Goal: Task Accomplishment & Management: Complete application form

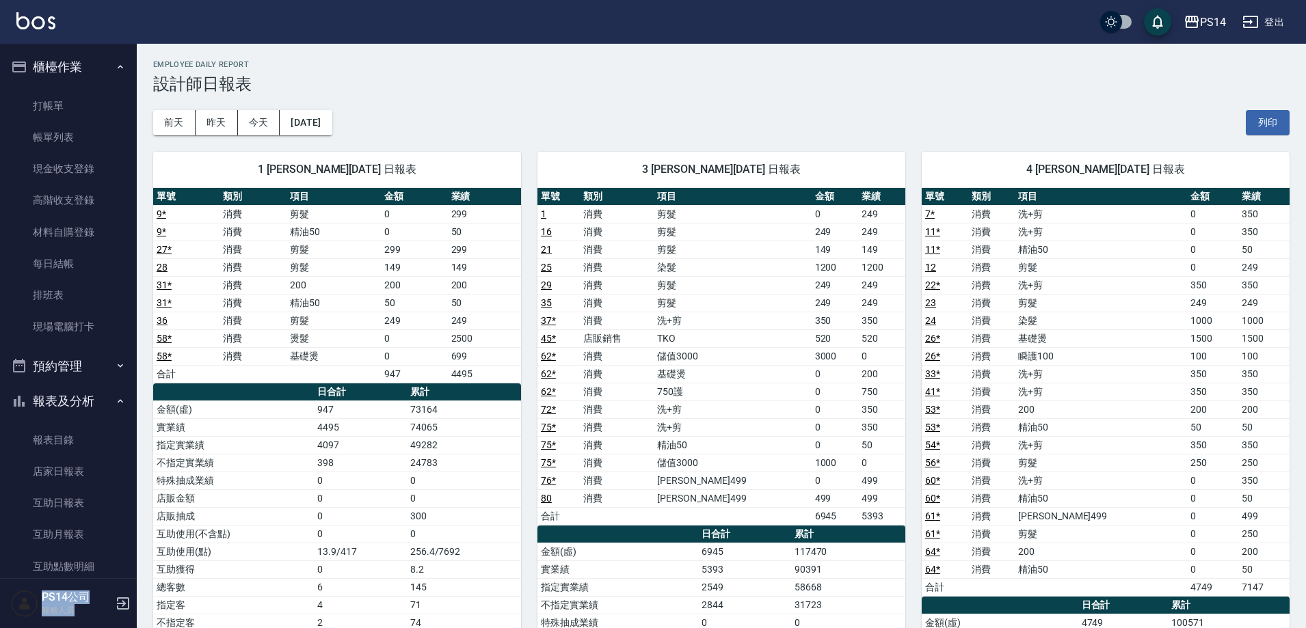
click at [22, 12] on img at bounding box center [35, 20] width 39 height 17
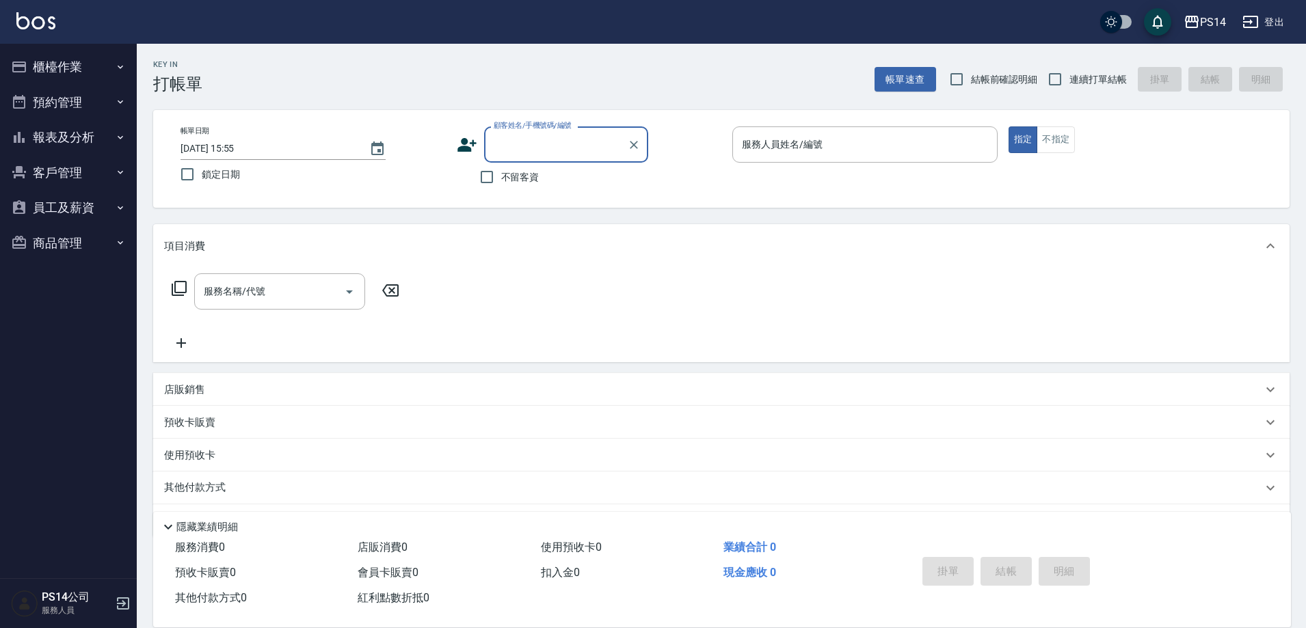
click at [46, 100] on button "預約管理" at bounding box center [68, 103] width 126 height 36
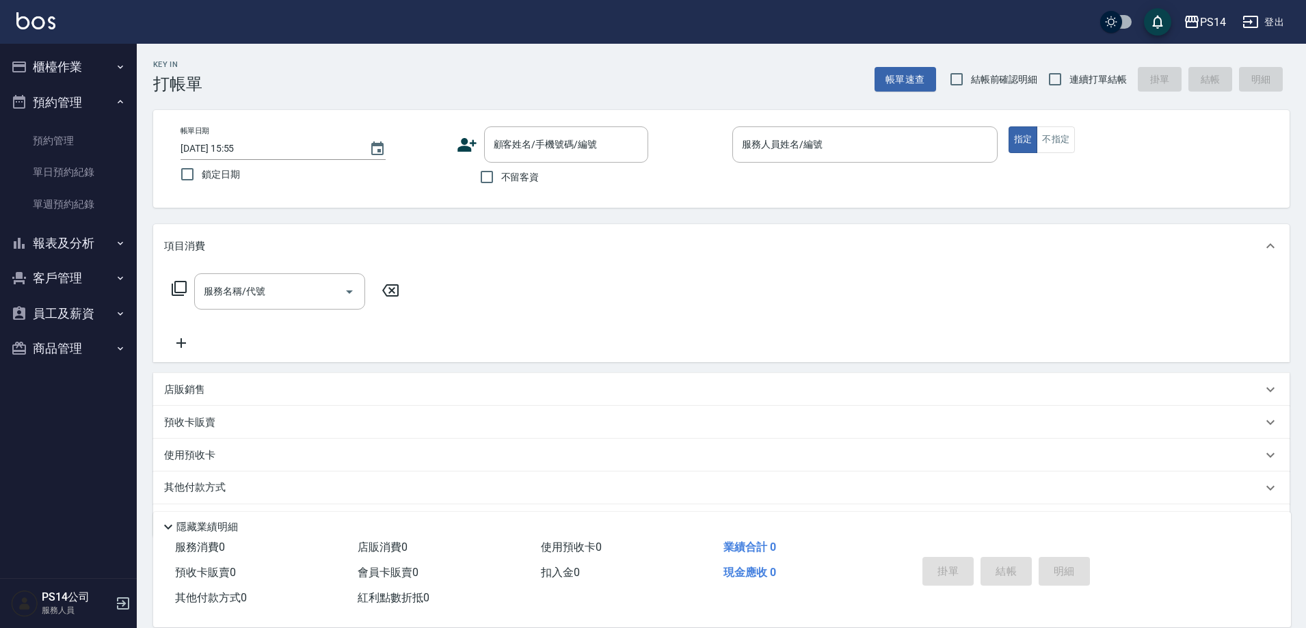
click at [88, 103] on button "預約管理" at bounding box center [68, 103] width 126 height 36
click at [81, 66] on button "櫃檯作業" at bounding box center [68, 67] width 126 height 36
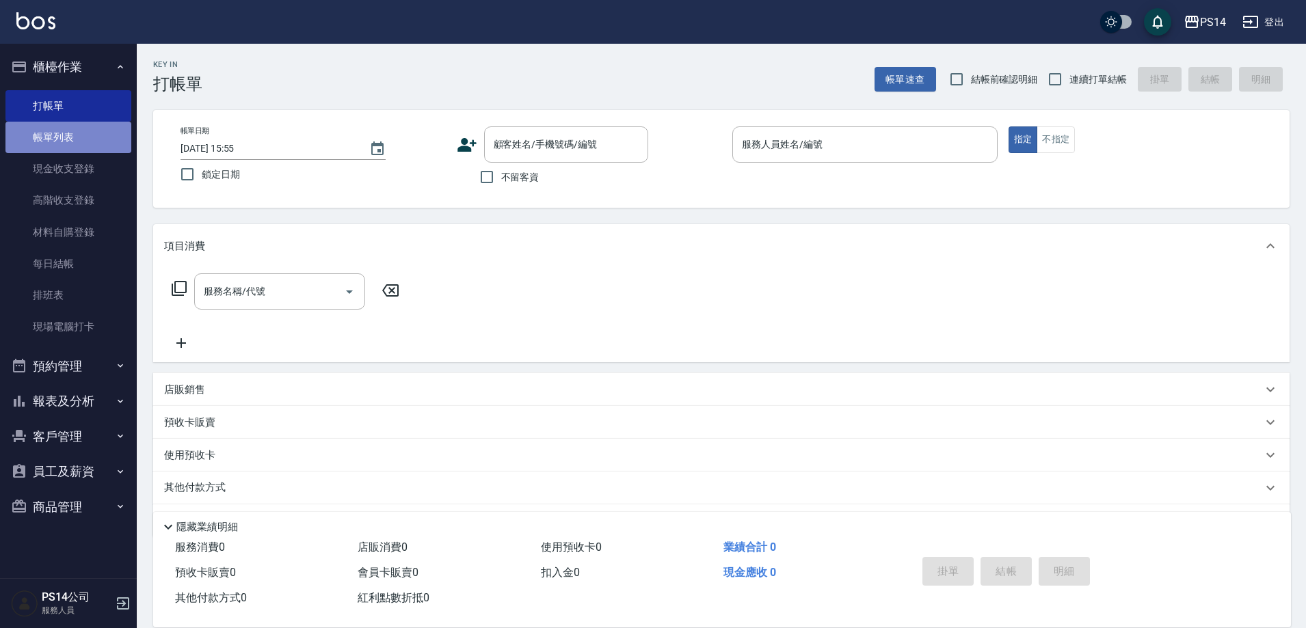
click at [68, 143] on link "帳單列表" at bounding box center [68, 137] width 126 height 31
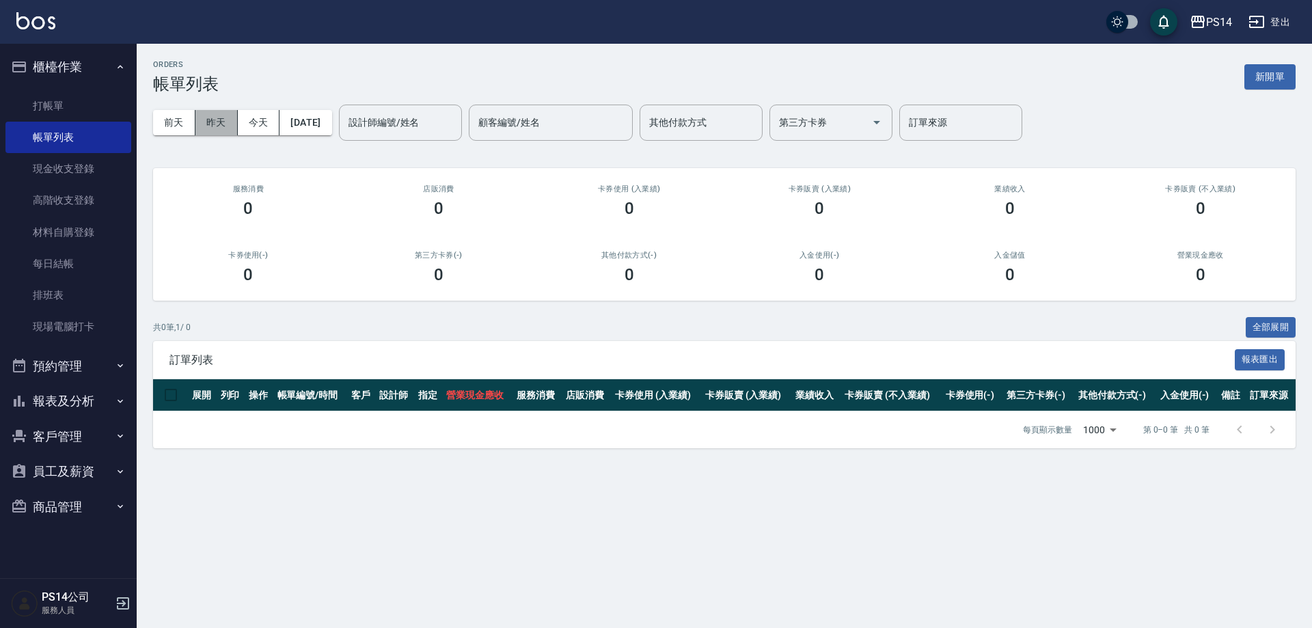
click at [234, 120] on button "昨天" at bounding box center [216, 122] width 42 height 25
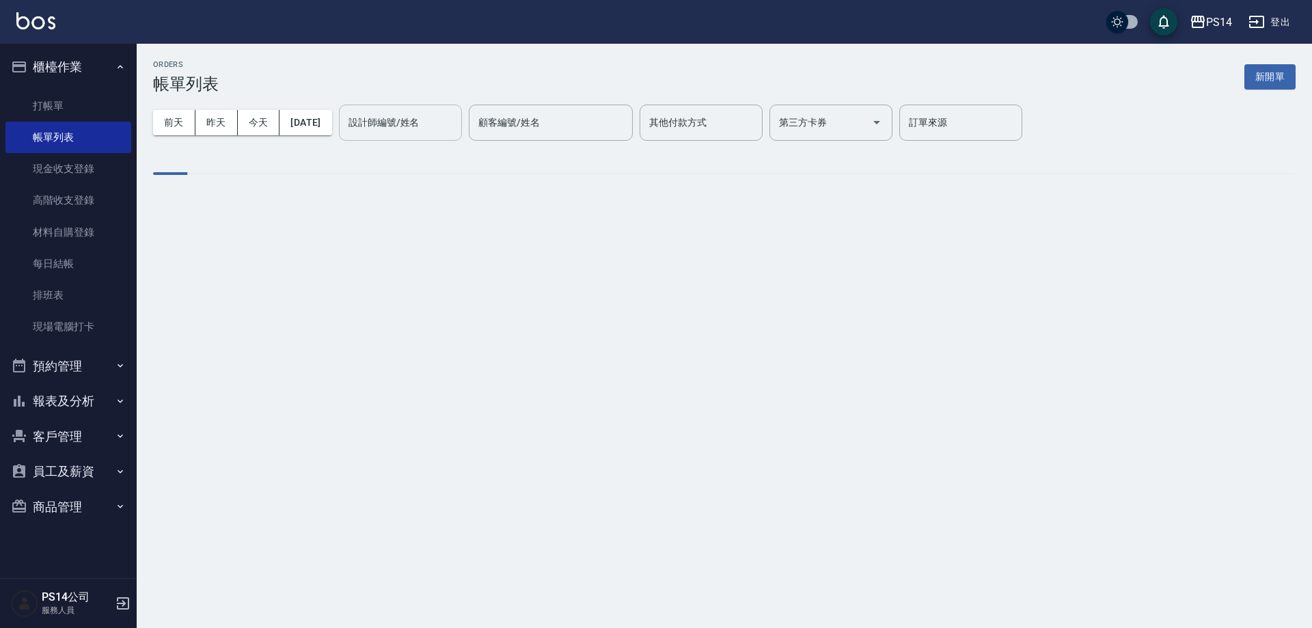
click at [430, 117] on div "設計師編號/姓名 設計師編號/姓名" at bounding box center [400, 123] width 123 height 36
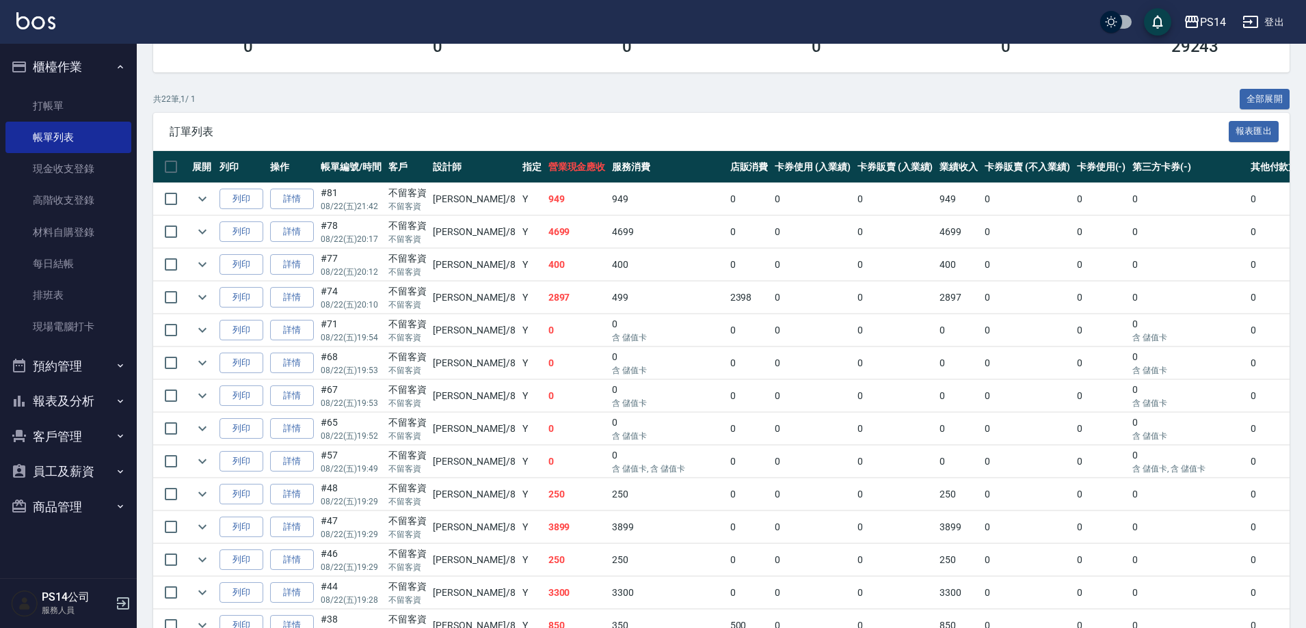
scroll to position [227, 0]
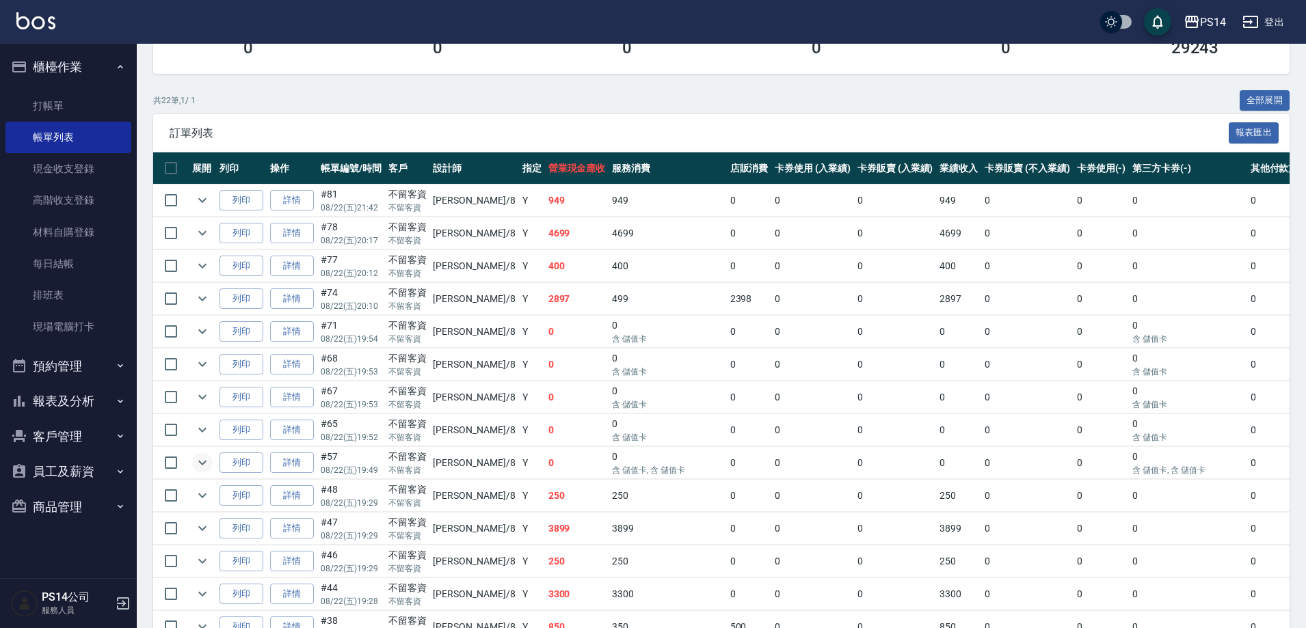
type input "[PERSON_NAME]-8"
click at [206, 466] on icon "expand row" at bounding box center [202, 463] width 16 height 16
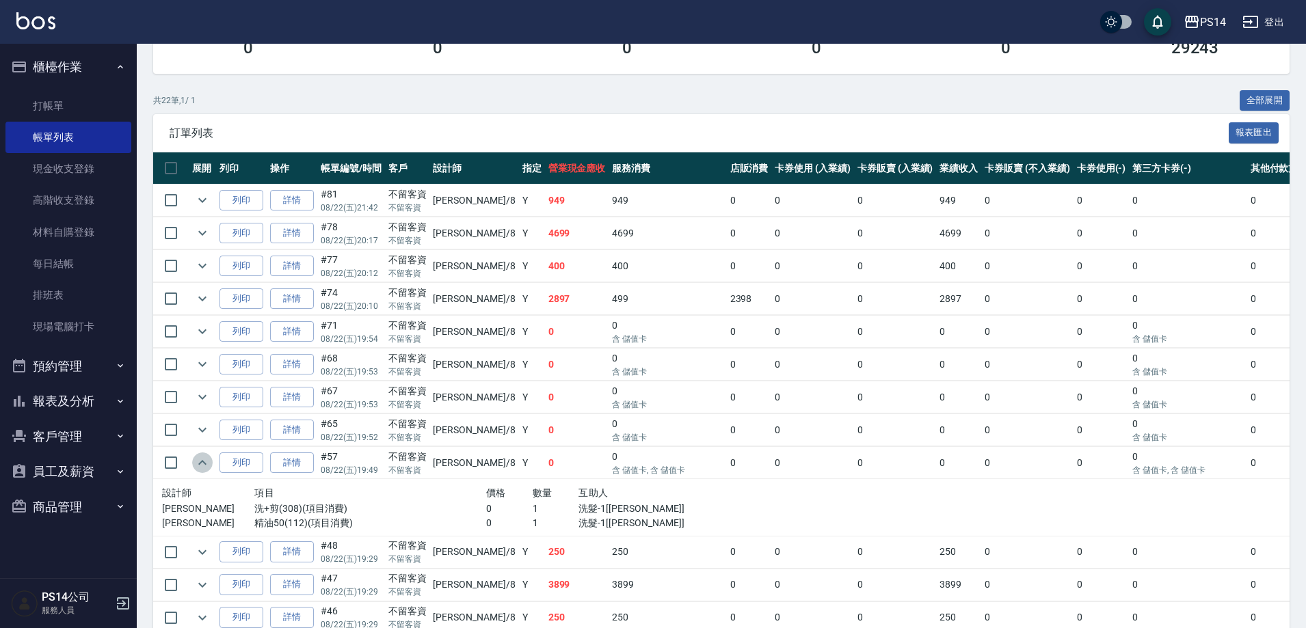
click at [204, 465] on icon "expand row" at bounding box center [202, 463] width 16 height 16
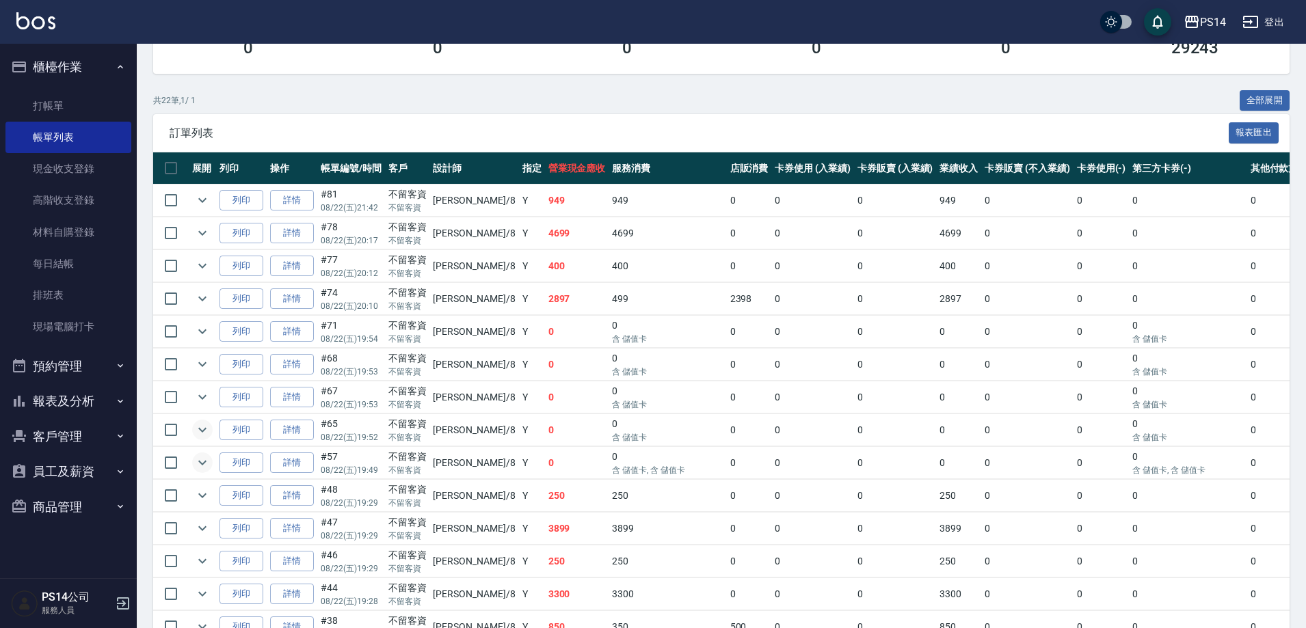
click at [210, 435] on icon "expand row" at bounding box center [202, 430] width 16 height 16
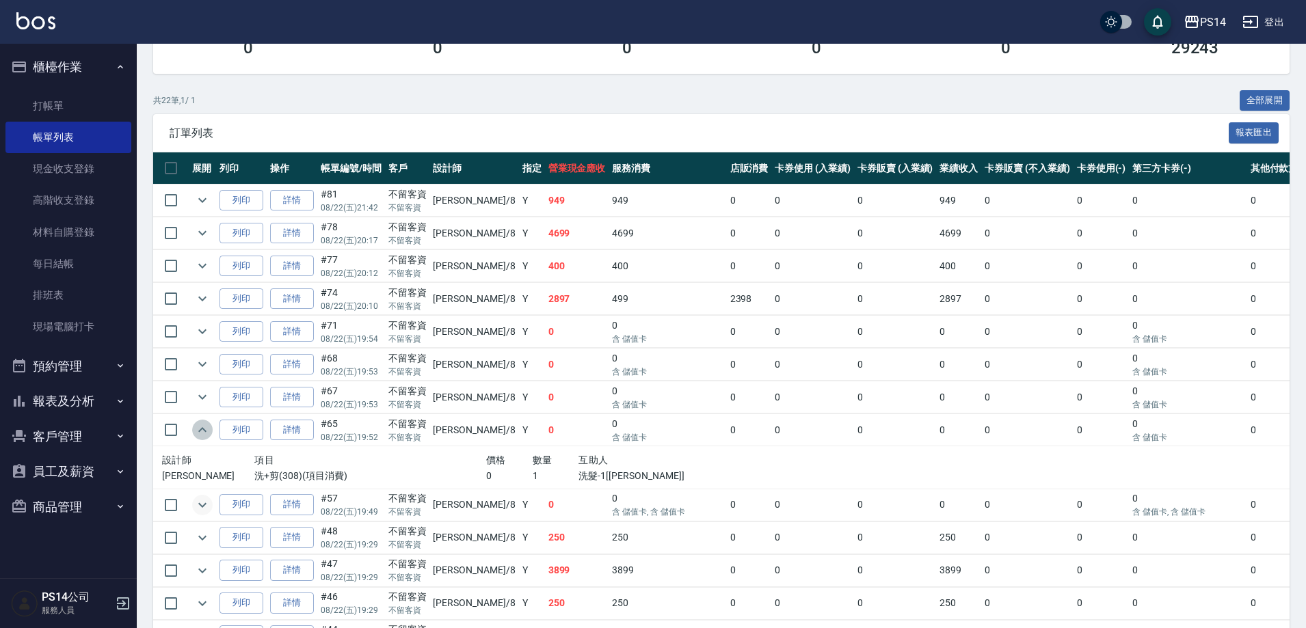
click at [209, 431] on icon "expand row" at bounding box center [202, 430] width 16 height 16
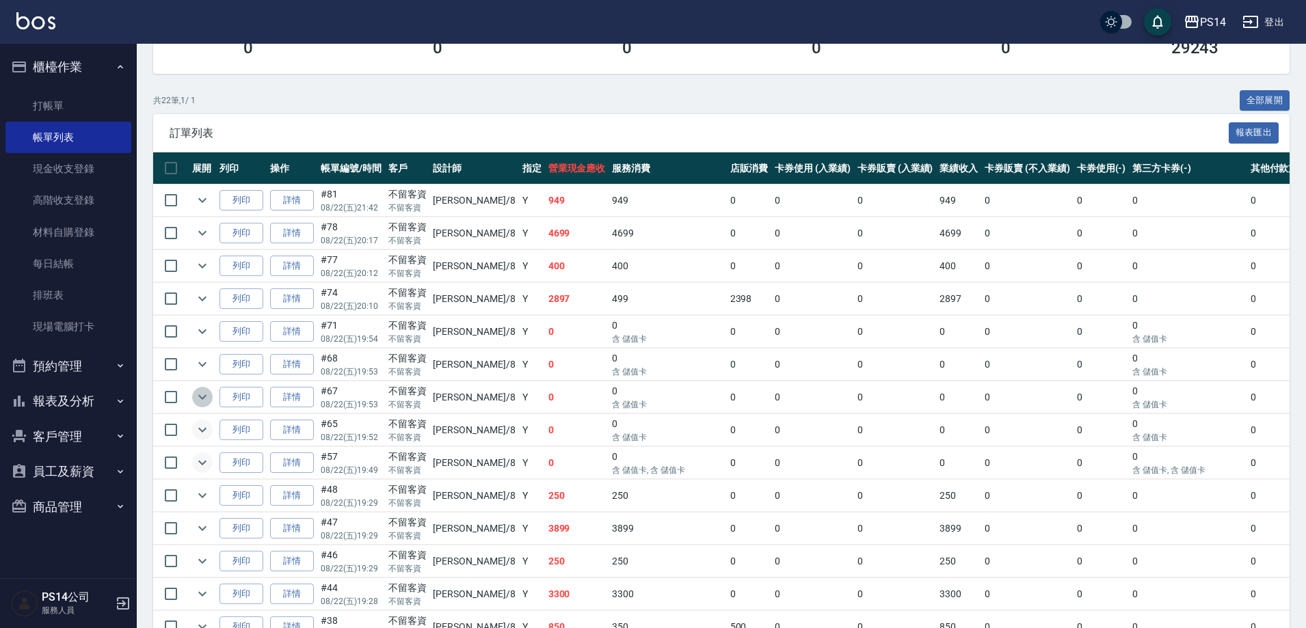
click at [204, 394] on icon "expand row" at bounding box center [202, 397] width 16 height 16
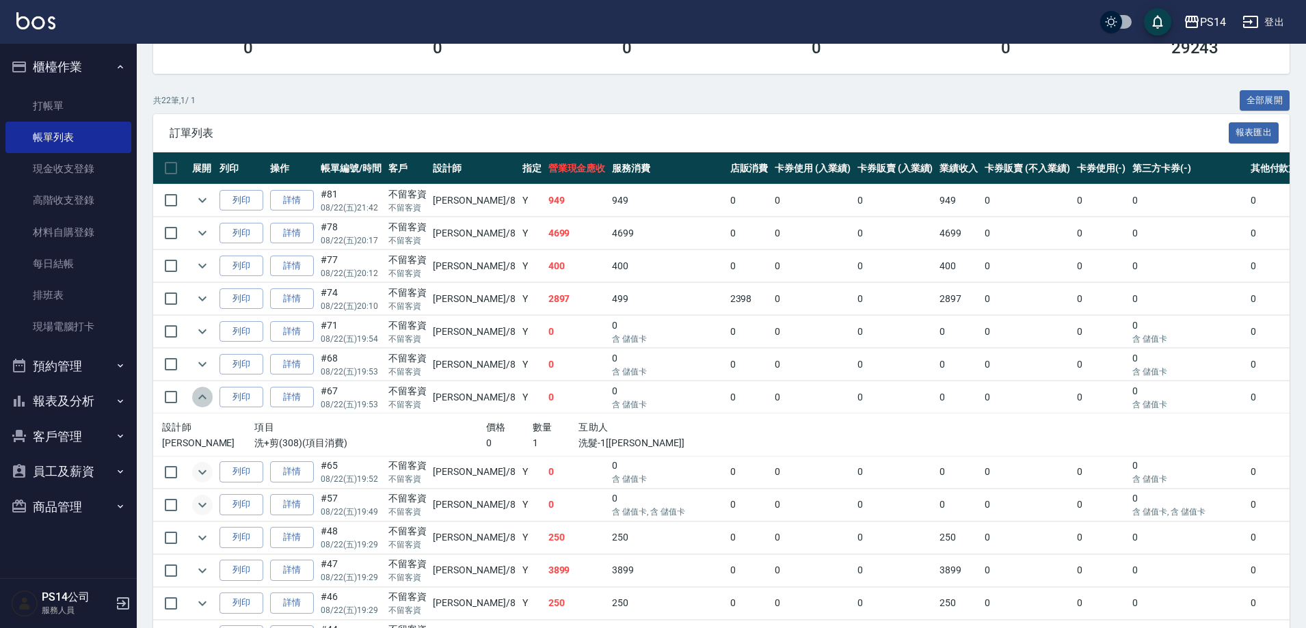
click at [204, 395] on icon "expand row" at bounding box center [202, 397] width 16 height 16
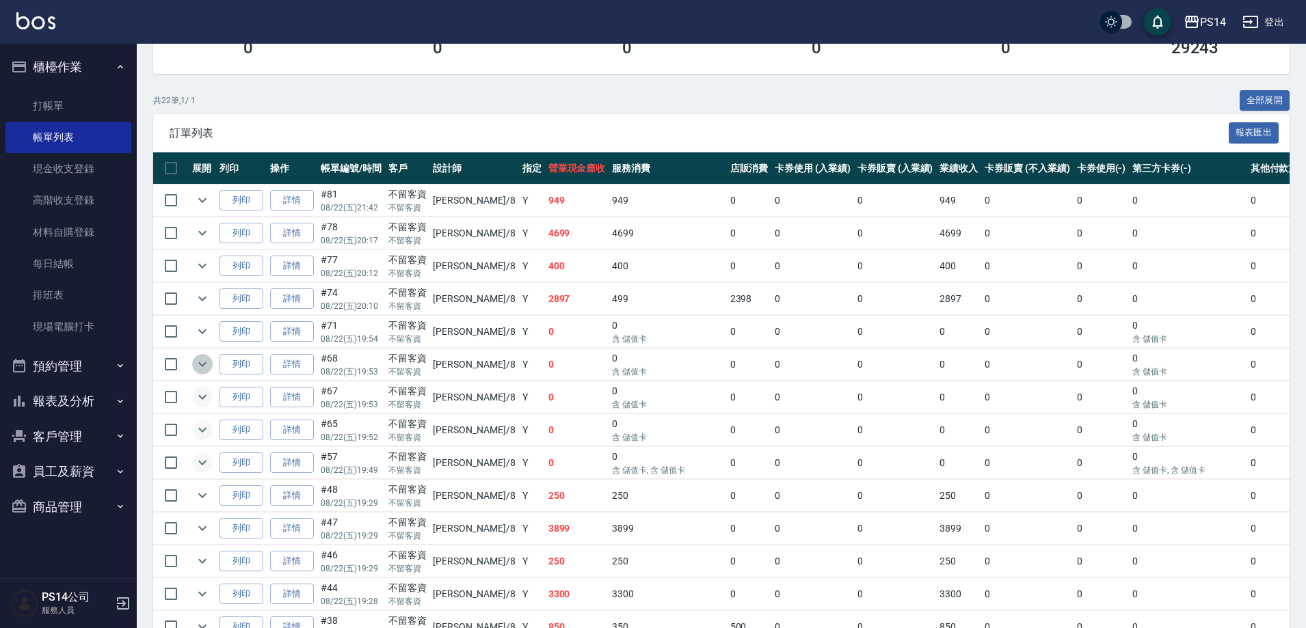
click at [195, 363] on icon "expand row" at bounding box center [202, 364] width 16 height 16
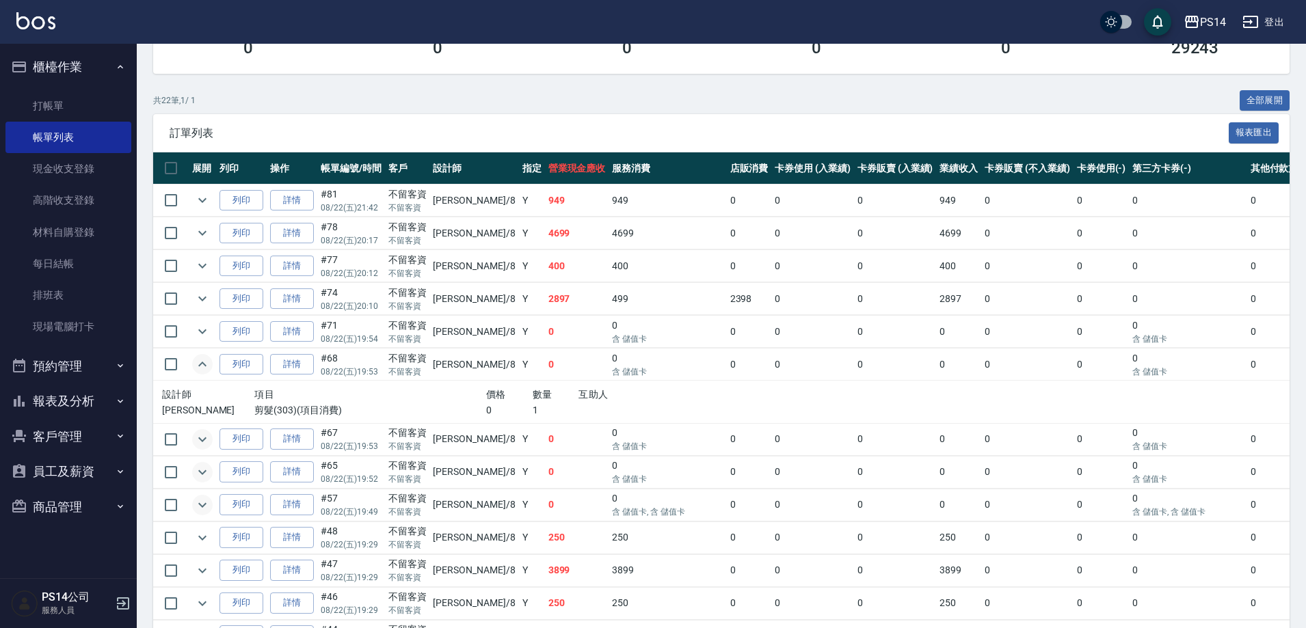
click at [197, 363] on icon "expand row" at bounding box center [202, 364] width 16 height 16
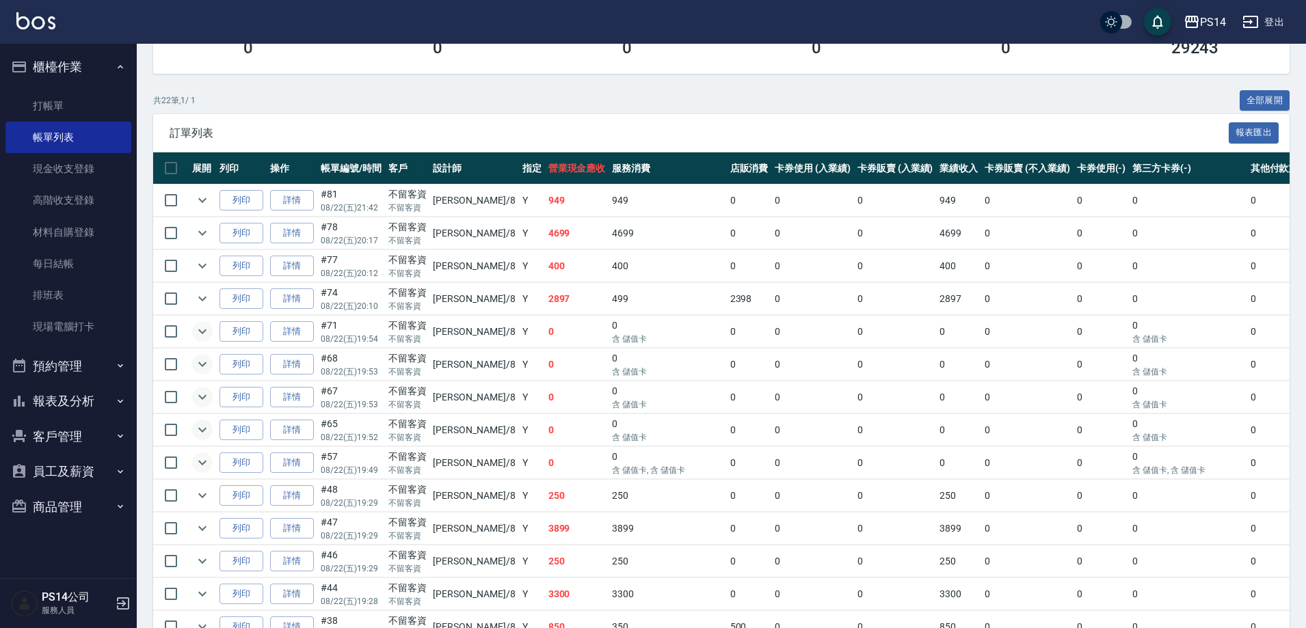
click at [204, 335] on icon "expand row" at bounding box center [202, 331] width 16 height 16
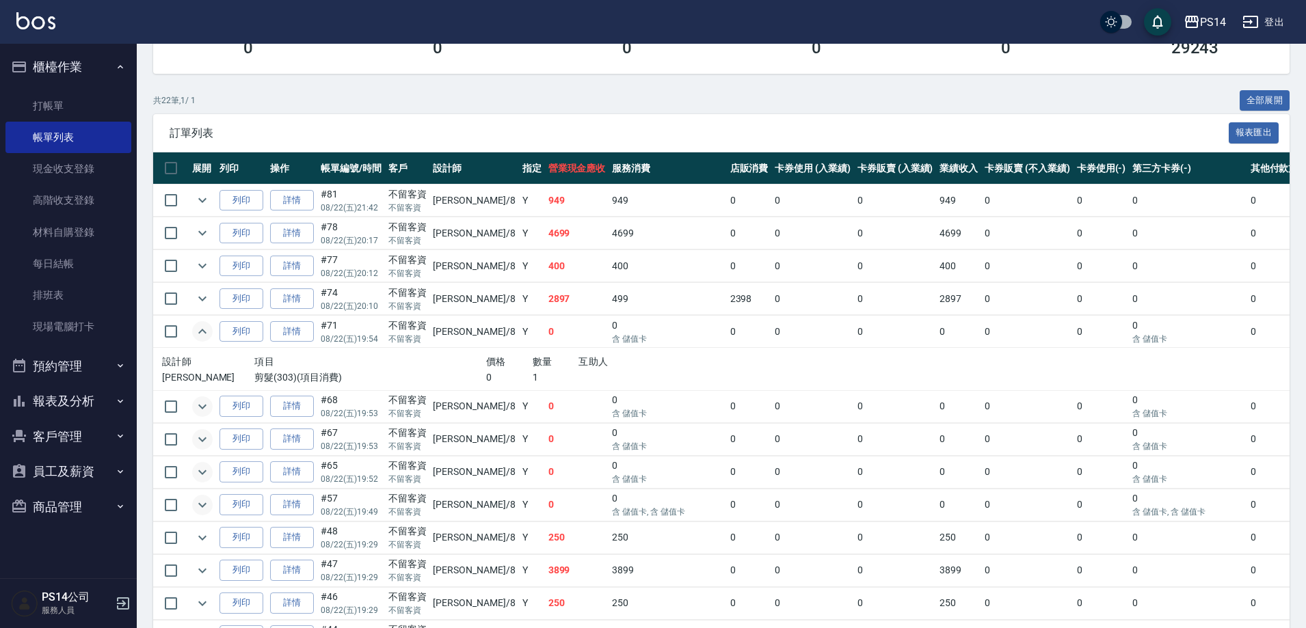
click at [204, 335] on icon "expand row" at bounding box center [202, 331] width 16 height 16
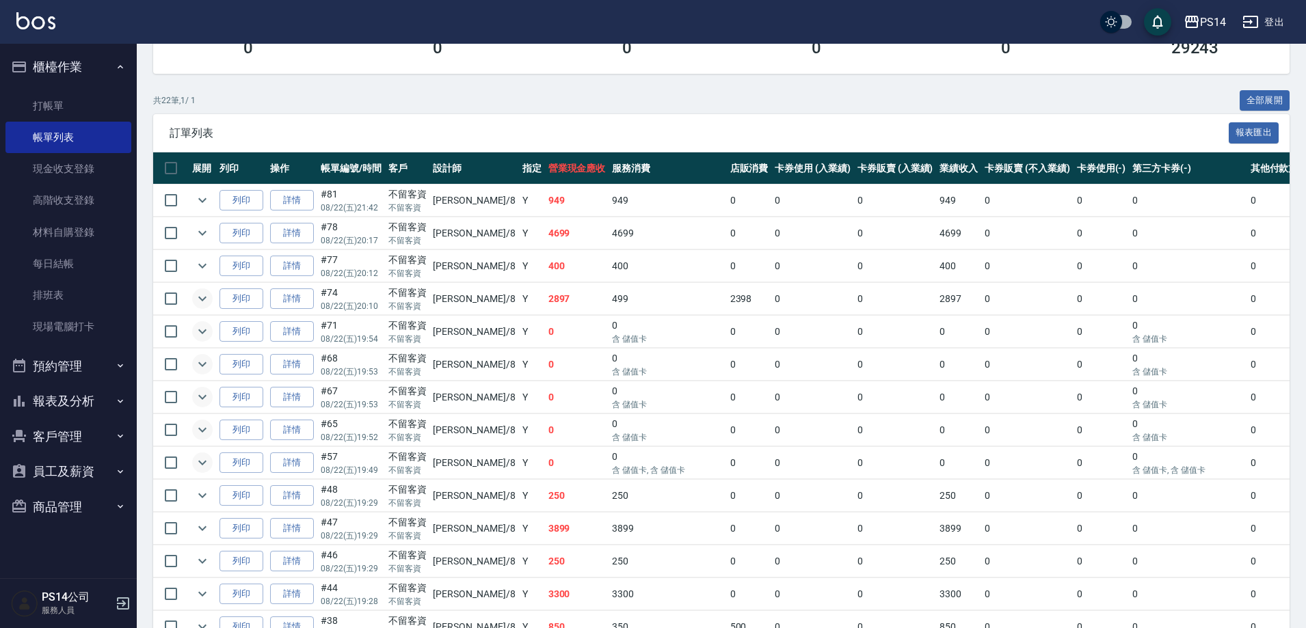
click at [204, 304] on icon "expand row" at bounding box center [202, 299] width 16 height 16
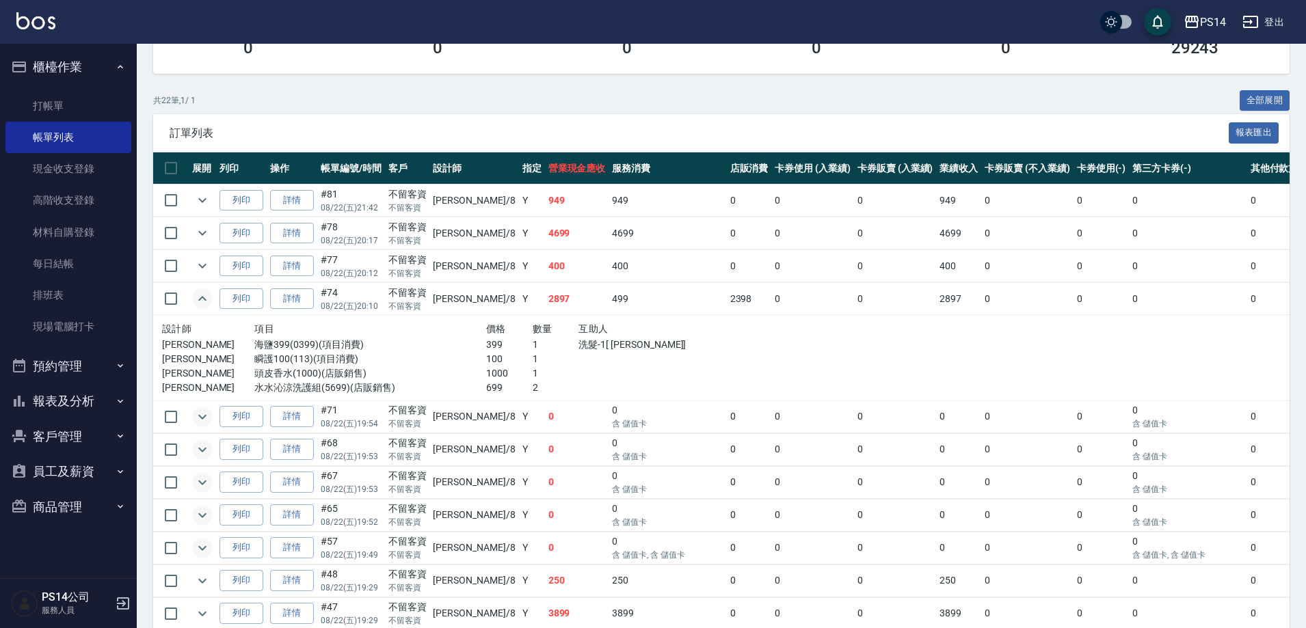
click at [204, 304] on icon "expand row" at bounding box center [202, 299] width 16 height 16
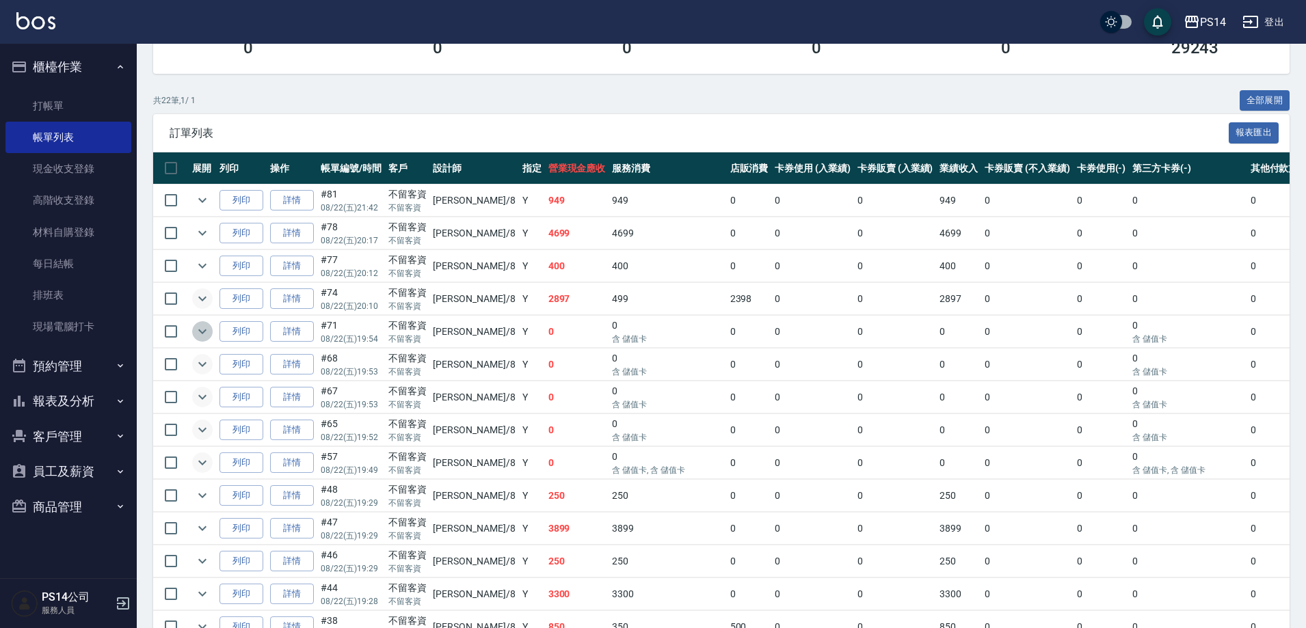
click at [198, 340] on button "expand row" at bounding box center [202, 331] width 21 height 21
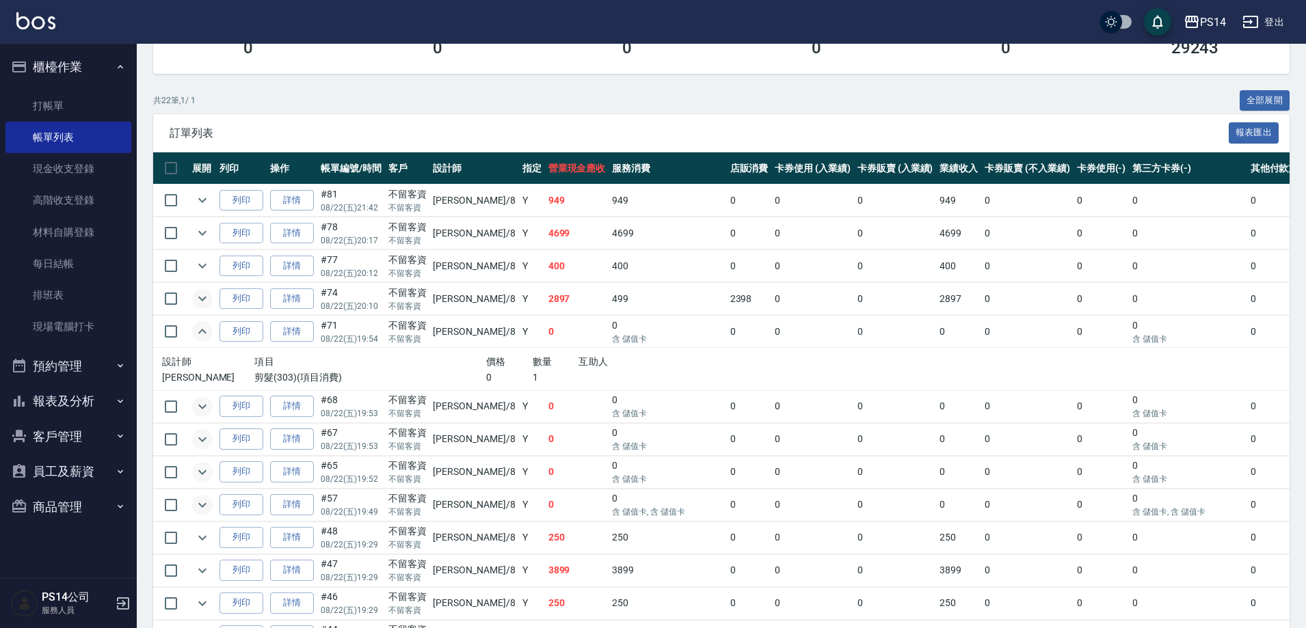
click at [198, 340] on button "expand row" at bounding box center [202, 331] width 21 height 21
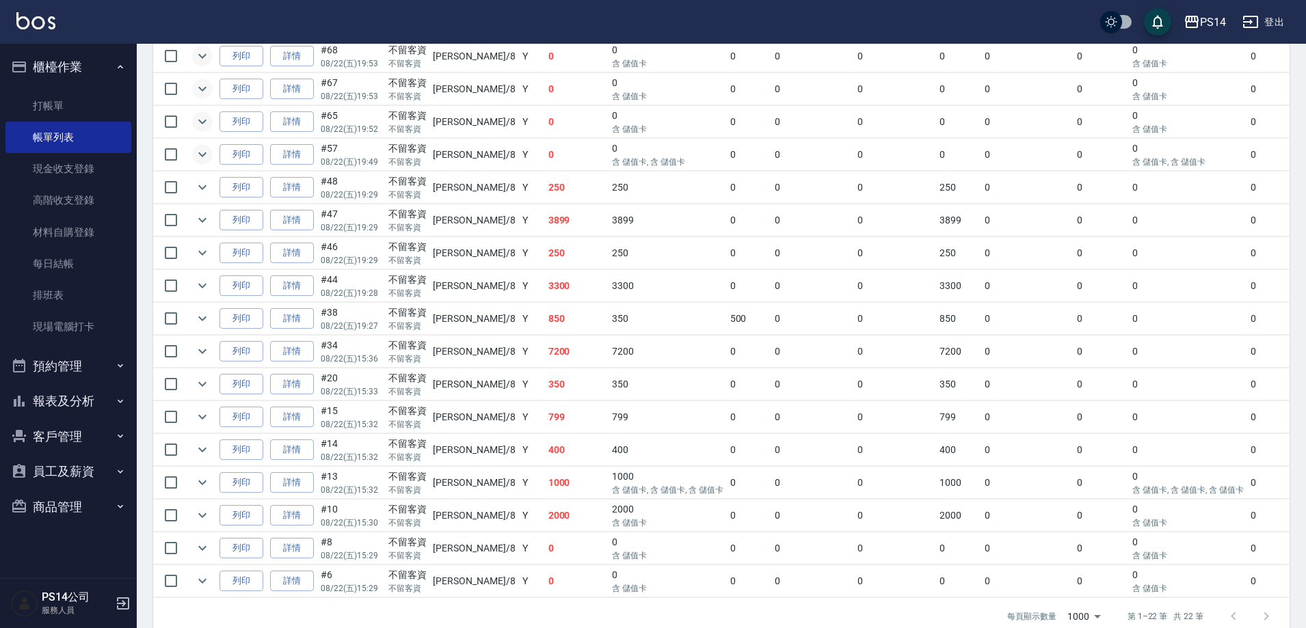
scroll to position [569, 0]
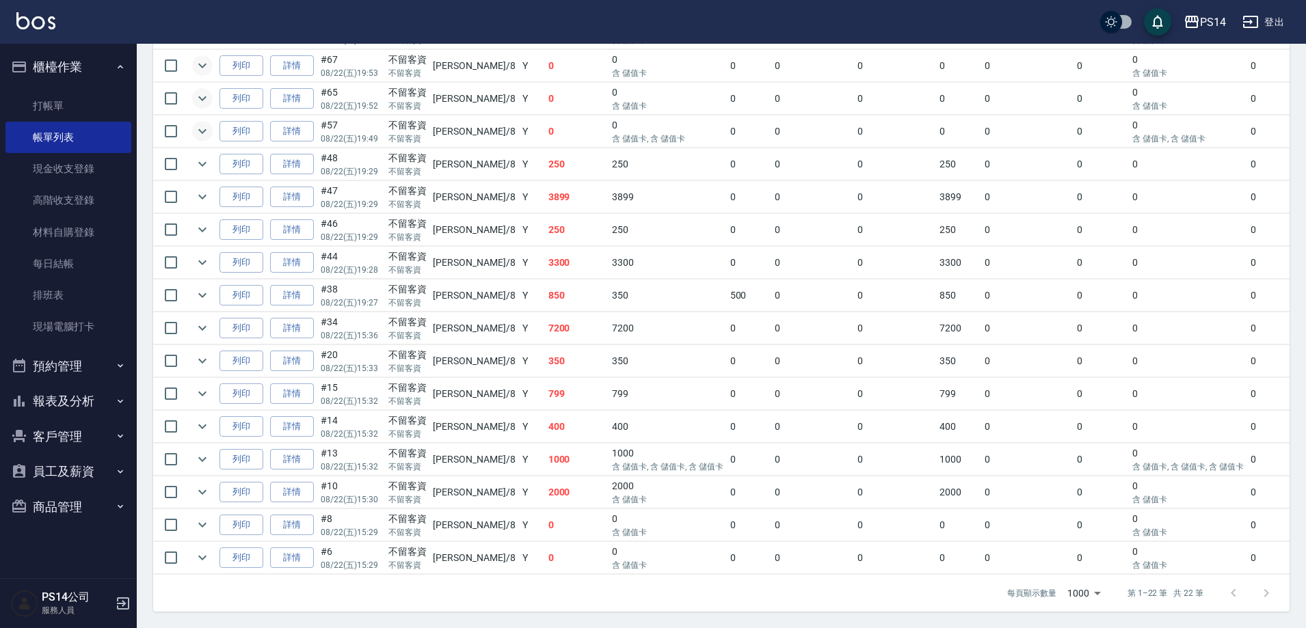
click at [188, 450] on td at bounding box center [171, 460] width 36 height 32
click at [201, 451] on icon "expand row" at bounding box center [202, 459] width 16 height 16
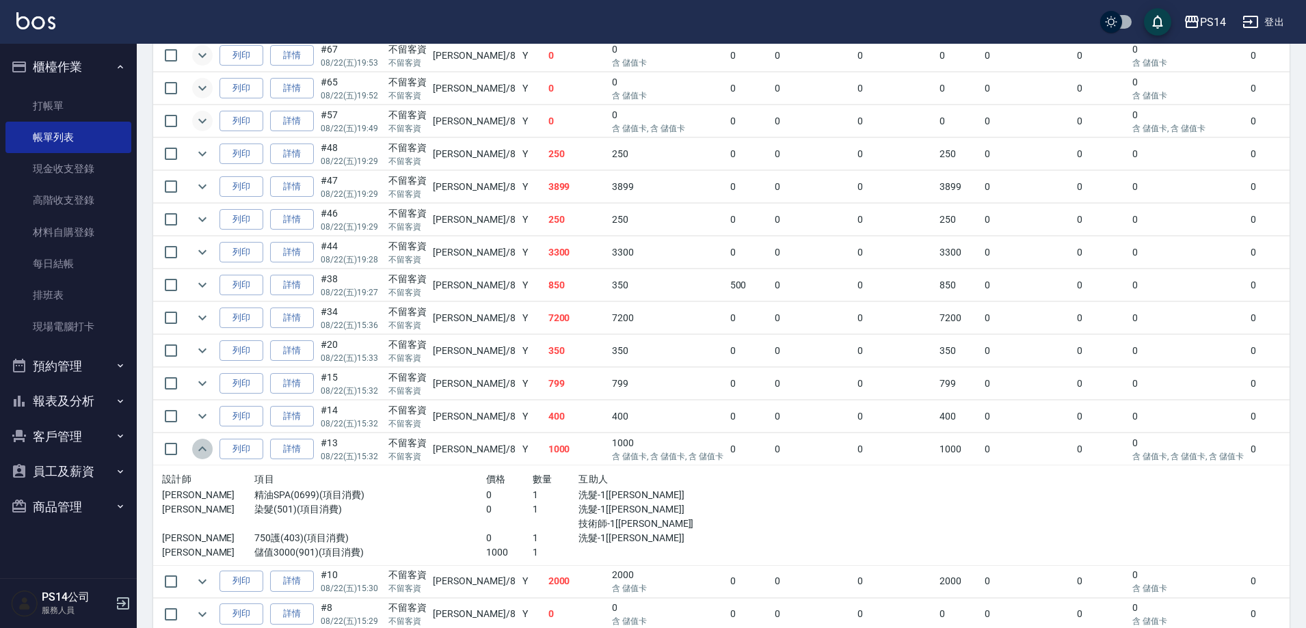
click at [201, 448] on icon "expand row" at bounding box center [202, 448] width 8 height 5
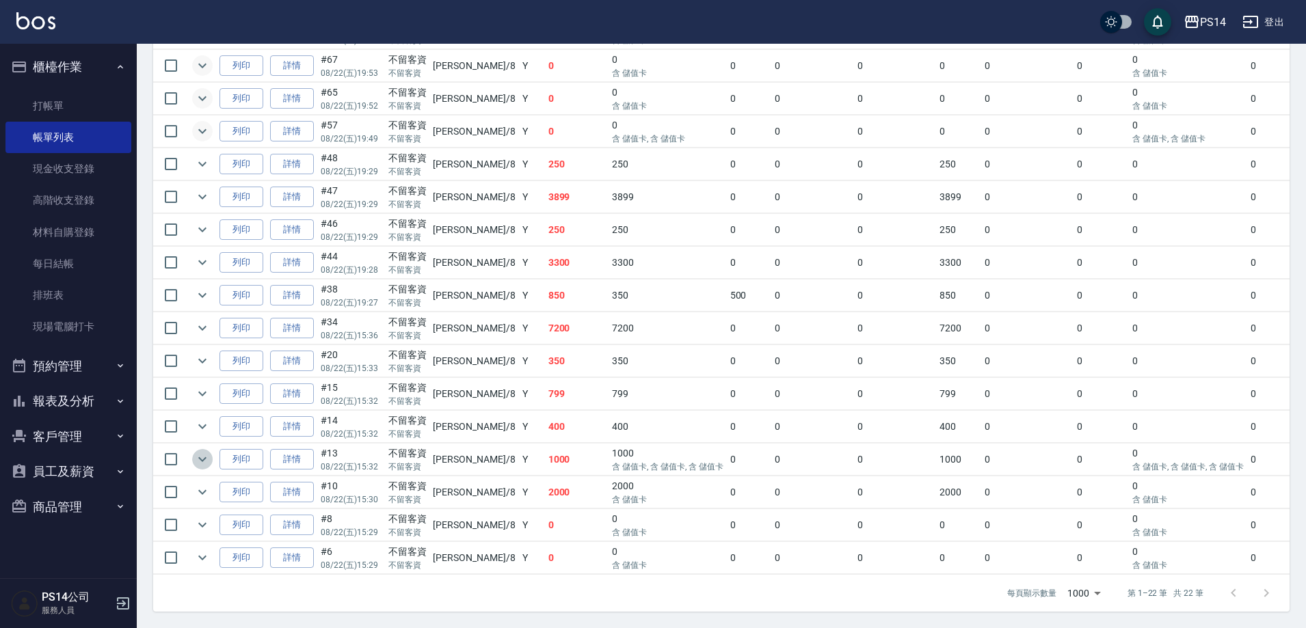
click at [192, 459] on td at bounding box center [202, 460] width 27 height 32
click at [204, 451] on icon "expand row" at bounding box center [202, 459] width 16 height 16
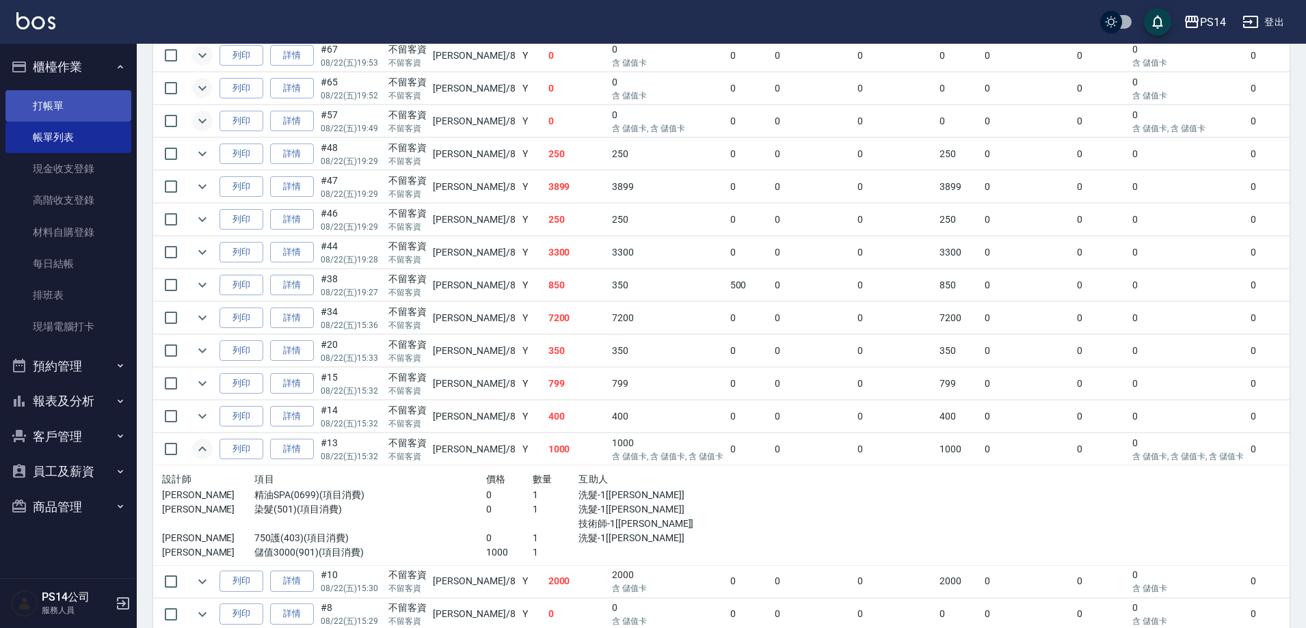
click at [48, 91] on ul "打帳單 帳單列表 現金收支登錄 高階收支登錄 材料自購登錄 每日結帳 排班表 現場電腦打卡" at bounding box center [68, 217] width 126 height 264
drag, startPoint x: 46, startPoint y: 106, endPoint x: 463, endPoint y: 112, distance: 417.0
click at [47, 108] on link "打帳單" at bounding box center [68, 105] width 126 height 31
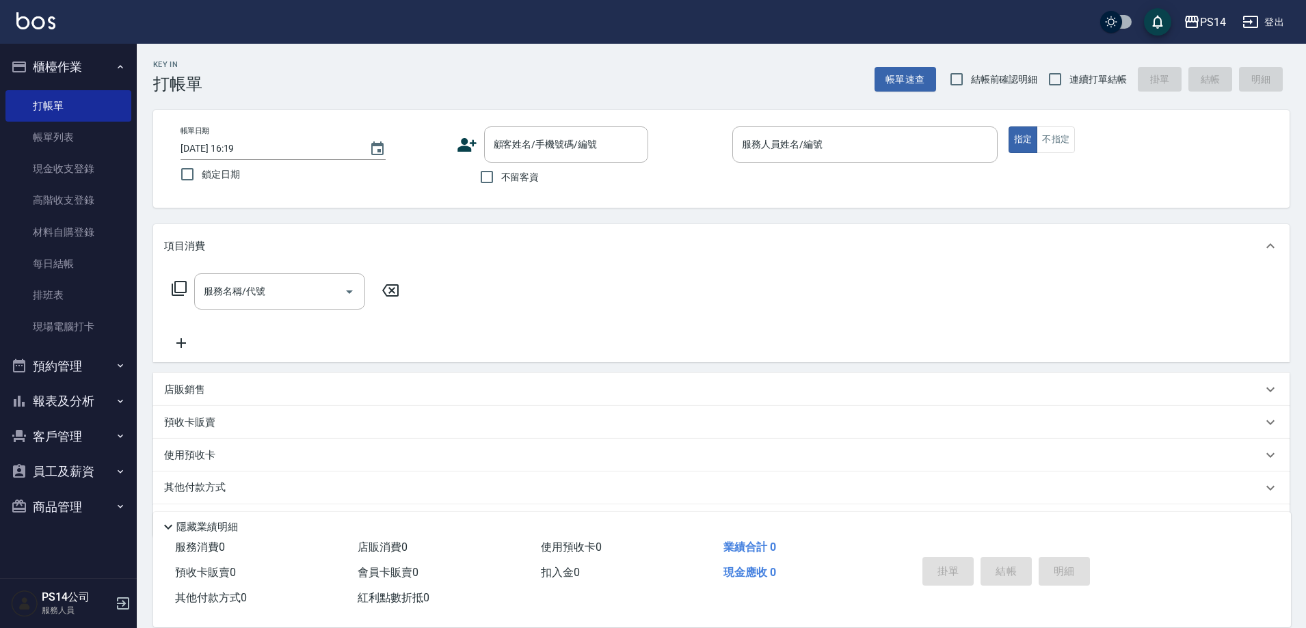
click at [509, 176] on span "不留客資" at bounding box center [520, 177] width 38 height 14
click at [501, 176] on input "不留客資" at bounding box center [486, 177] width 29 height 29
checkbox input "true"
click at [1096, 82] on span "連續打單結帳" at bounding box center [1097, 79] width 57 height 14
click at [1069, 82] on input "連續打單結帳" at bounding box center [1054, 79] width 29 height 29
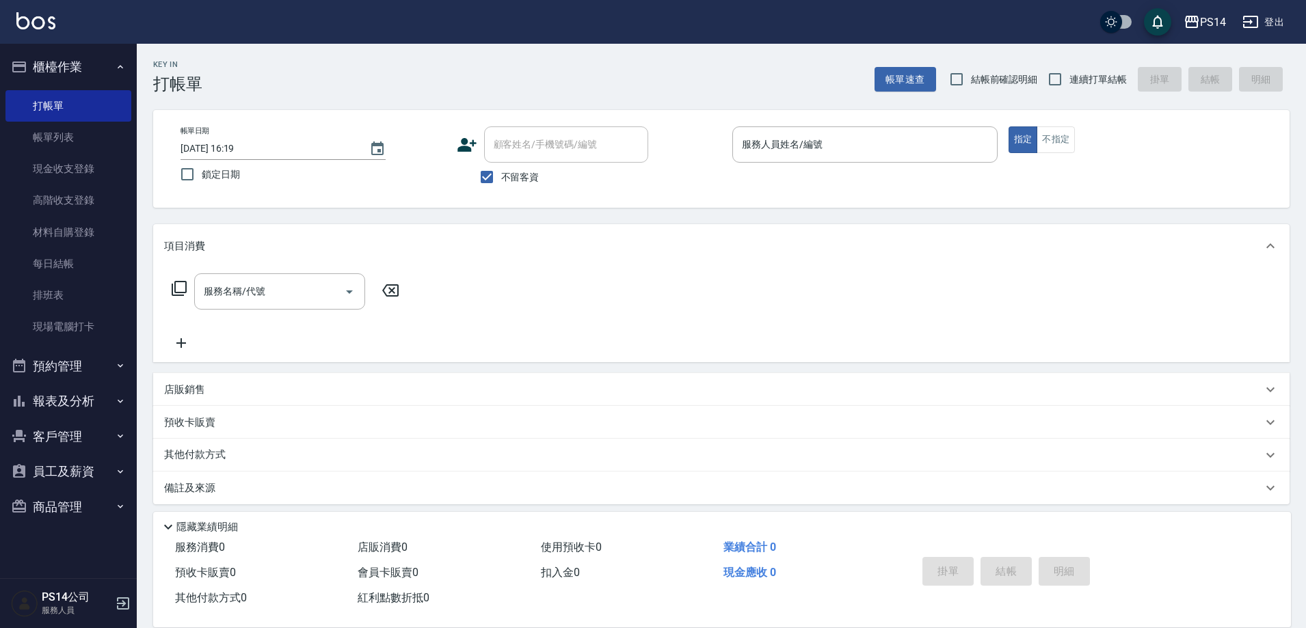
checkbox input "true"
click at [866, 155] on input "服務人員姓名/編號" at bounding box center [864, 145] width 253 height 24
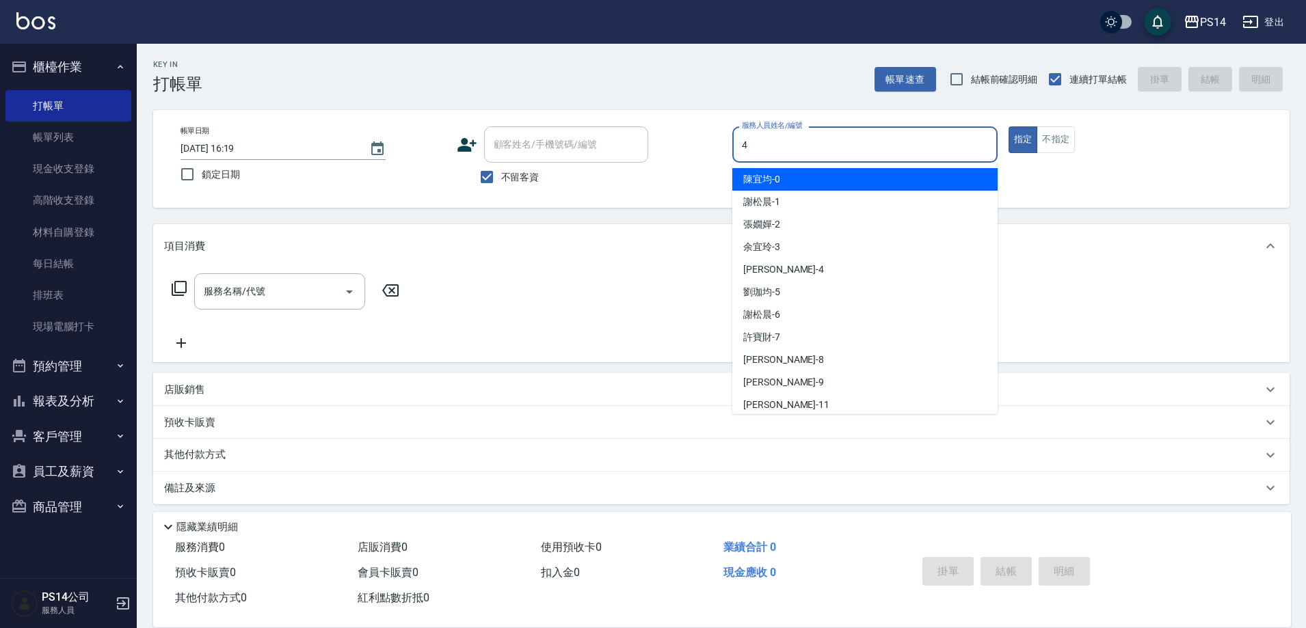
type input "[PERSON_NAME]-4"
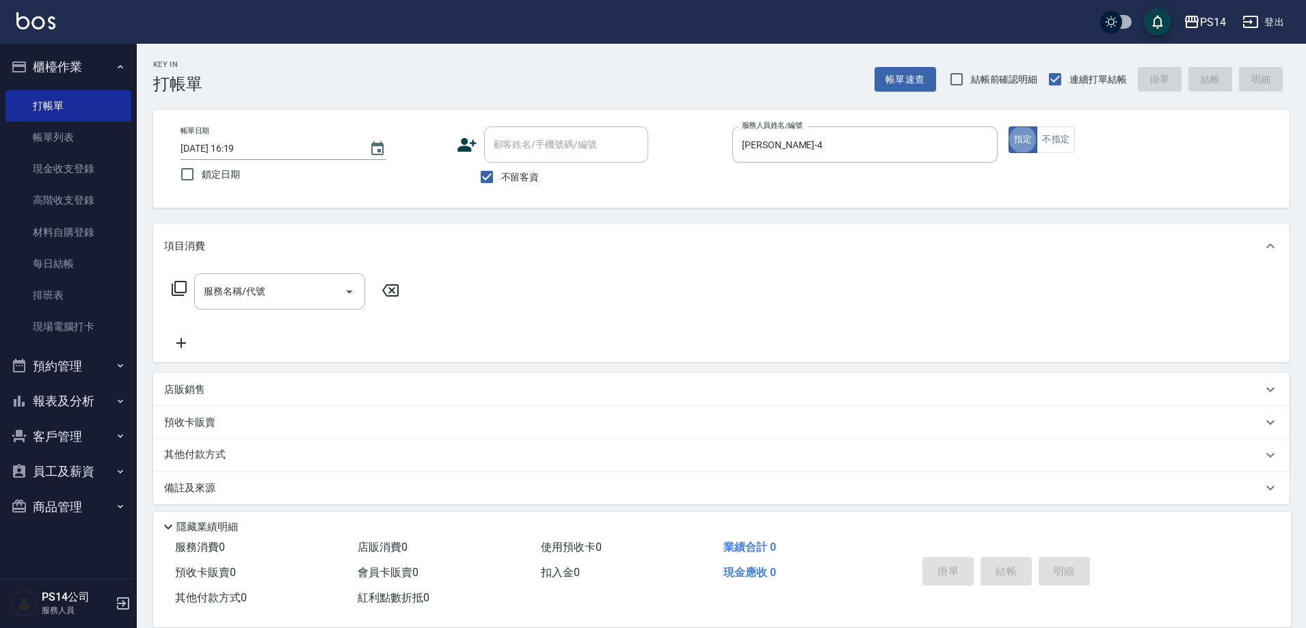
type button "true"
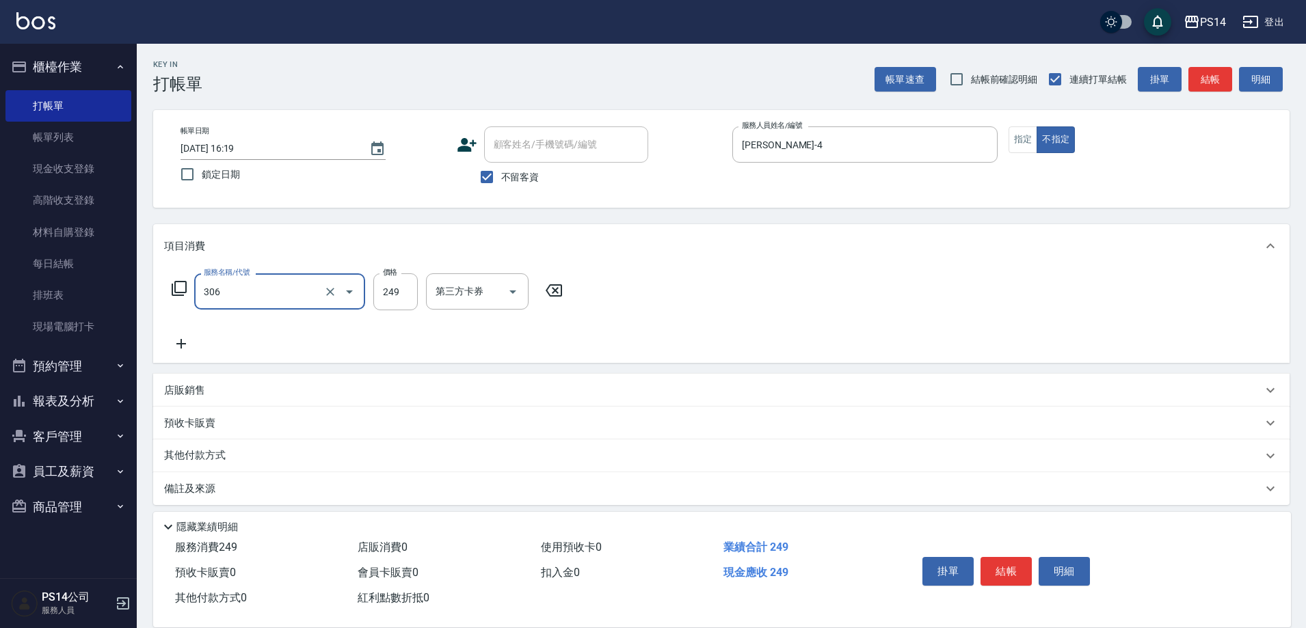
type input "剪髮(306)"
type input "[PERSON_NAME]-28"
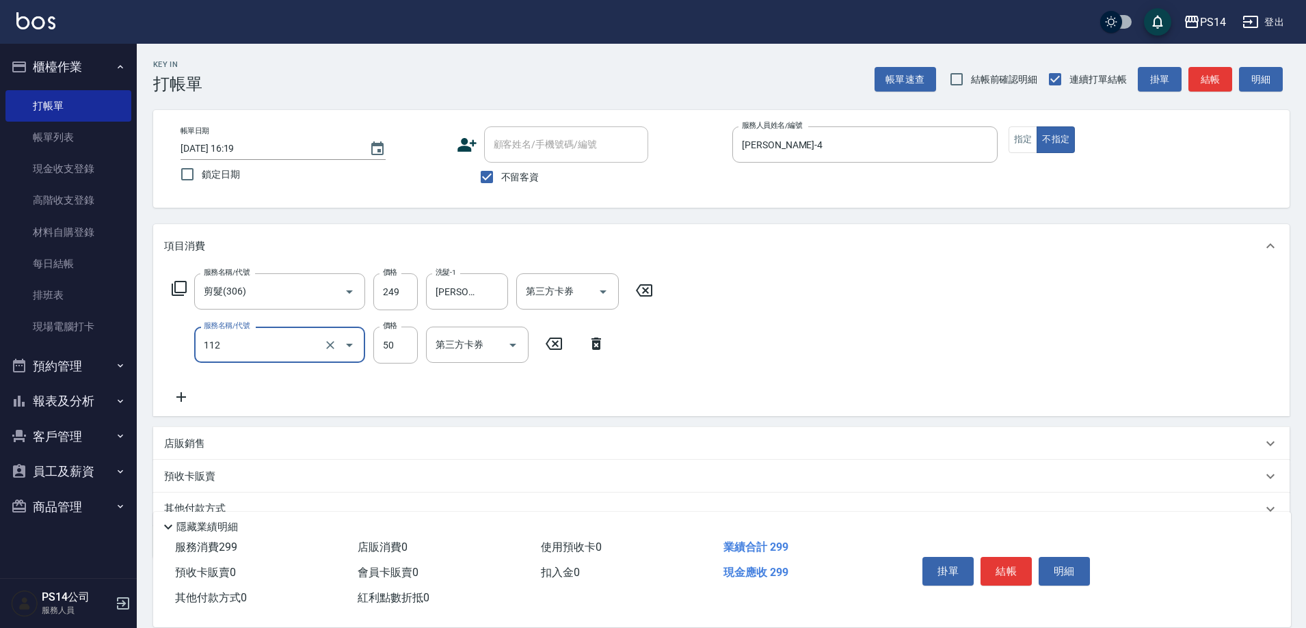
type input "精油50(112)"
type input "50"
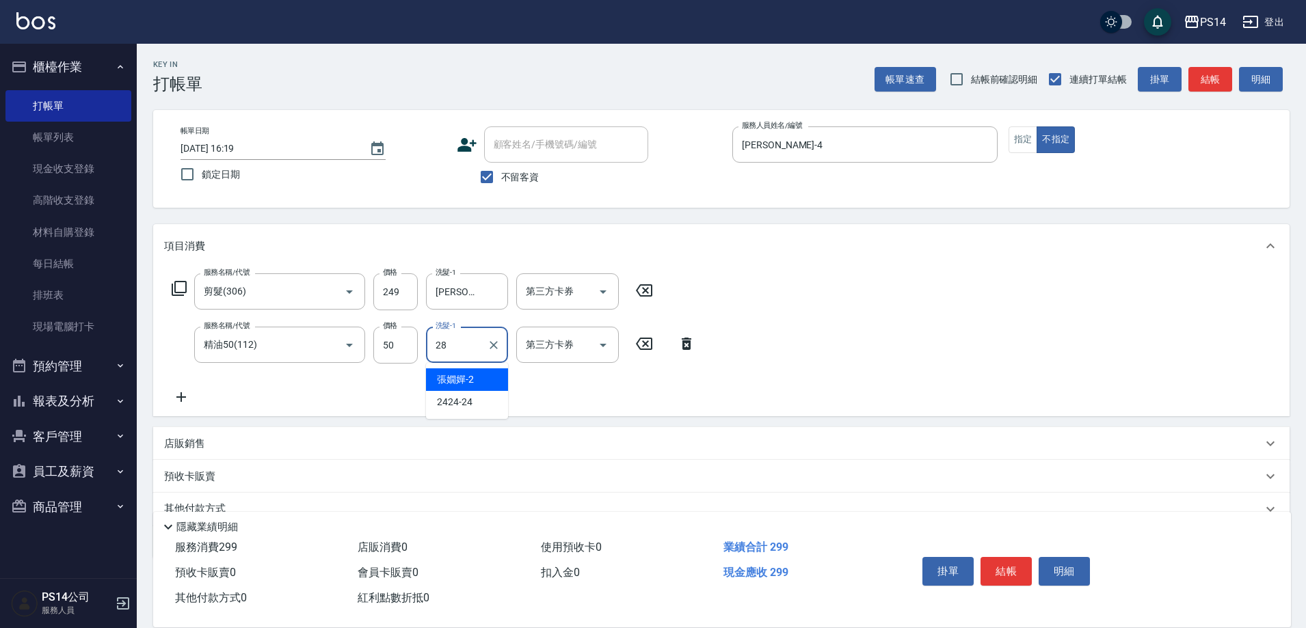
type input "[PERSON_NAME]-28"
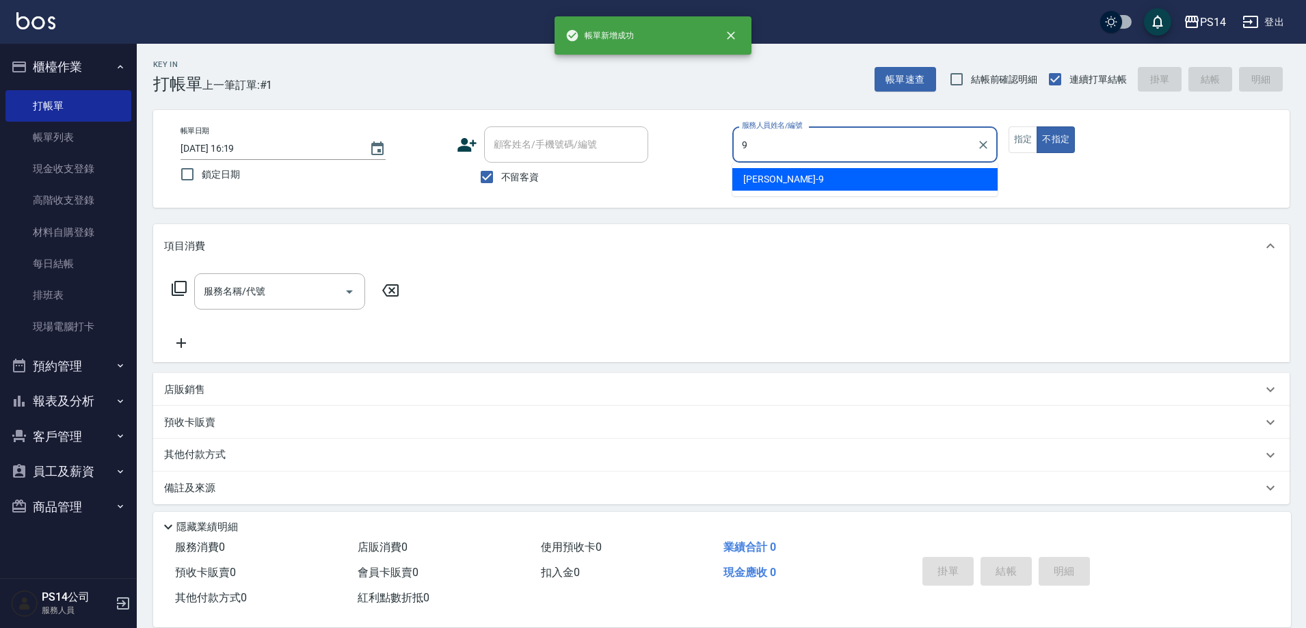
type input "[PERSON_NAME]-9"
type button "false"
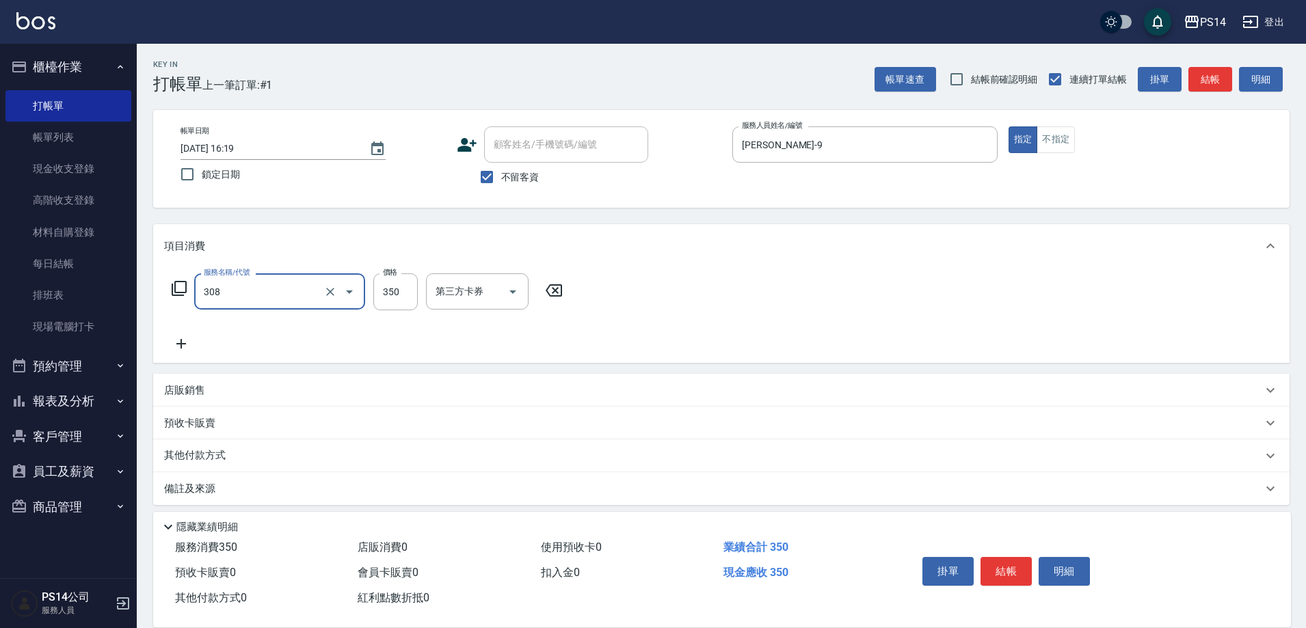
type input "洗+剪(308)"
type input "[PERSON_NAME]-28"
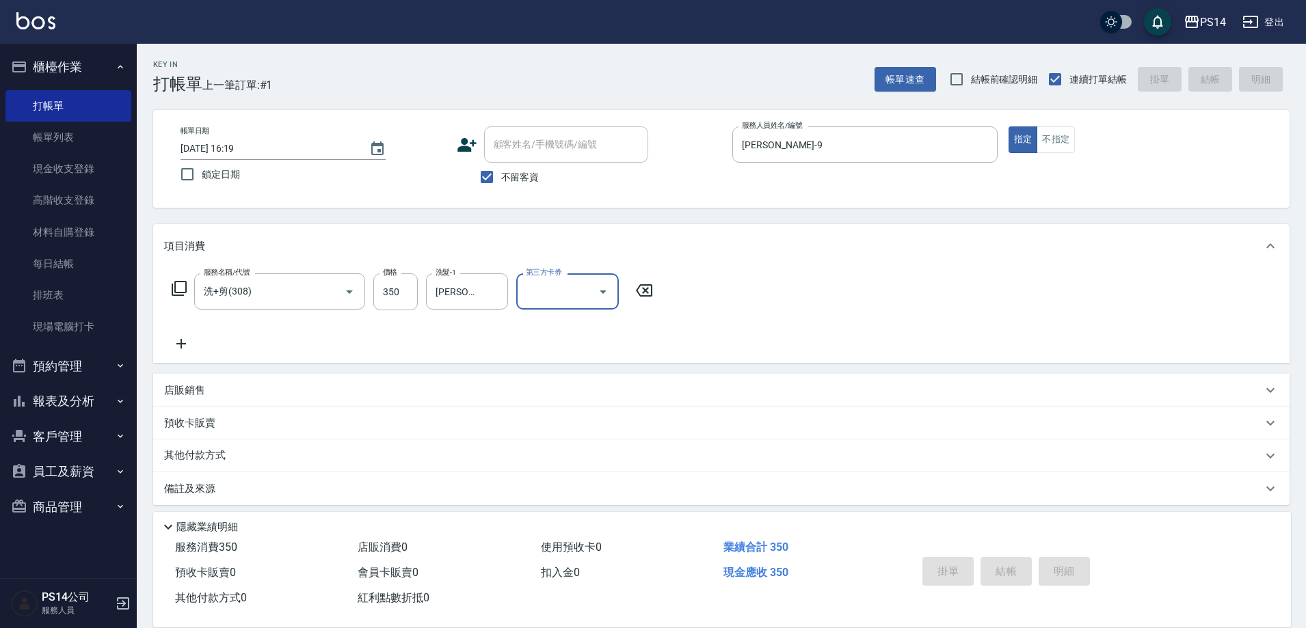
type input "[DATE] 16:20"
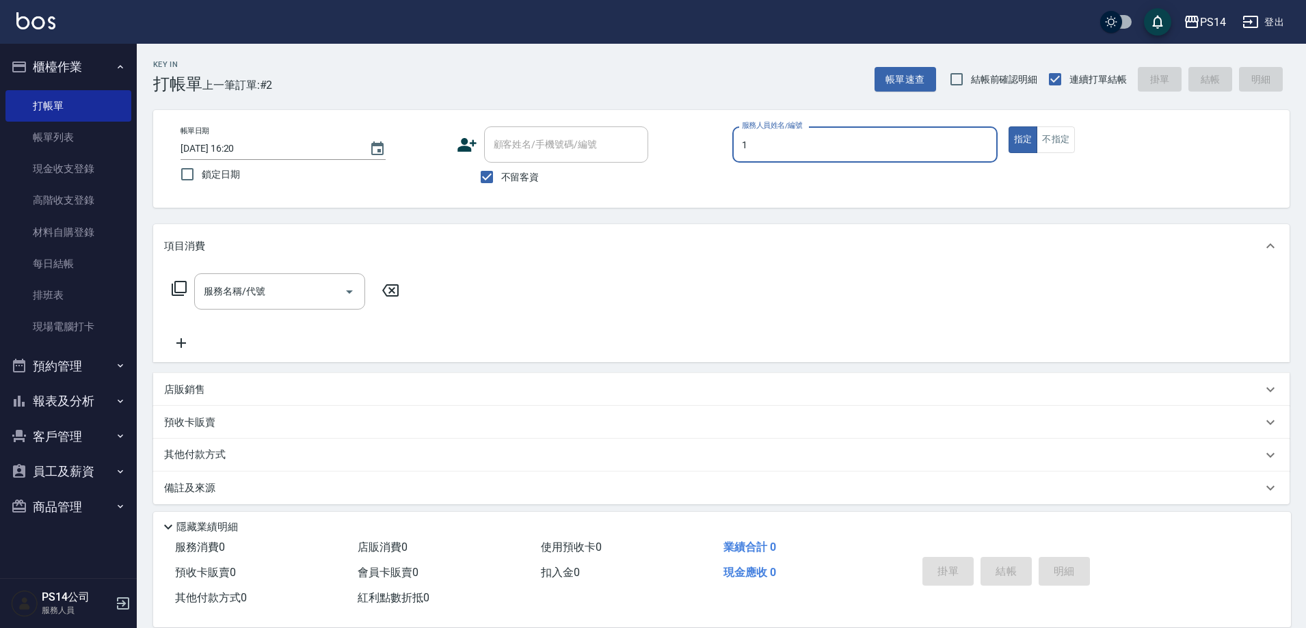
type input "[PERSON_NAME]-1"
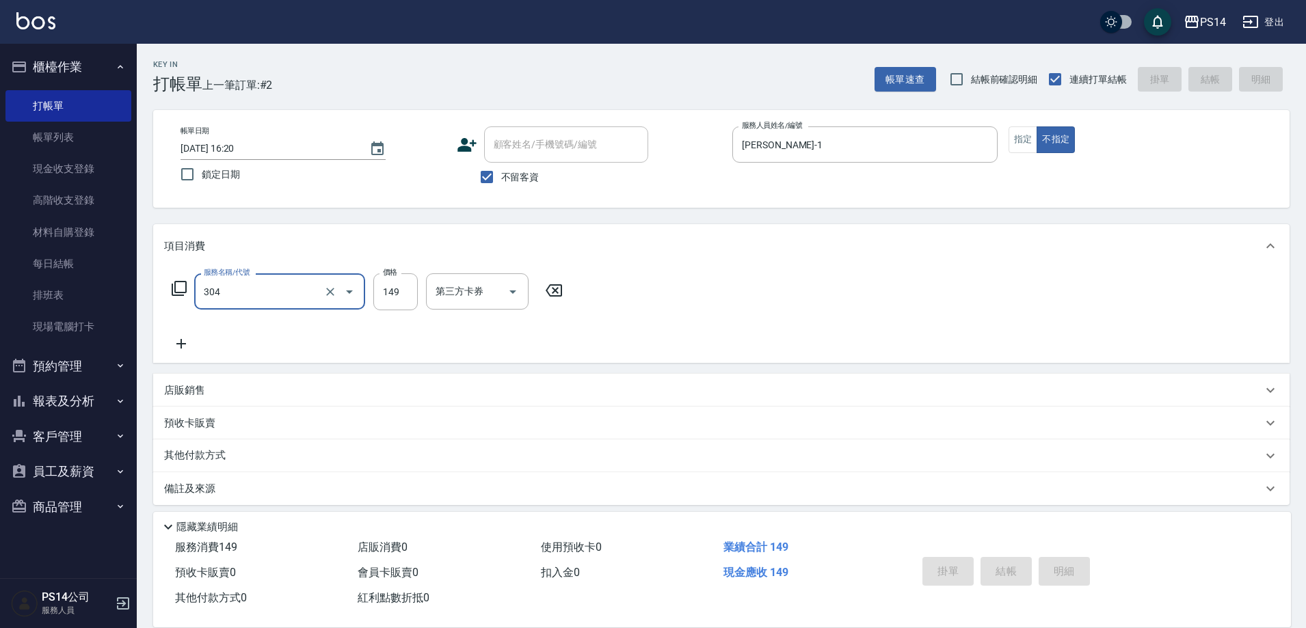
type input "304"
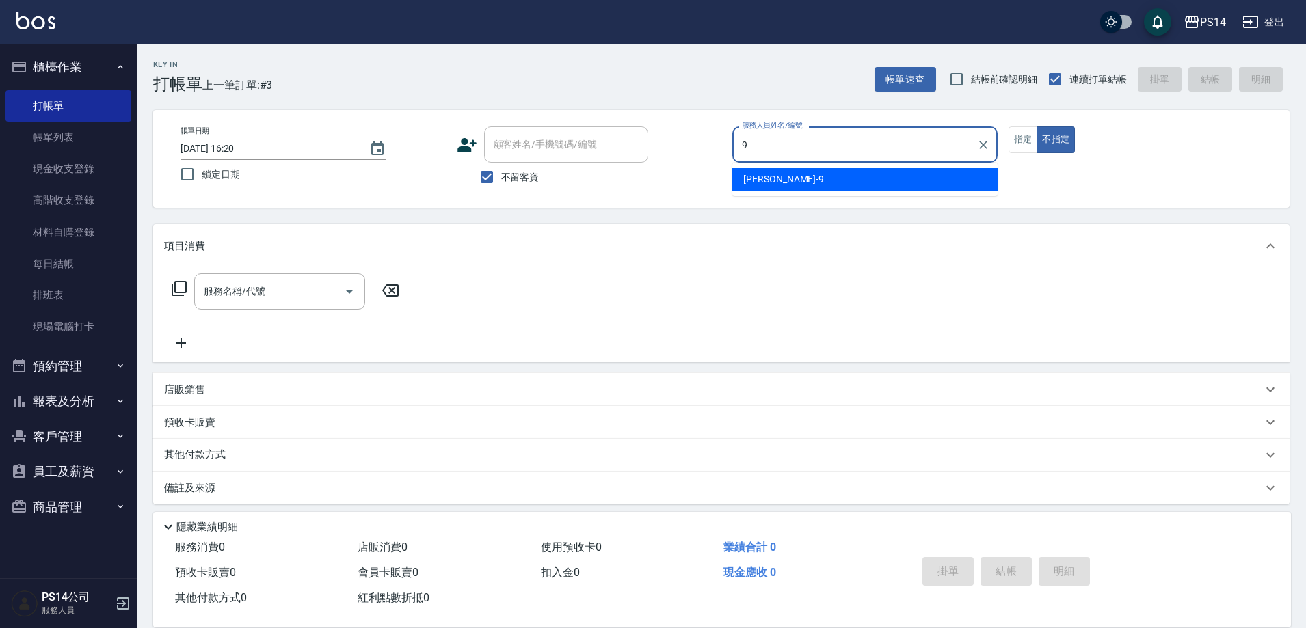
type input "[PERSON_NAME]-9"
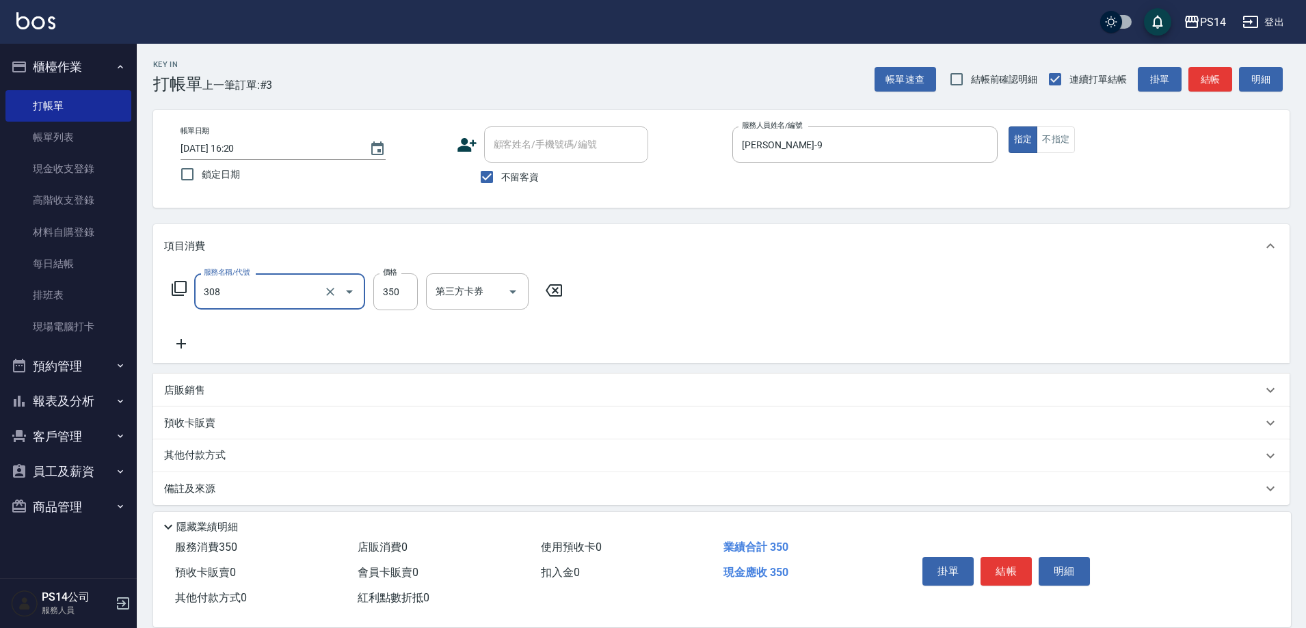
type input "洗+剪(308)"
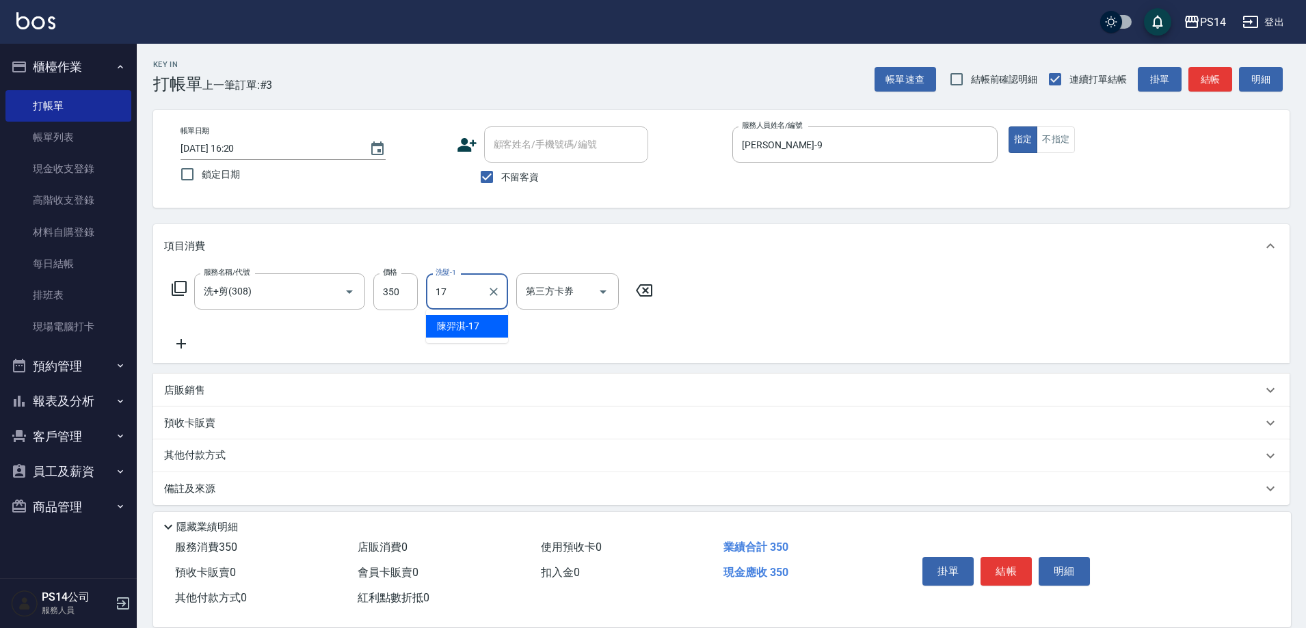
type input "[PERSON_NAME]-17"
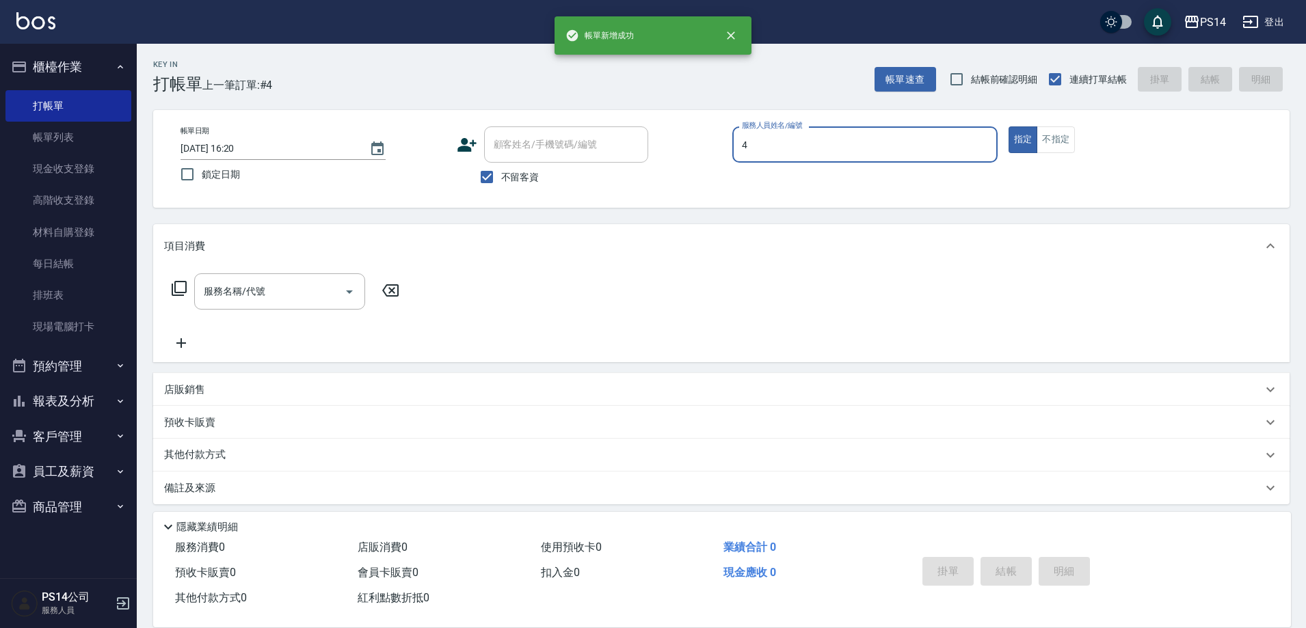
type input "[PERSON_NAME]-4"
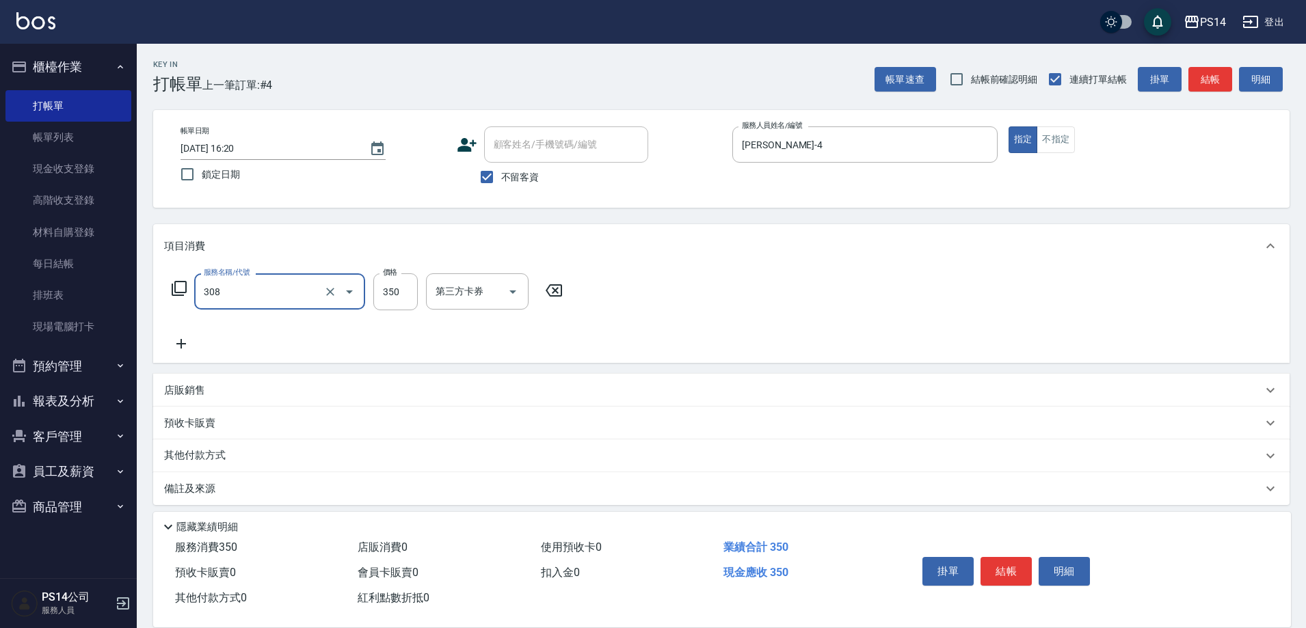
type input "洗+剪(308)"
type input "1"
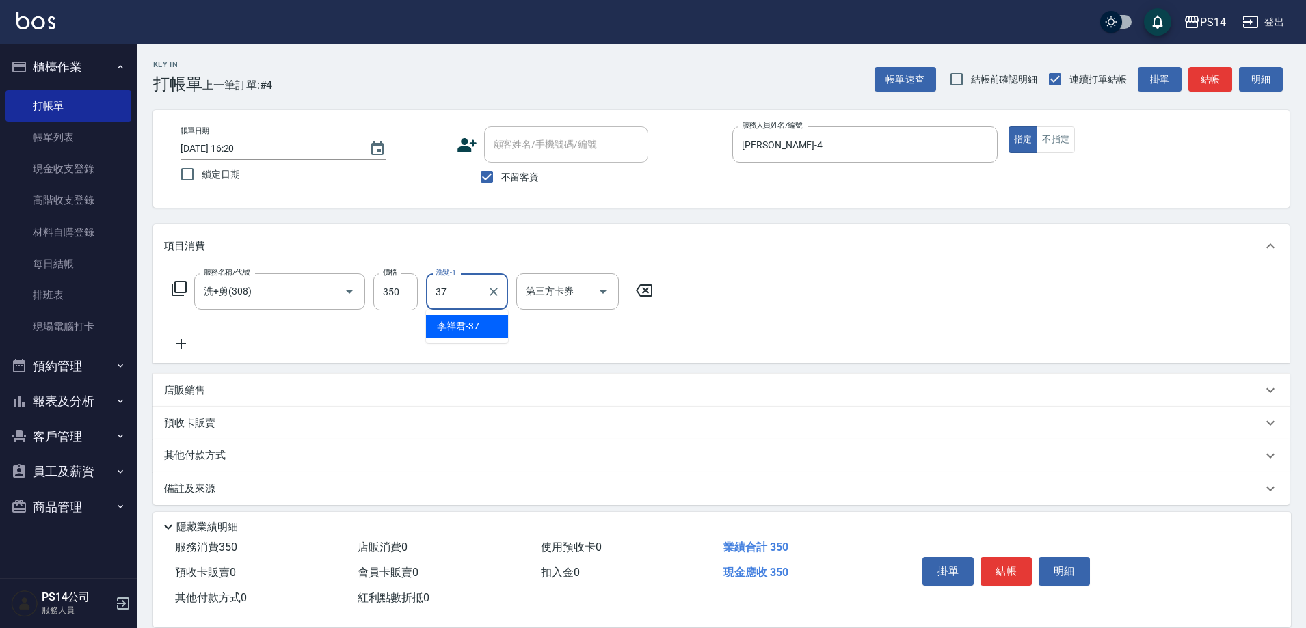
type input "[PERSON_NAME]-37"
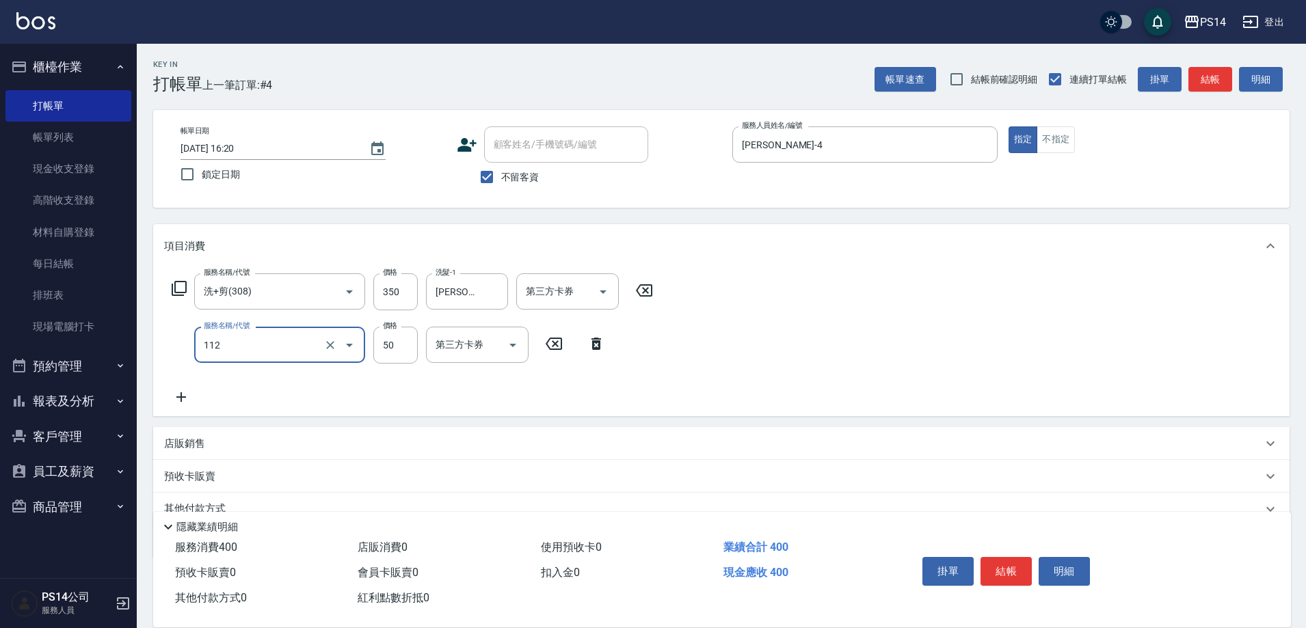
type input "精油50(112)"
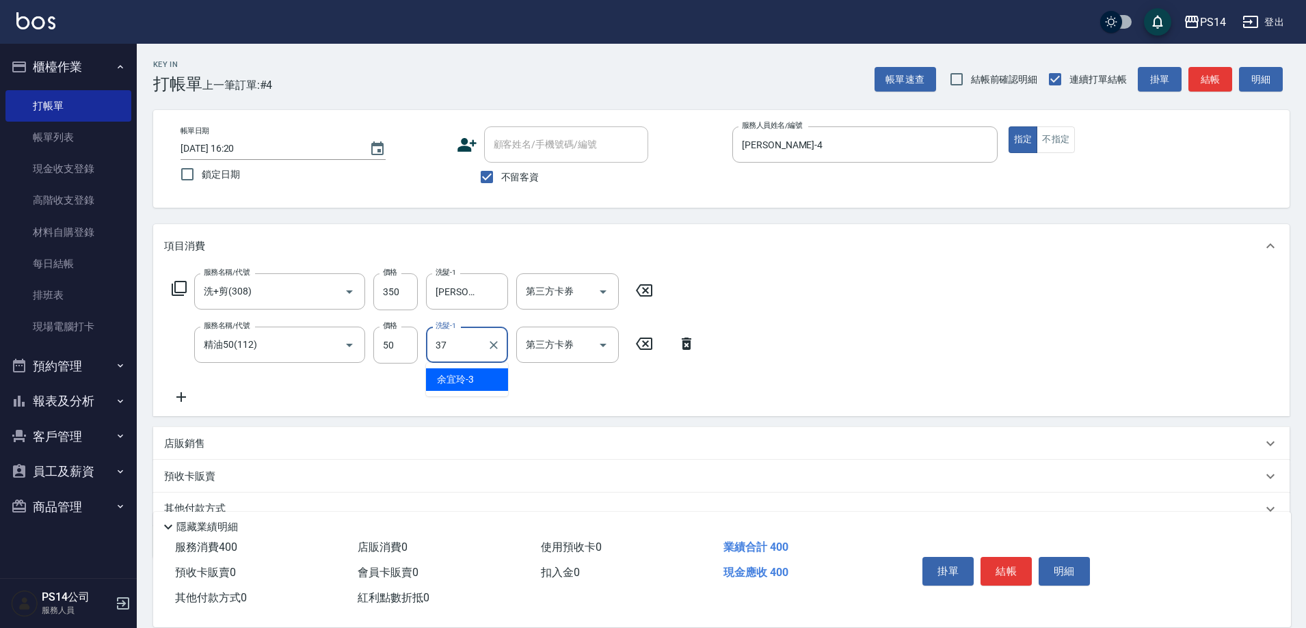
type input "[PERSON_NAME]-37"
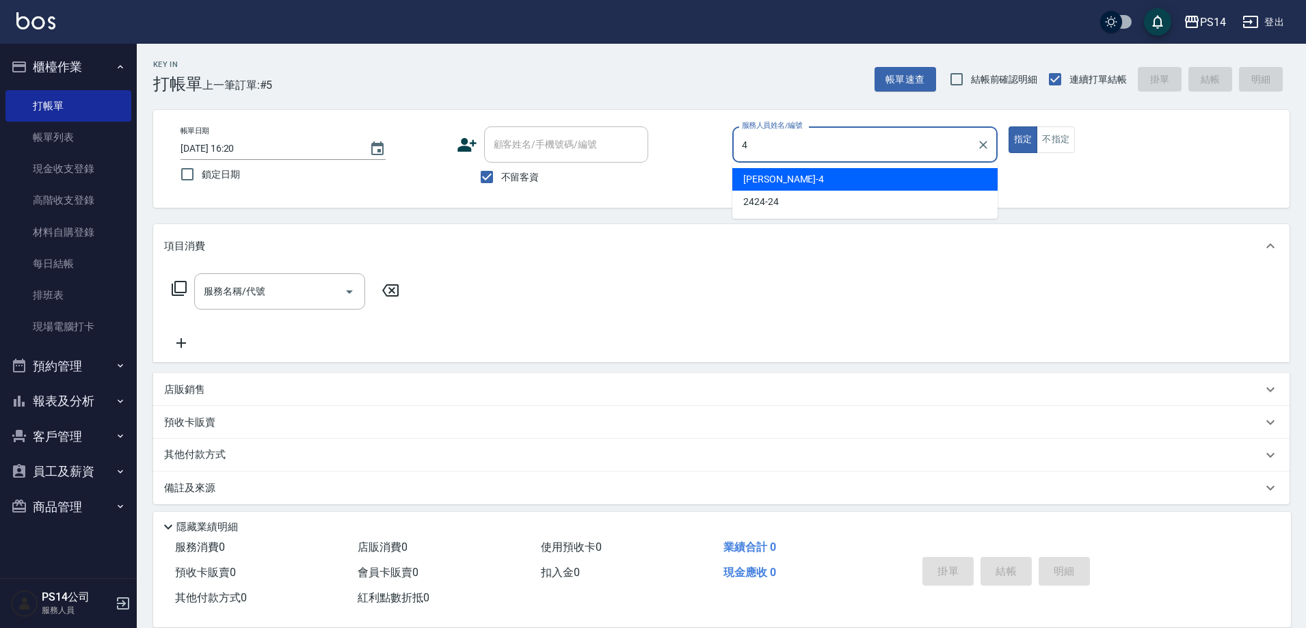
type input "[PERSON_NAME]-4"
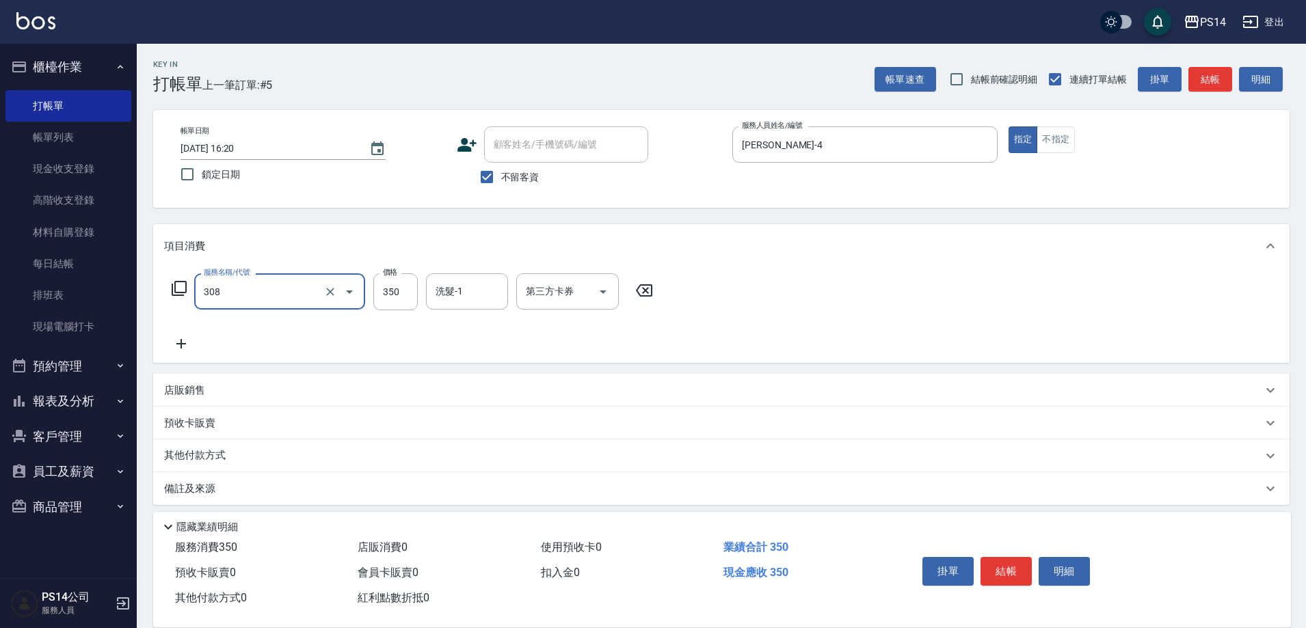
type input "洗+剪(308)"
type input "[PERSON_NAME]-17"
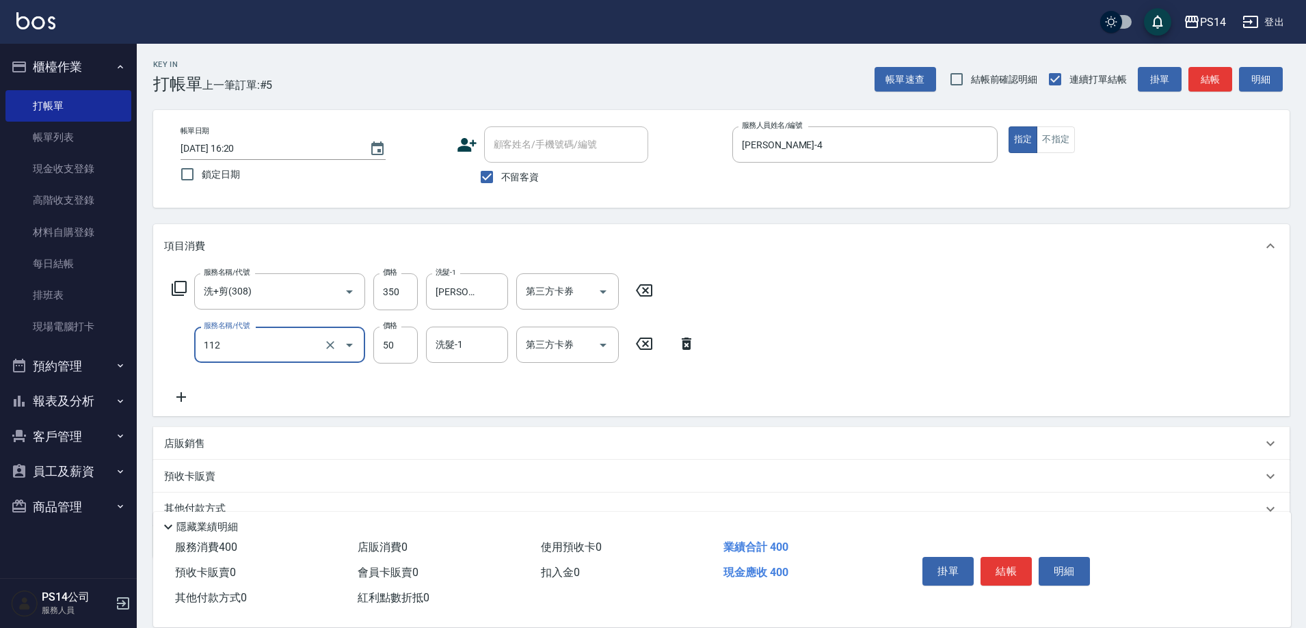
type input "精油50(112)"
type input "[PERSON_NAME]-17"
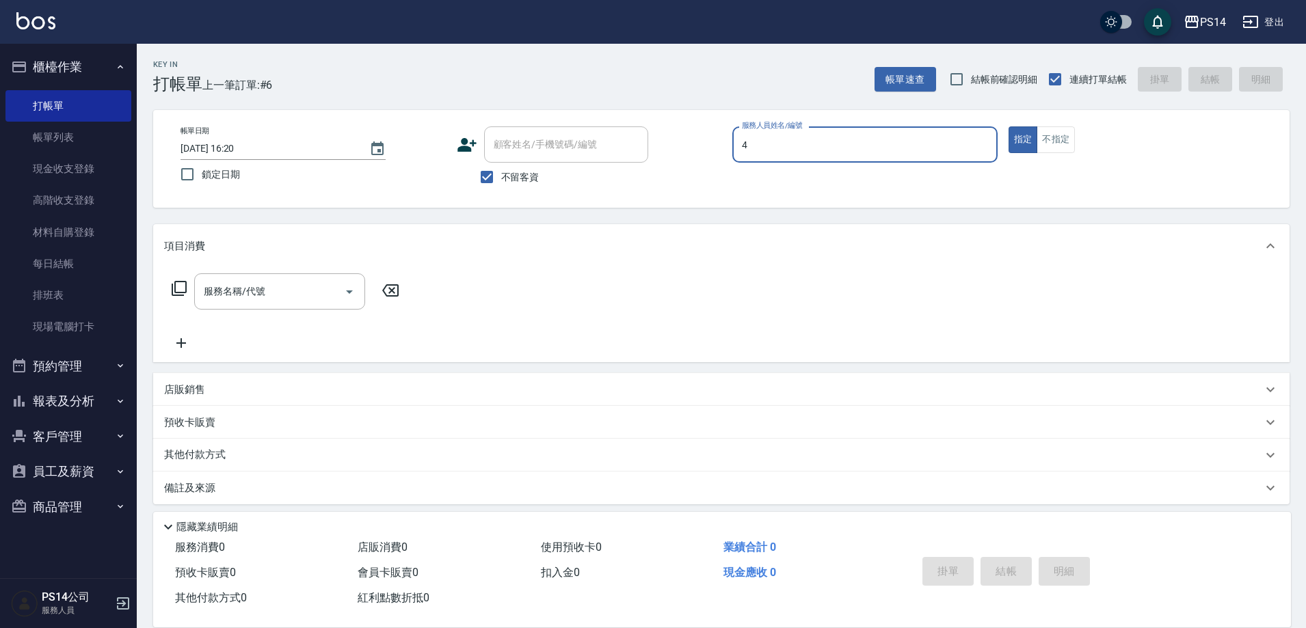
type input "[PERSON_NAME]-4"
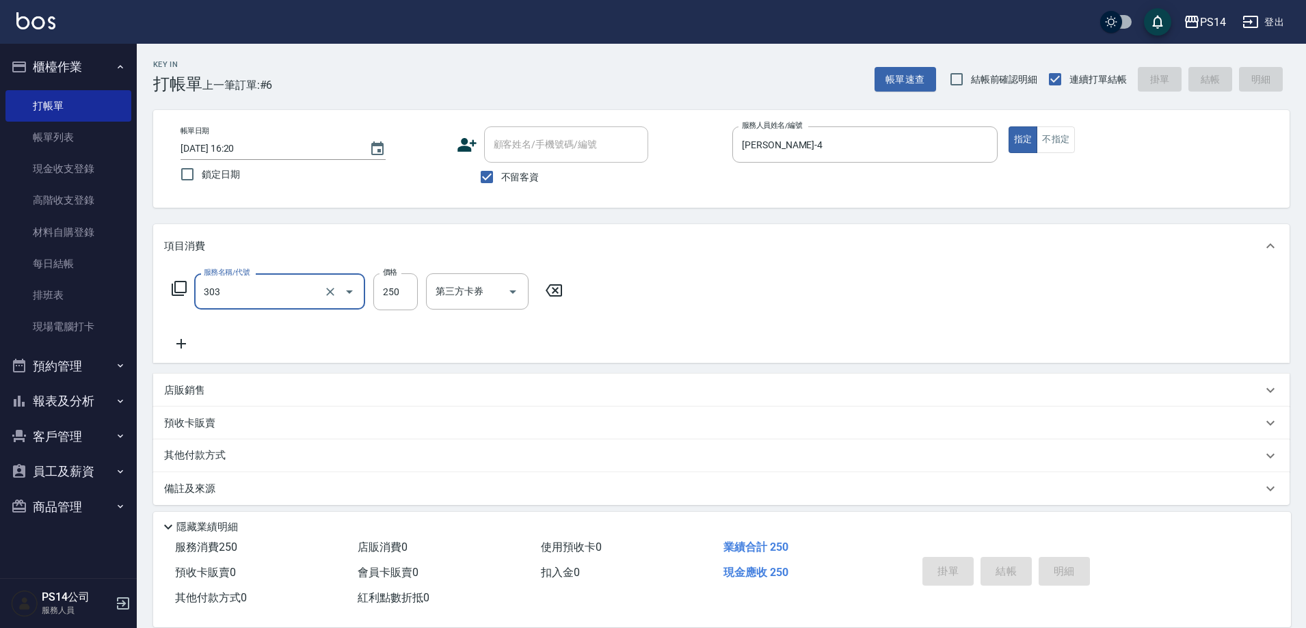
type input "303"
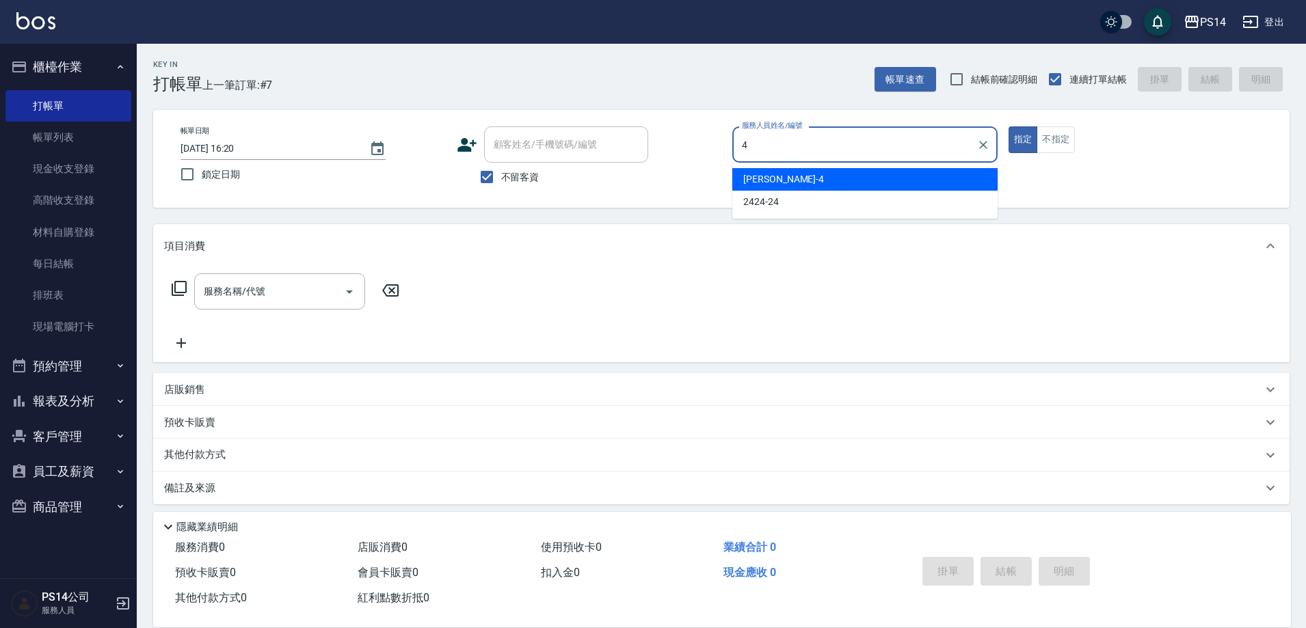
type input "[PERSON_NAME]-4"
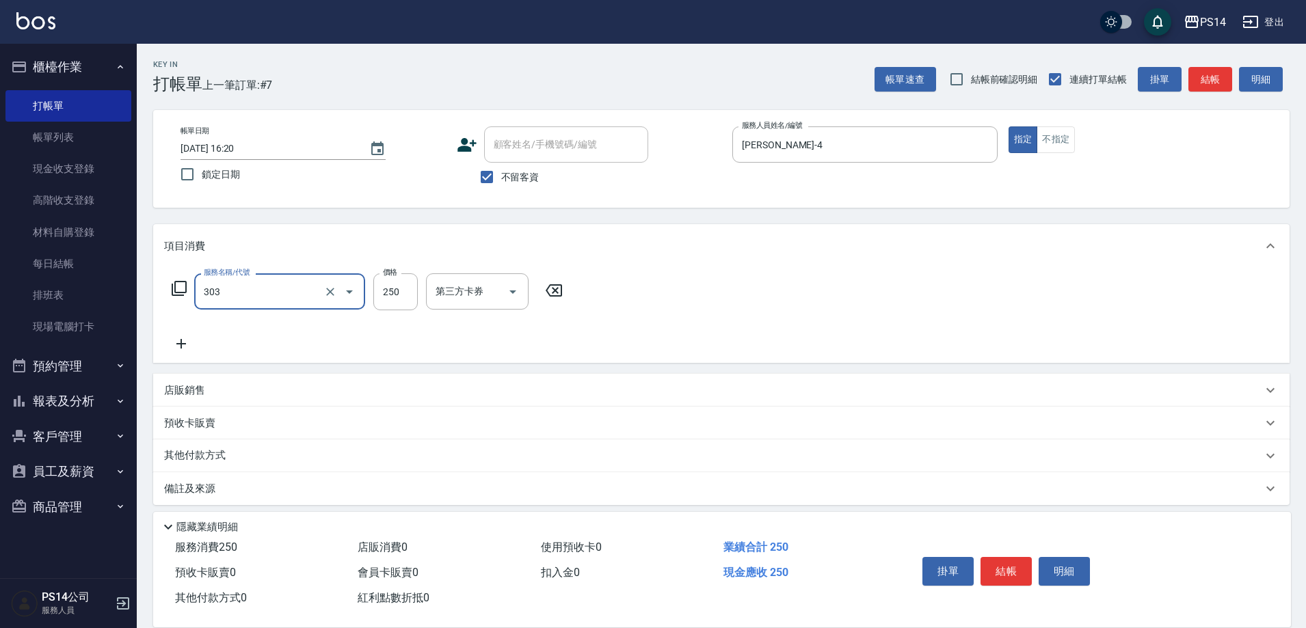
type input "剪髮(303)"
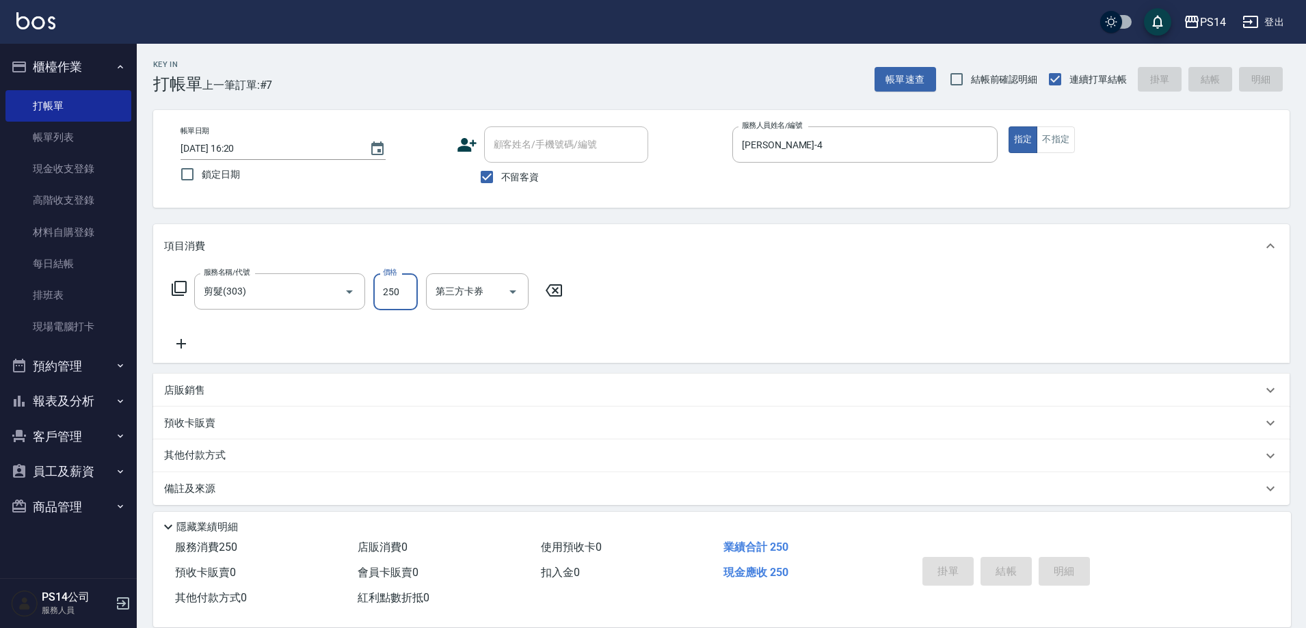
type input "[DATE] 16:21"
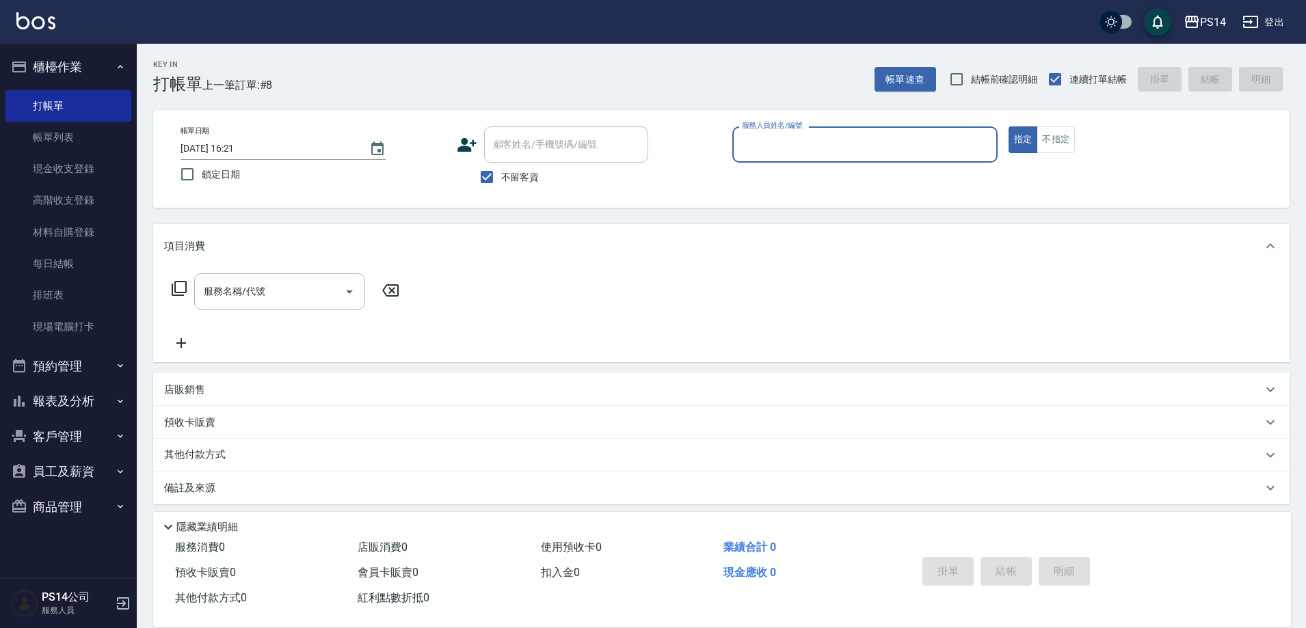
click at [1008, 126] on button "指定" at bounding box center [1022, 139] width 29 height 27
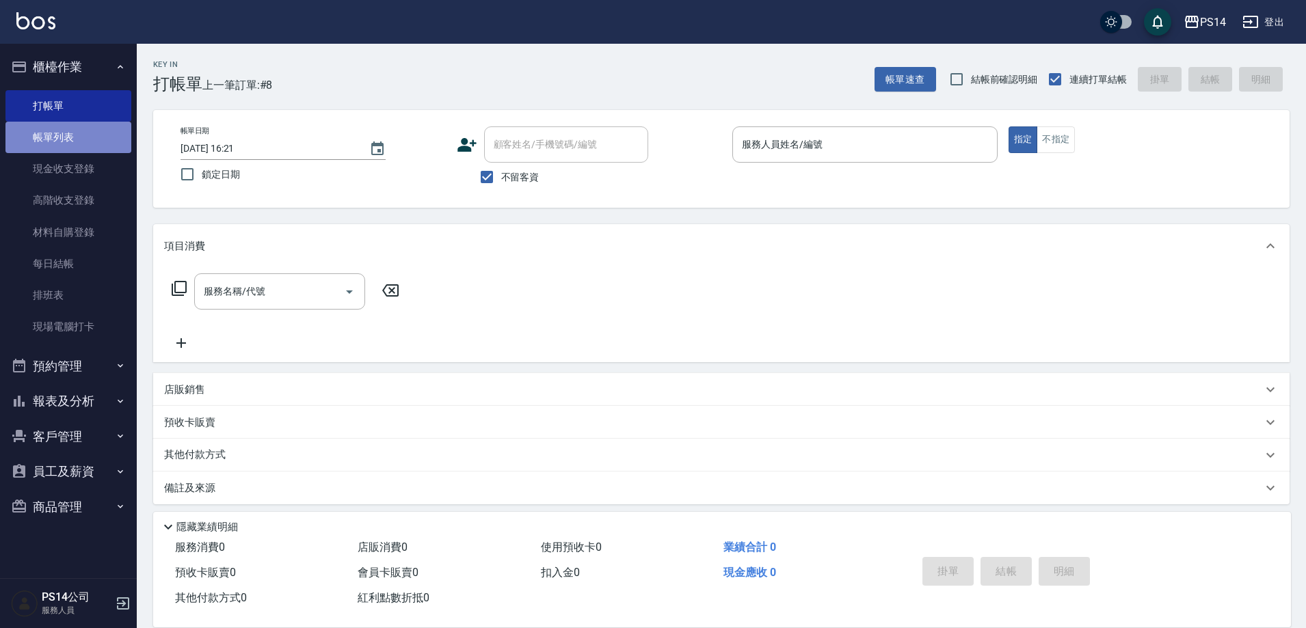
click at [66, 127] on link "帳單列表" at bounding box center [68, 137] width 126 height 31
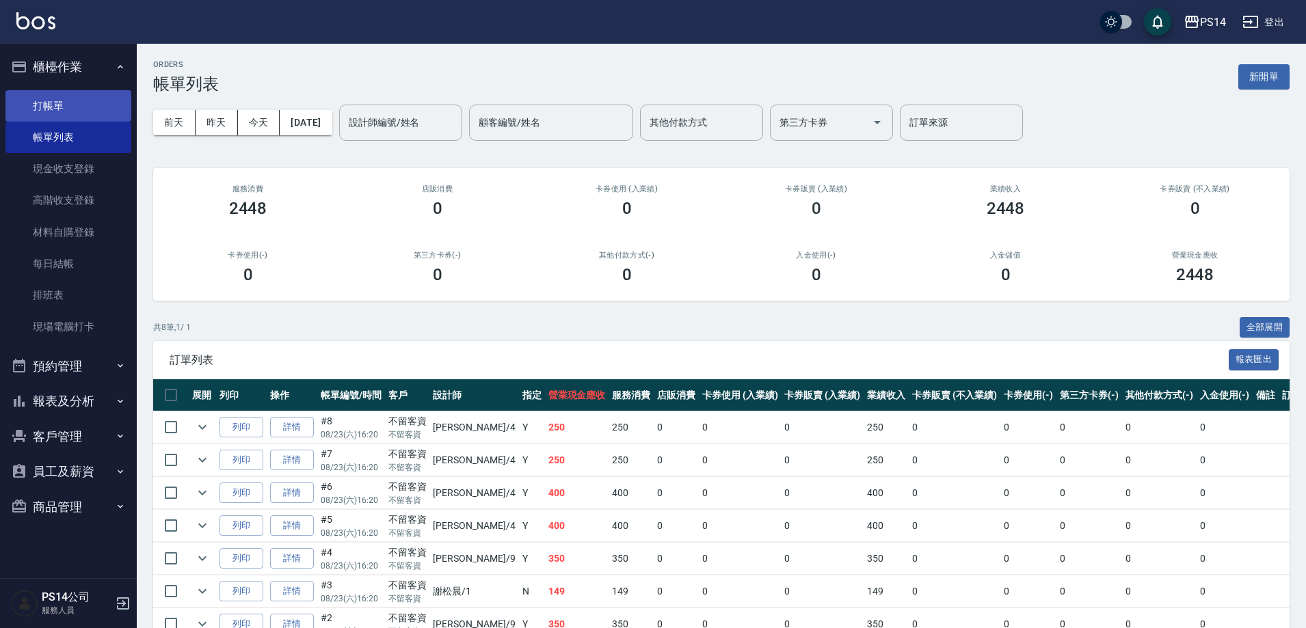
click at [57, 112] on link "打帳單" at bounding box center [68, 105] width 126 height 31
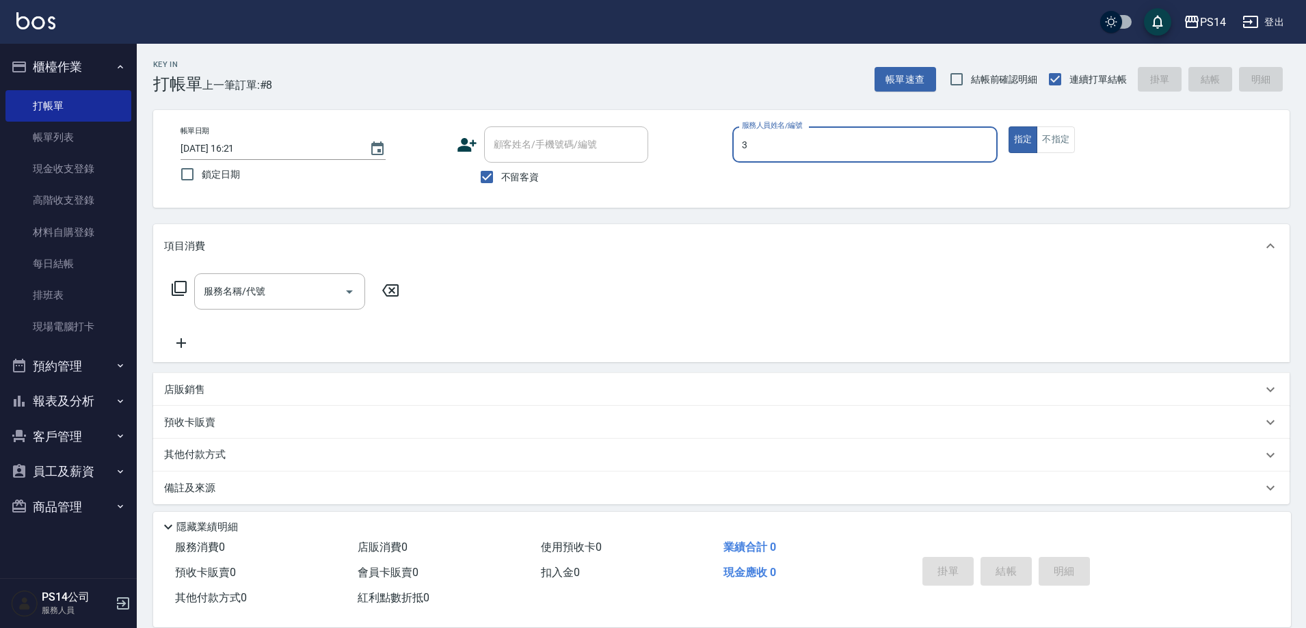
type input "[PERSON_NAME]-3"
type button "true"
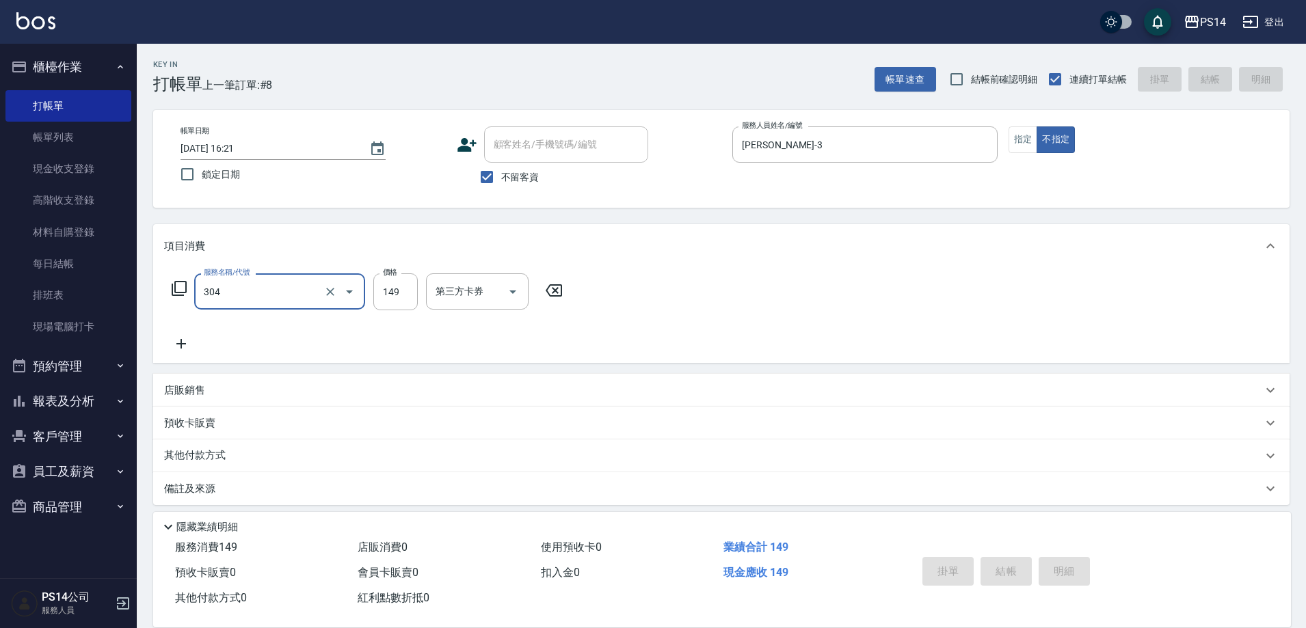
type input "304"
type input "[DATE] 16:22"
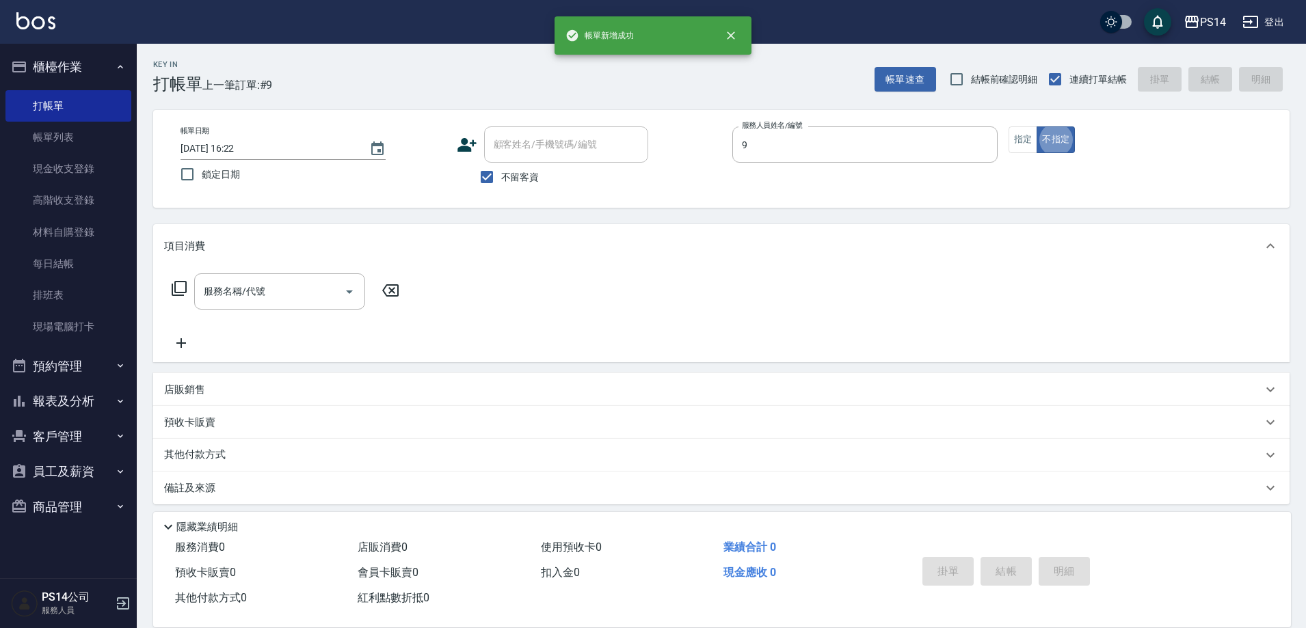
type input "[PERSON_NAME]-9"
type button "false"
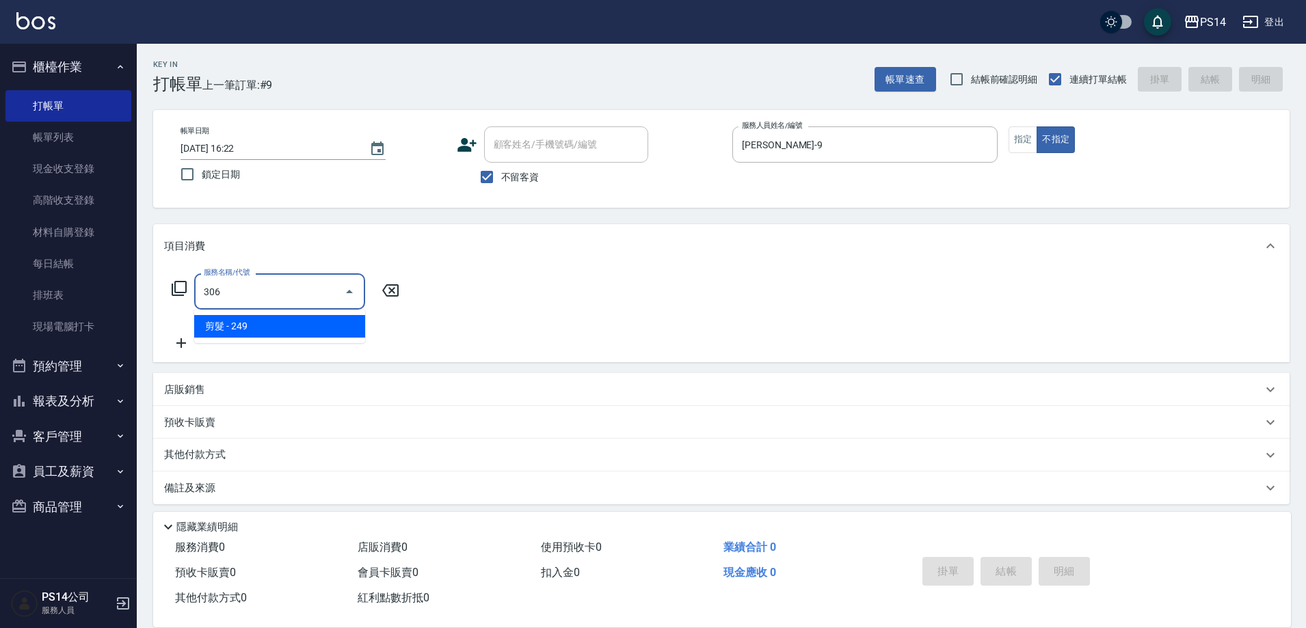
type input "剪髮(306)"
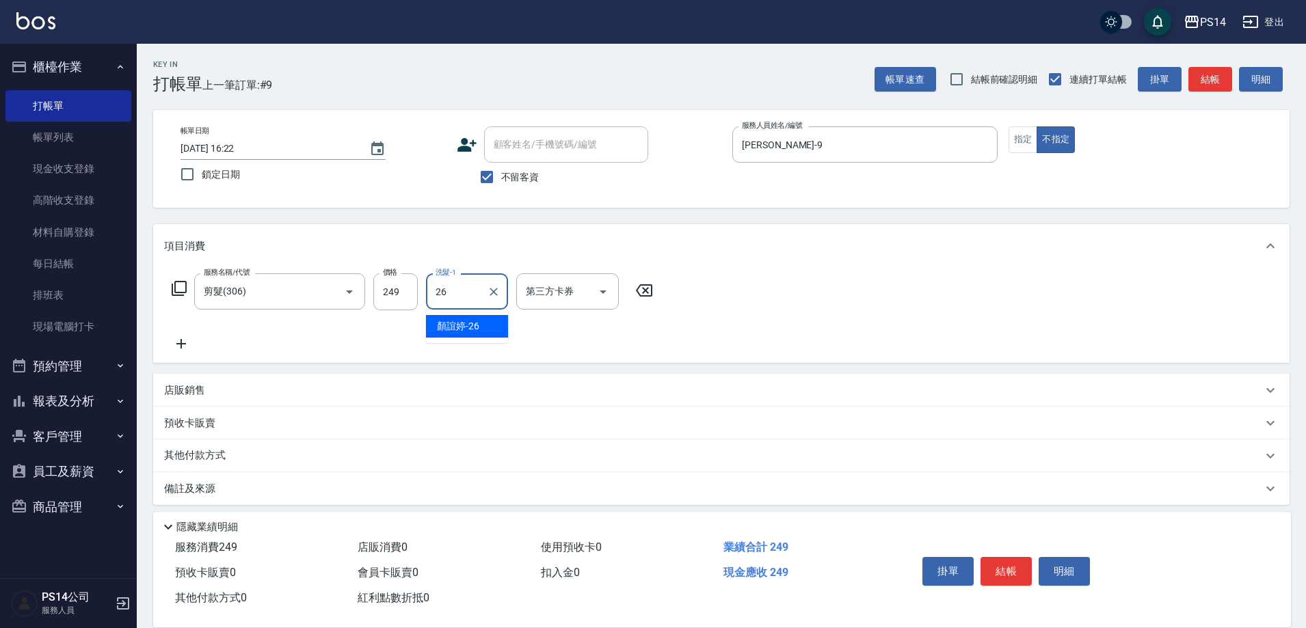
type input "[PERSON_NAME]-26"
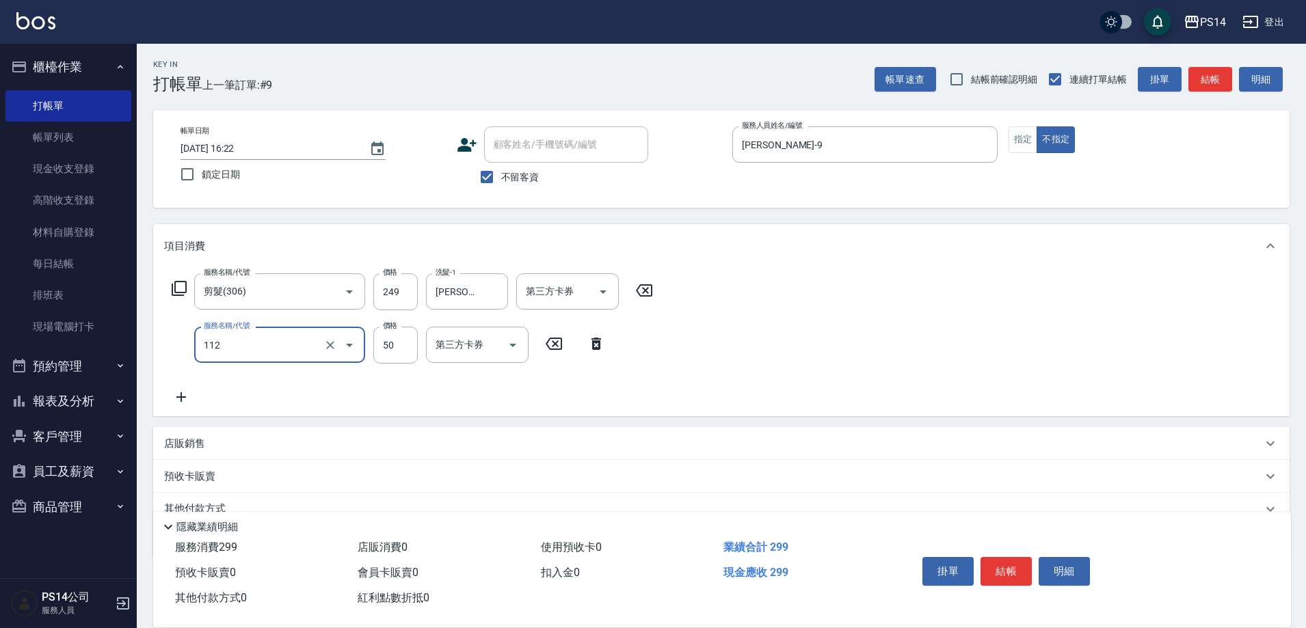
type input "精油50(112)"
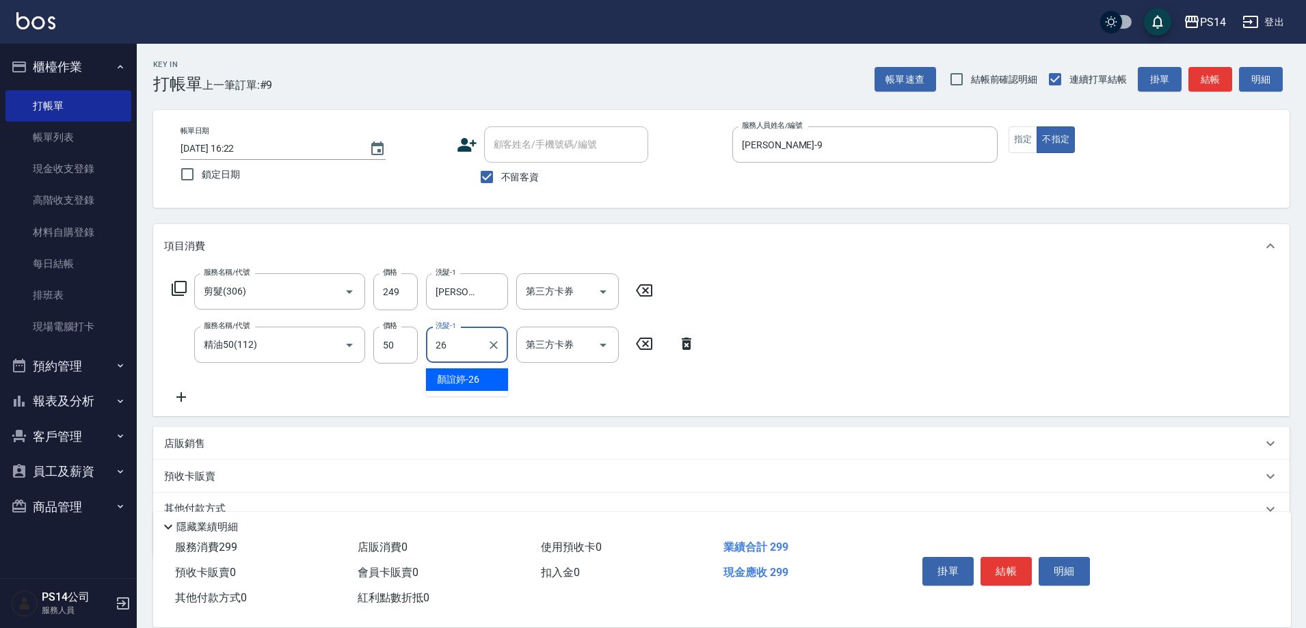
type input "[PERSON_NAME]-26"
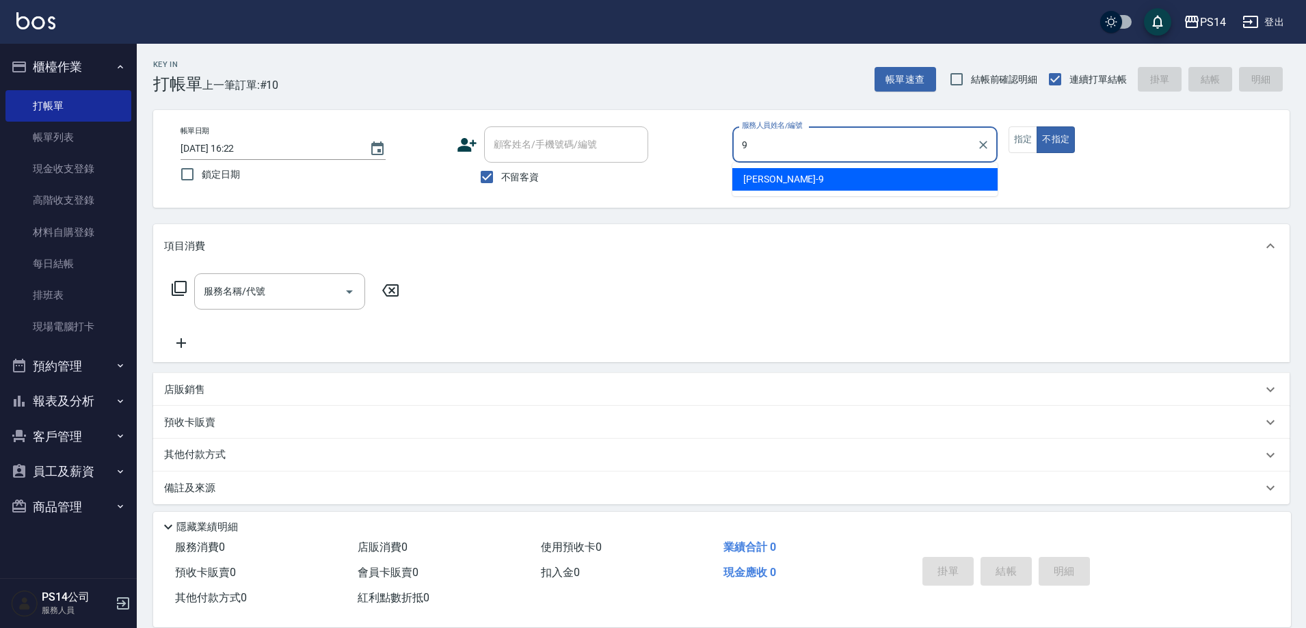
type input "[PERSON_NAME]-9"
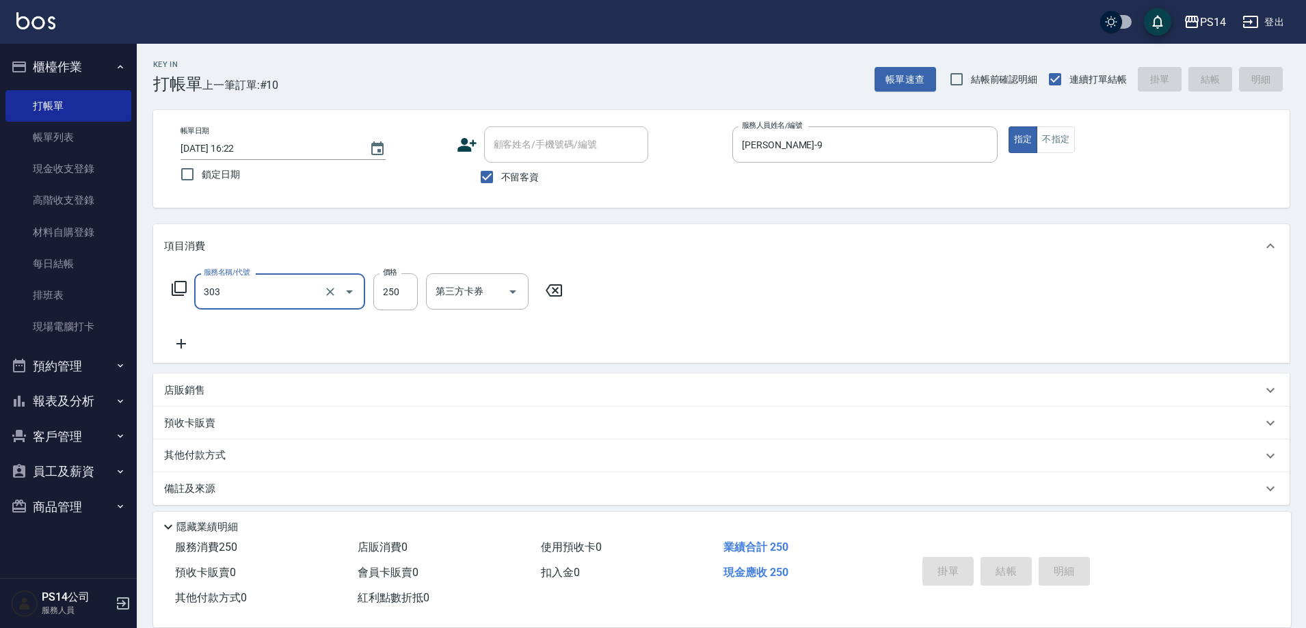
type input "303"
type input "[DATE] 16:23"
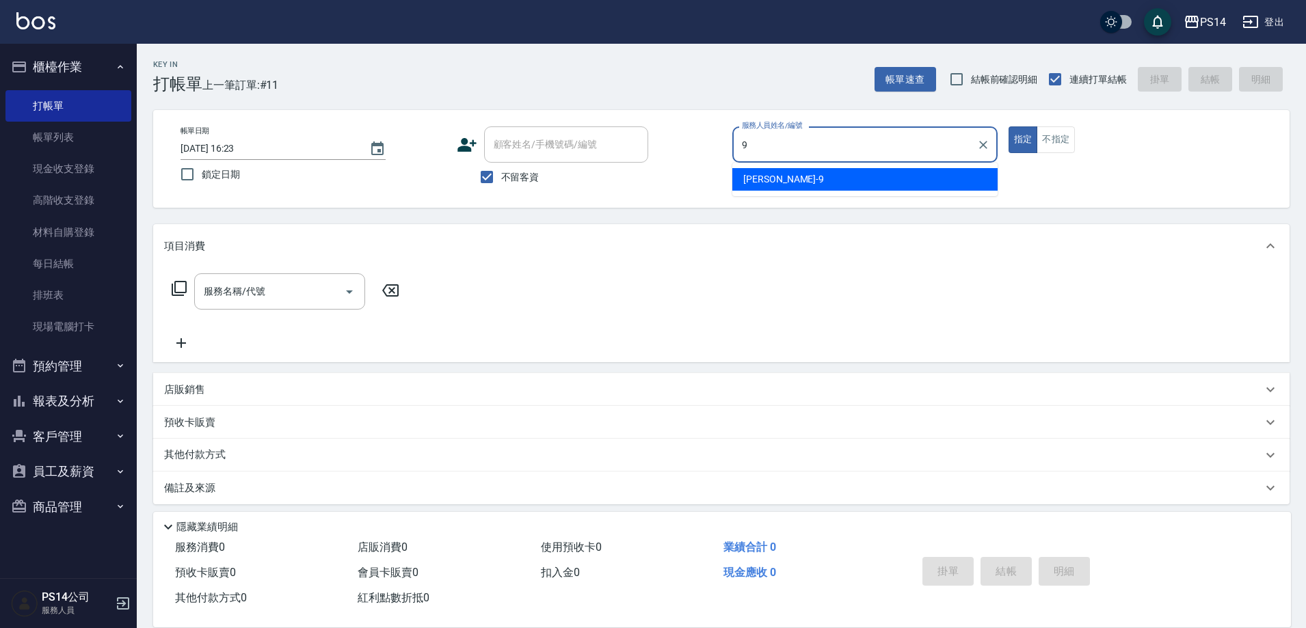
type input "[PERSON_NAME]-9"
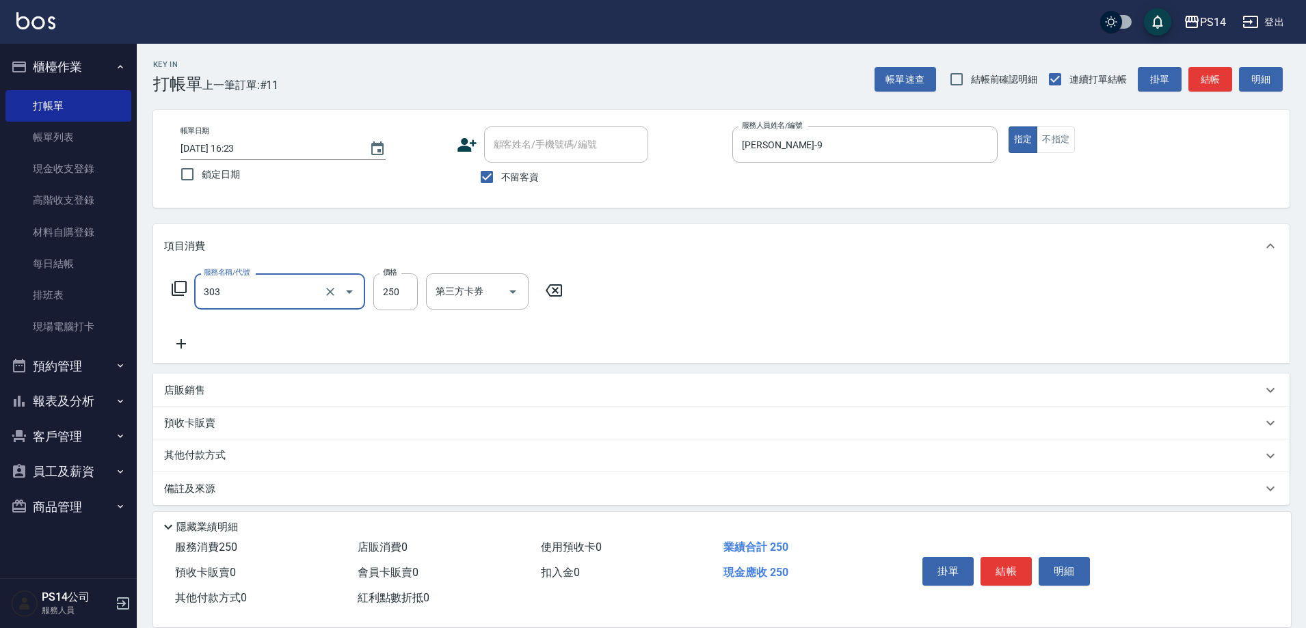
type input "剪髮(303)"
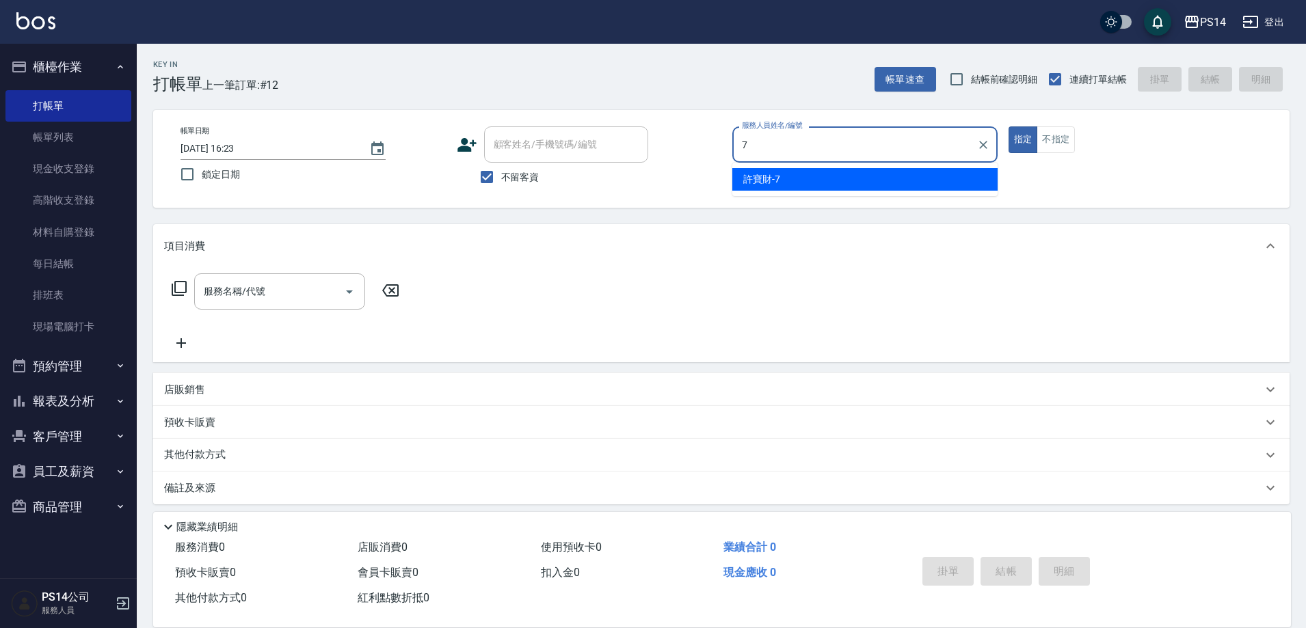
type input "[PERSON_NAME]-7"
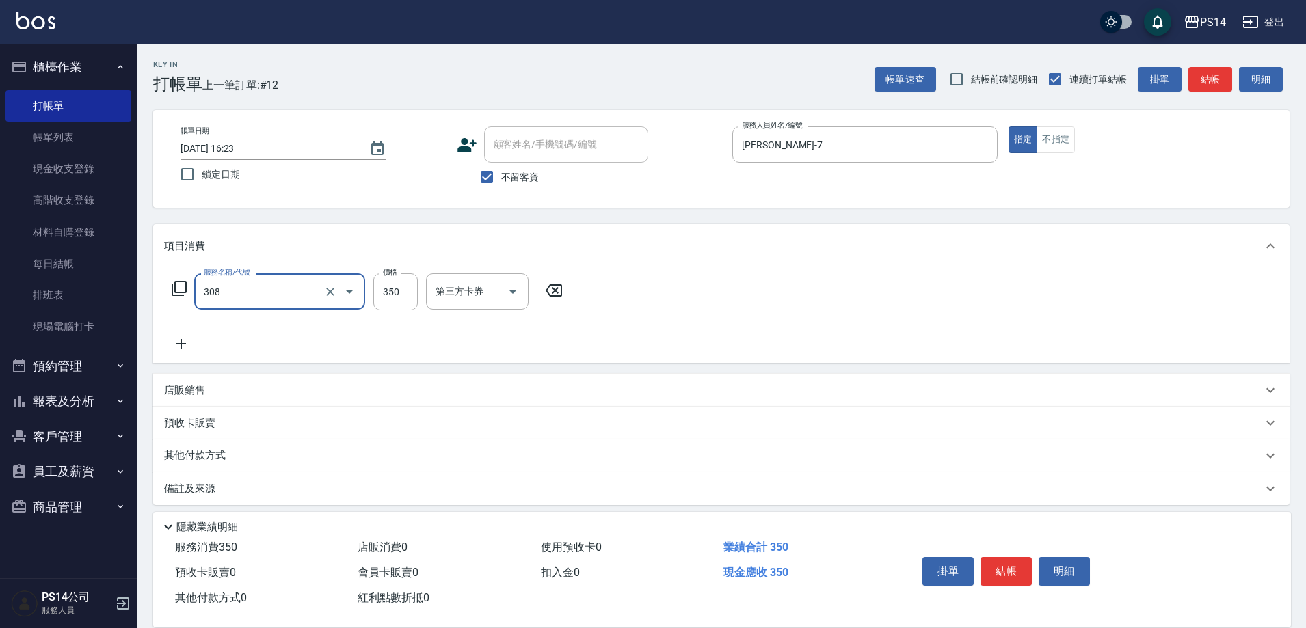
type input "洗+剪(308)"
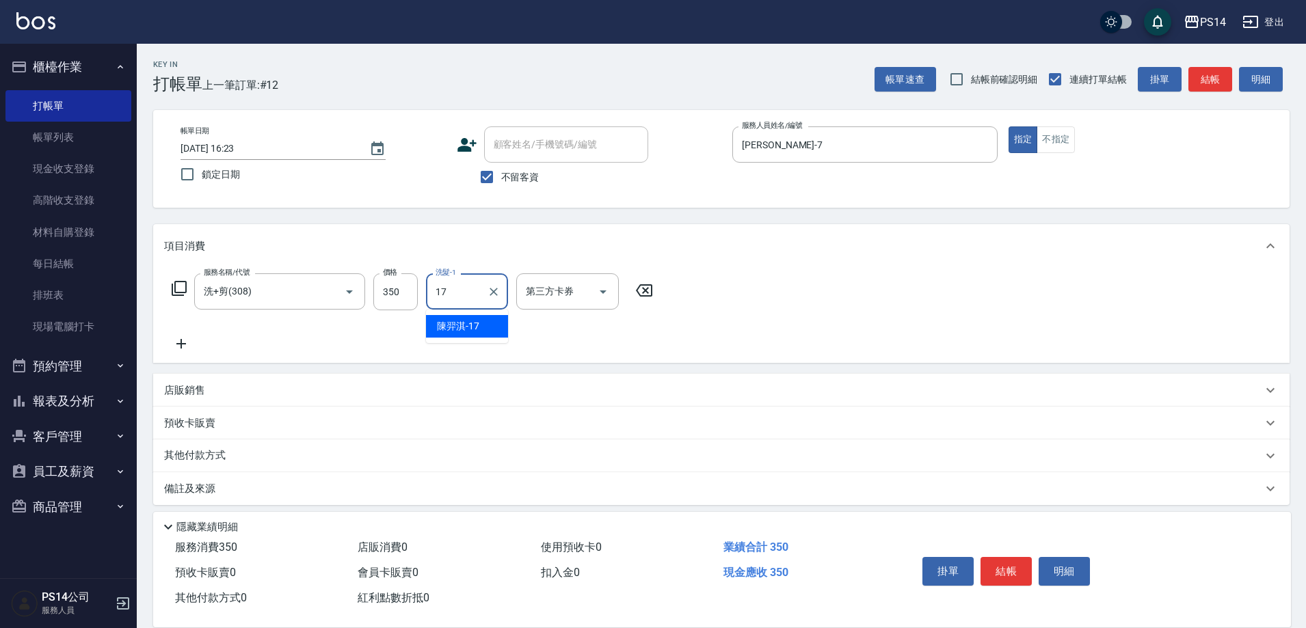
type input "[PERSON_NAME]-17"
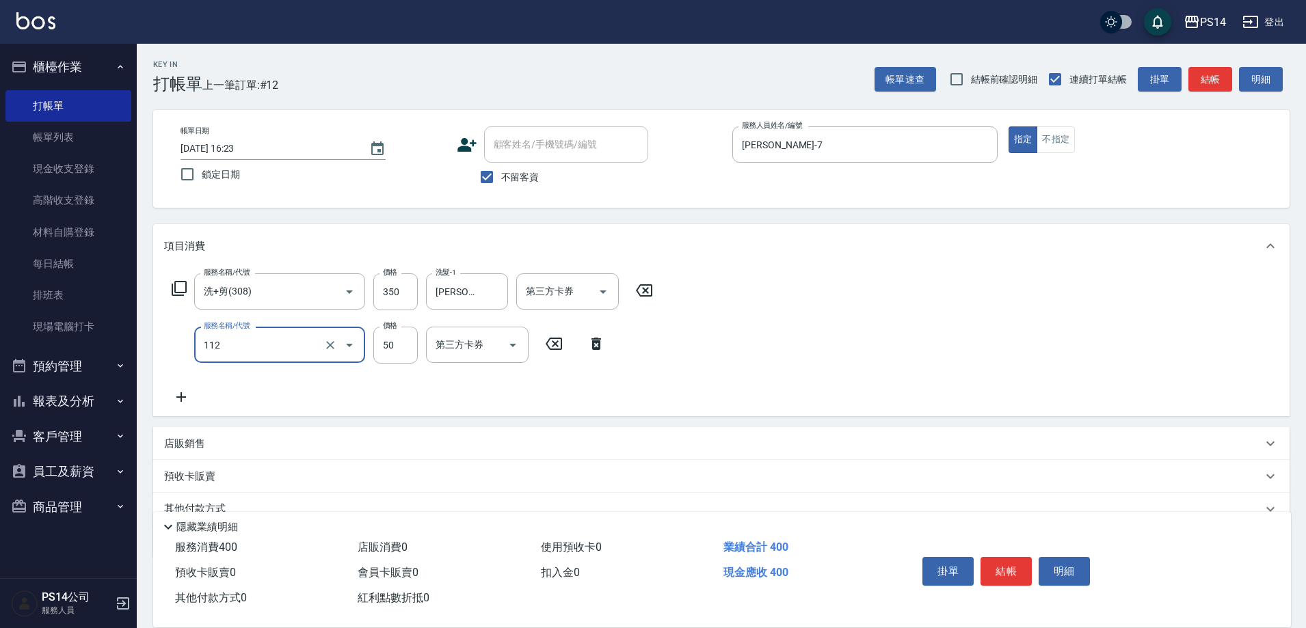
type input "精油50(112)"
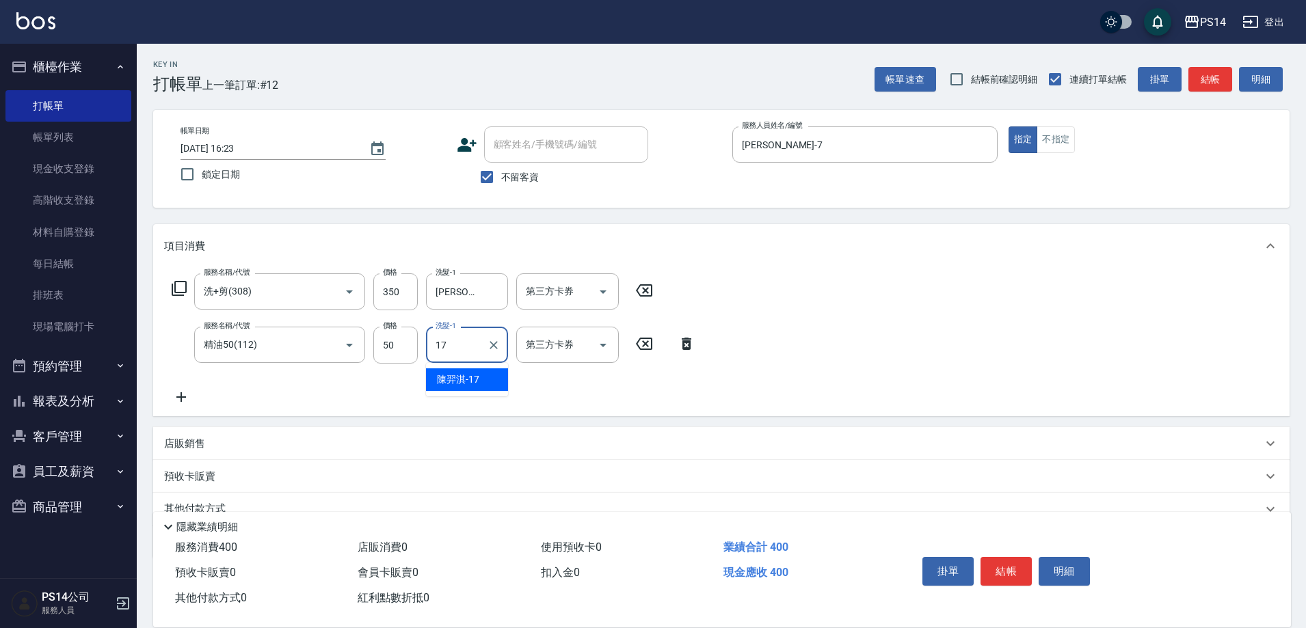
type input "[PERSON_NAME]-17"
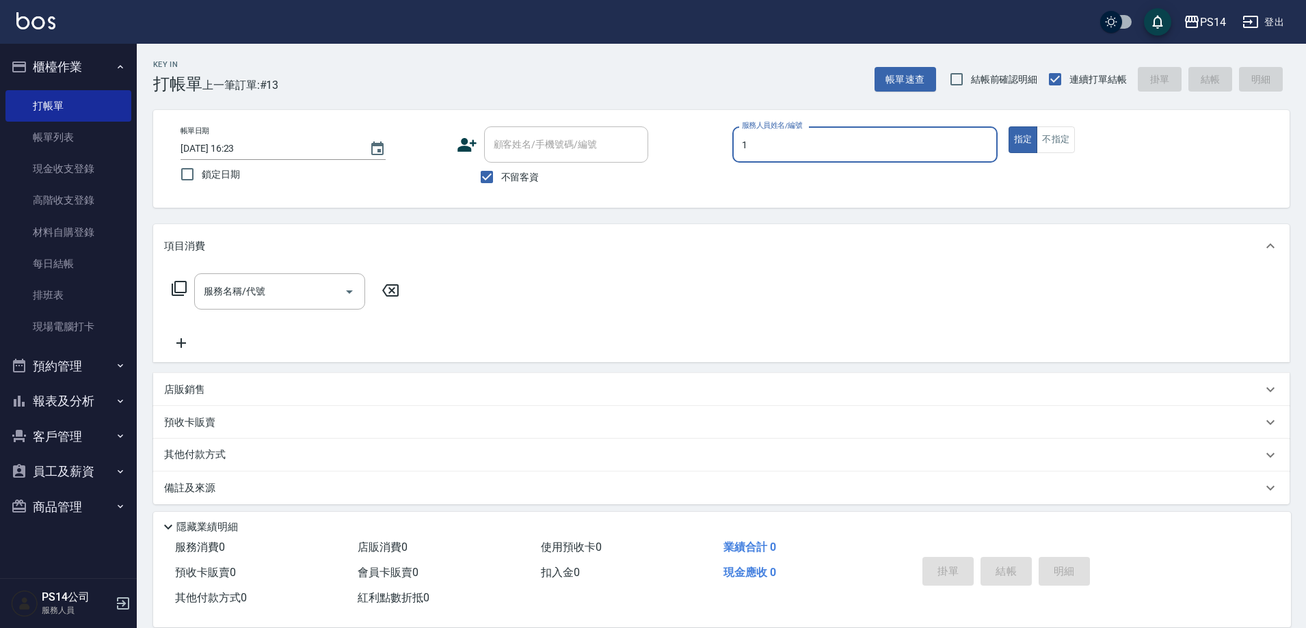
type input "[PERSON_NAME]-1"
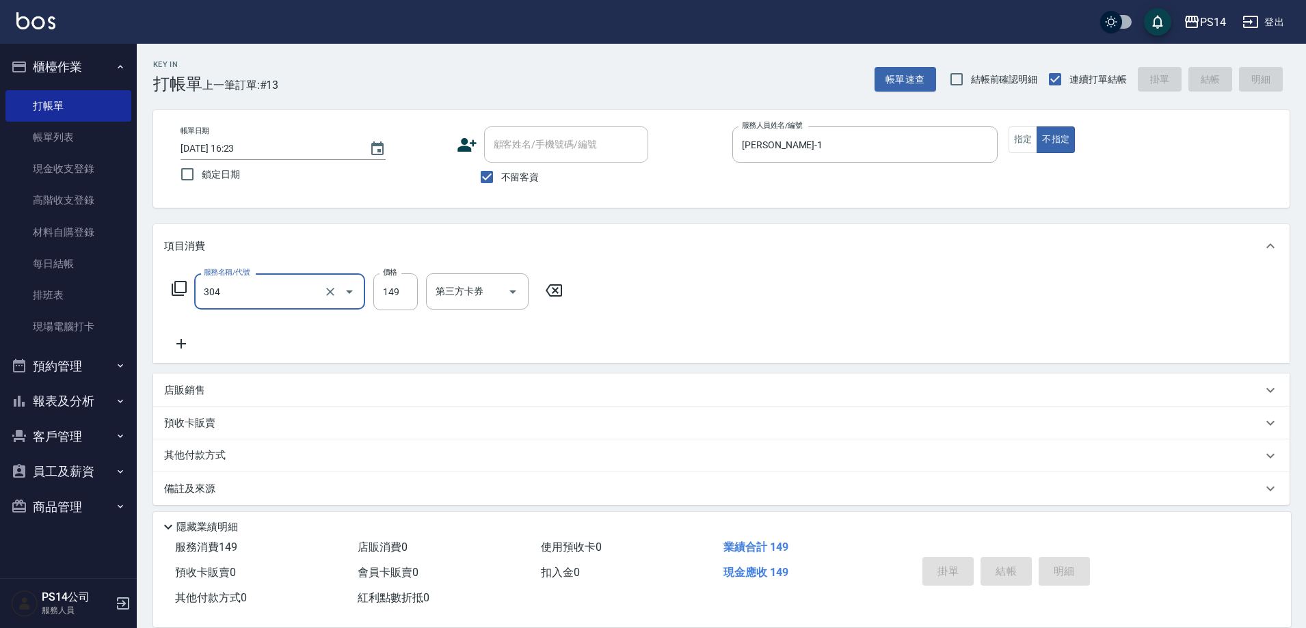
type input "304"
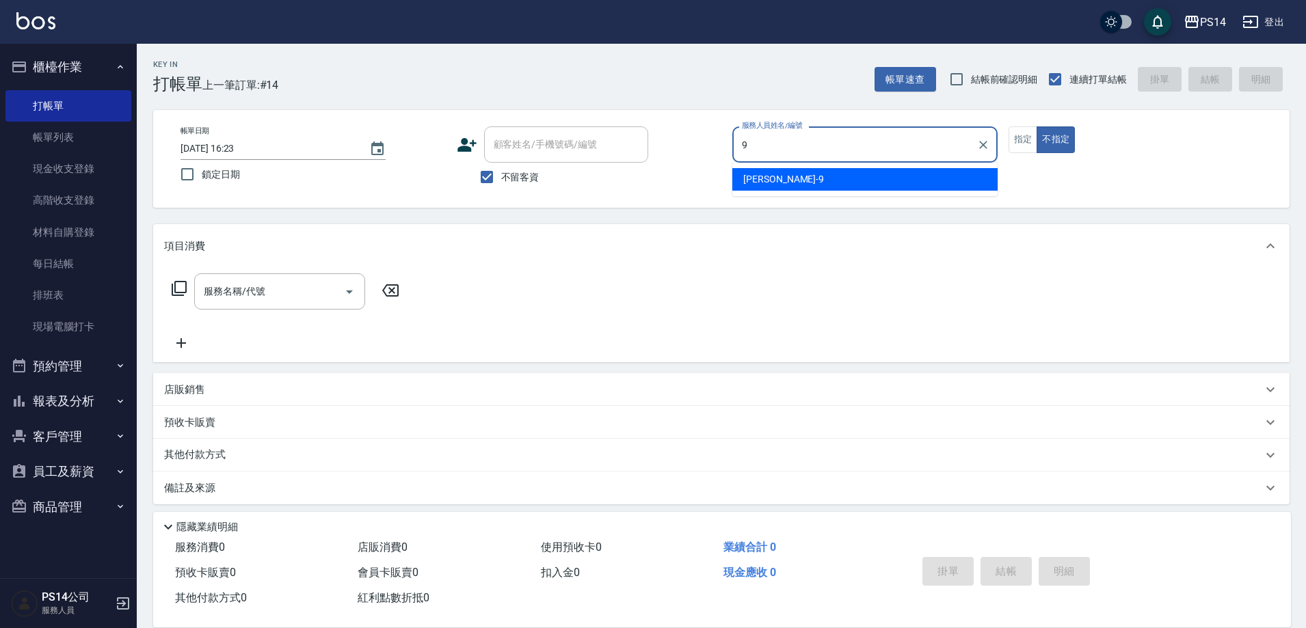
type input "[PERSON_NAME]-9"
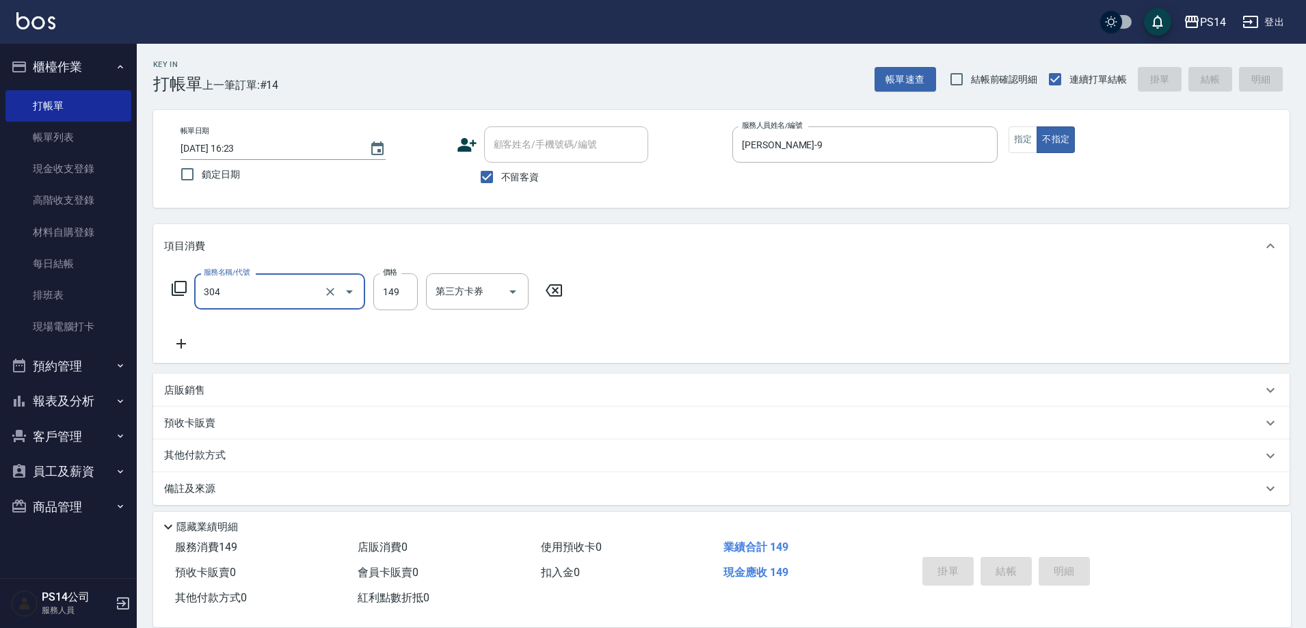
type input "304"
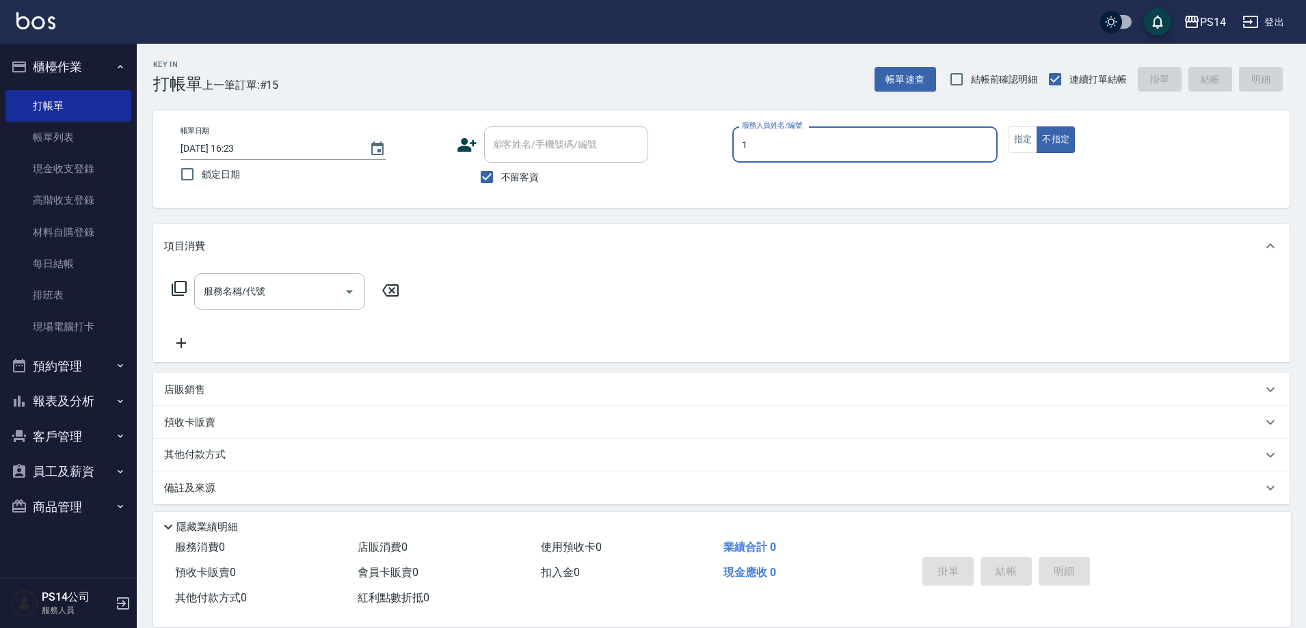
type input "[PERSON_NAME]-1"
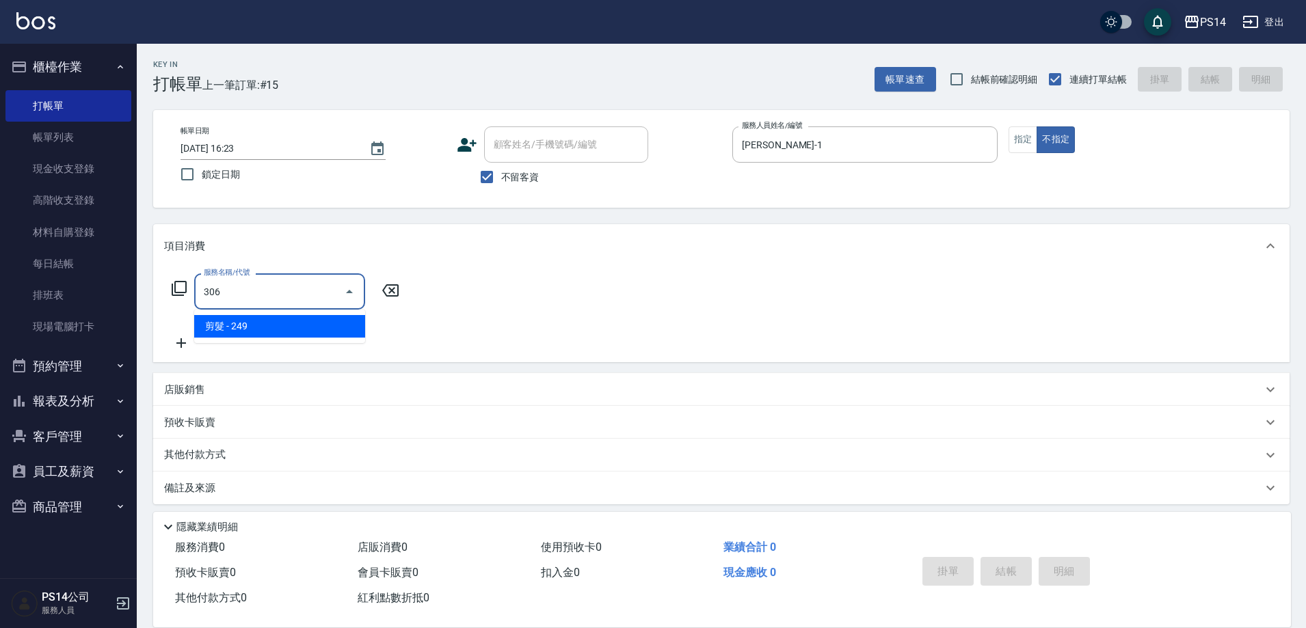
type input "剪髮(306)"
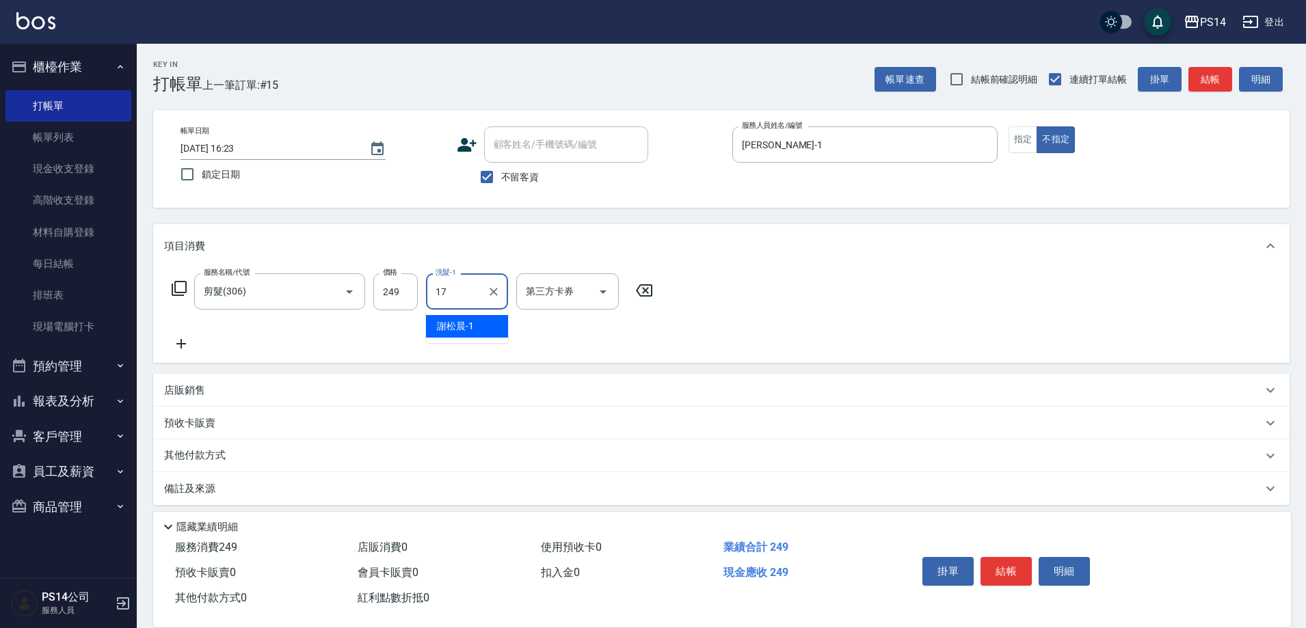
type input "[PERSON_NAME]-17"
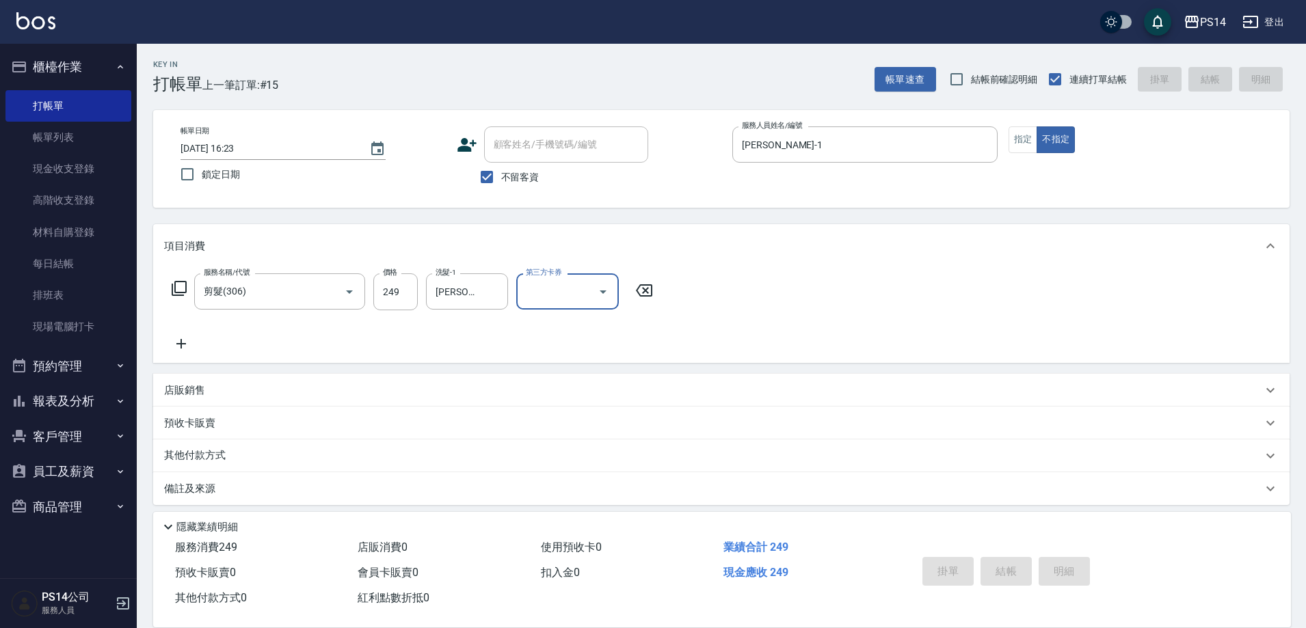
type input "[DATE] 16:24"
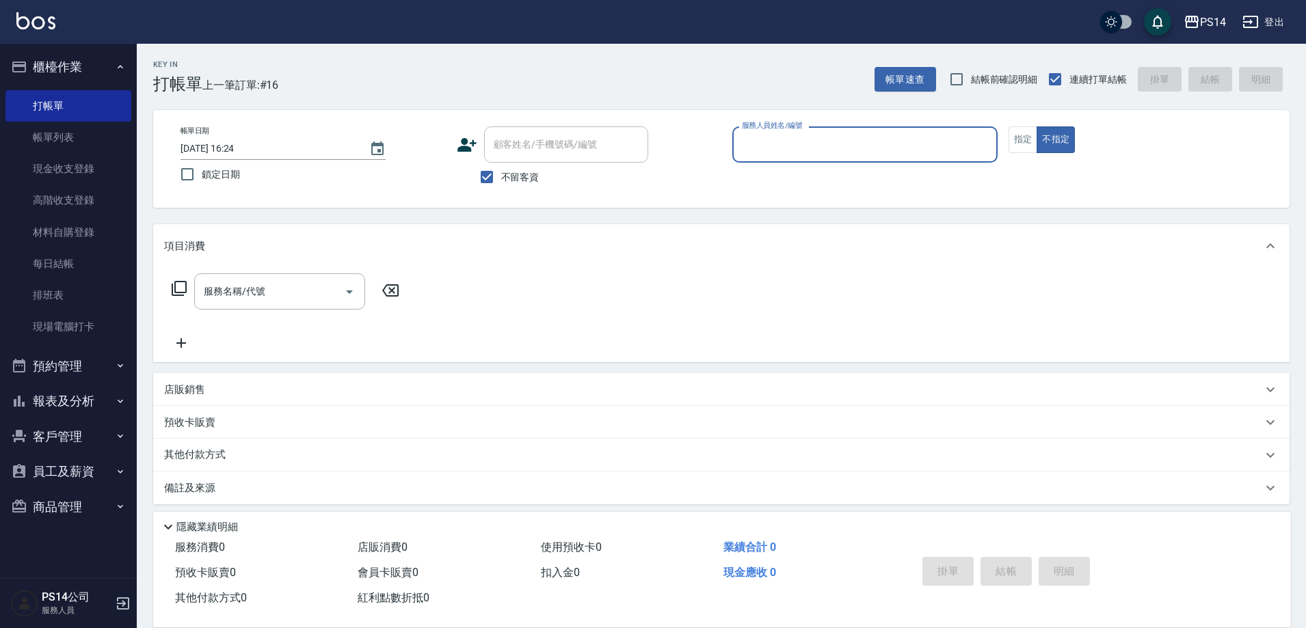
click at [1036, 126] on button "不指定" at bounding box center [1055, 139] width 38 height 27
click at [760, 131] on div "服務人員姓名/編號" at bounding box center [864, 144] width 265 height 36
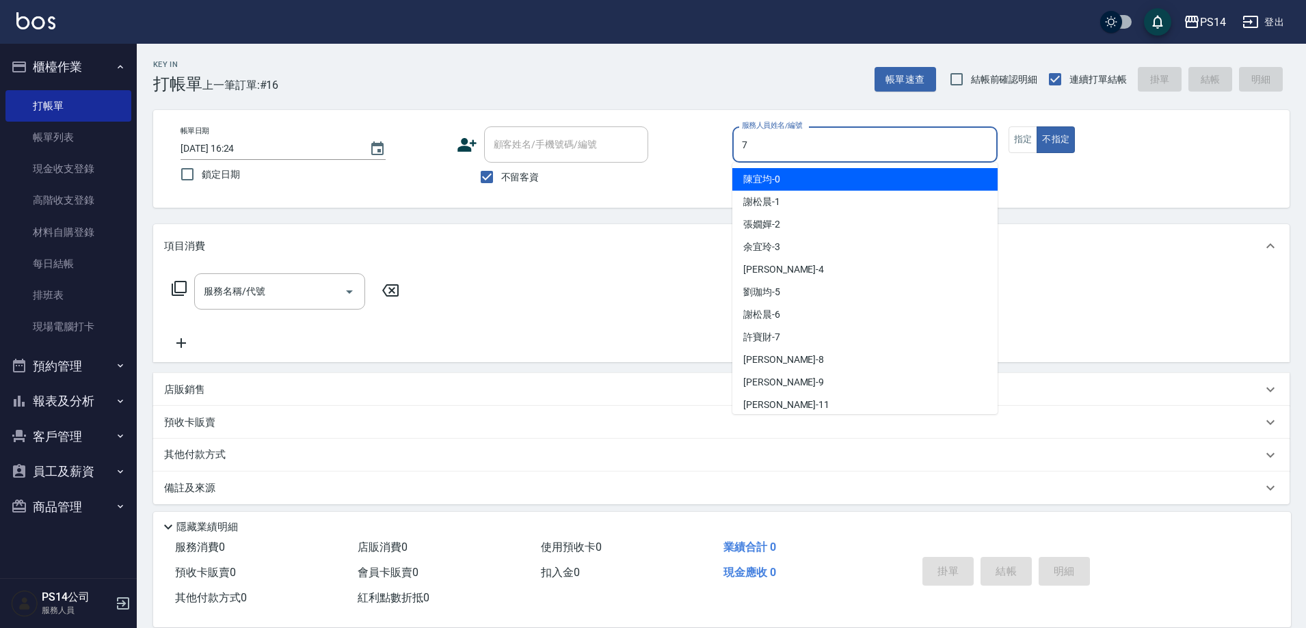
type input "[PERSON_NAME]-7"
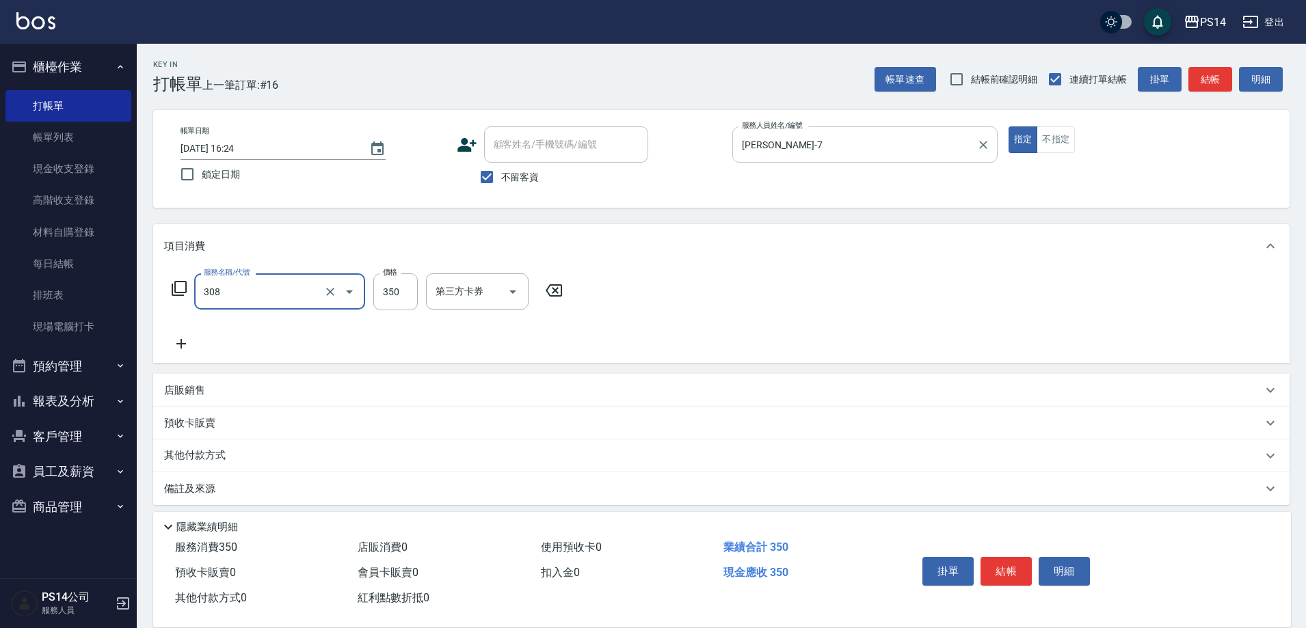
type input "洗+剪(308)"
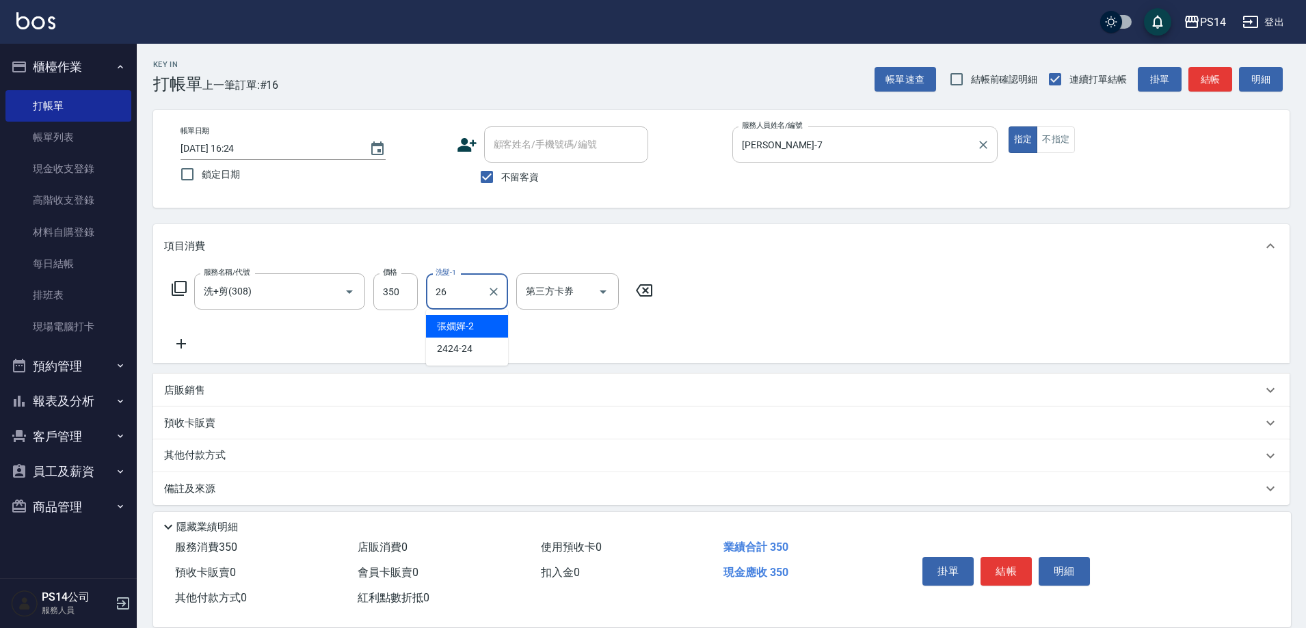
type input "[PERSON_NAME]-26"
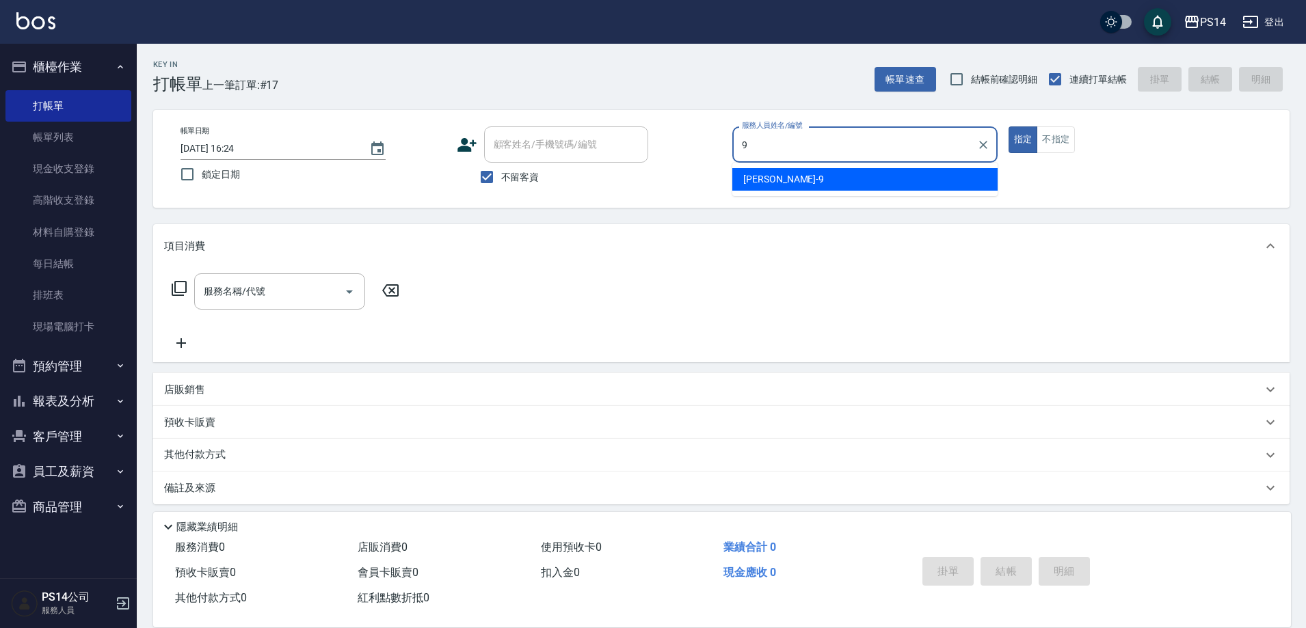
type input "[PERSON_NAME]-9"
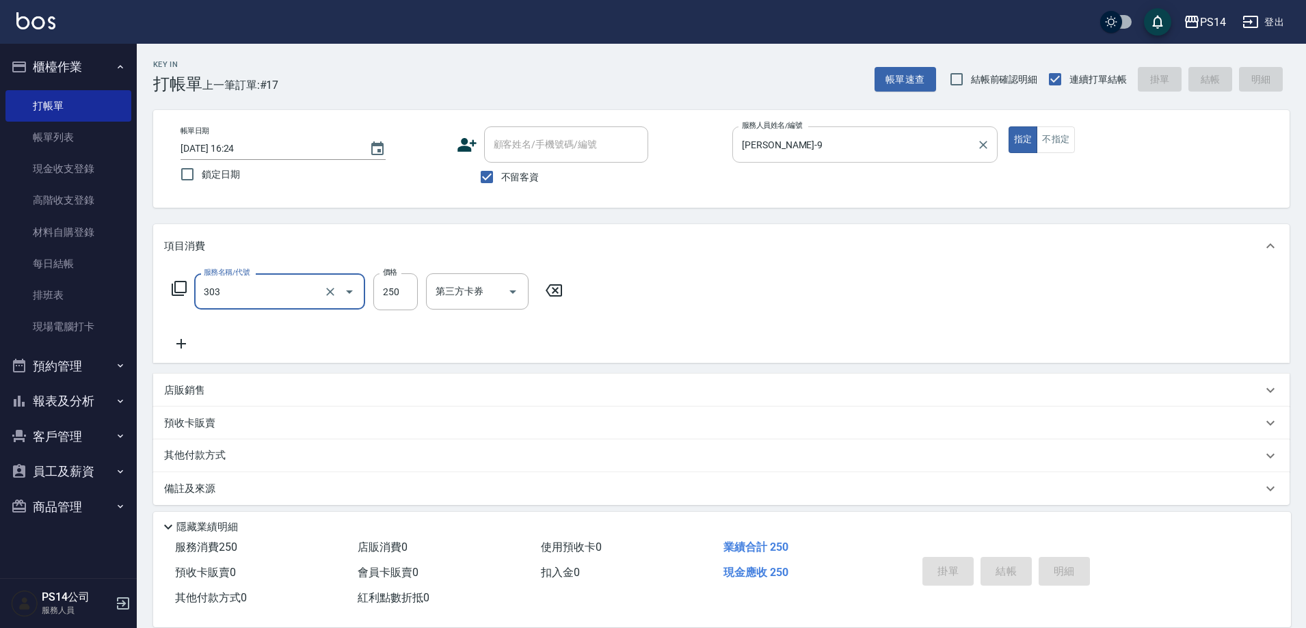
type input "303"
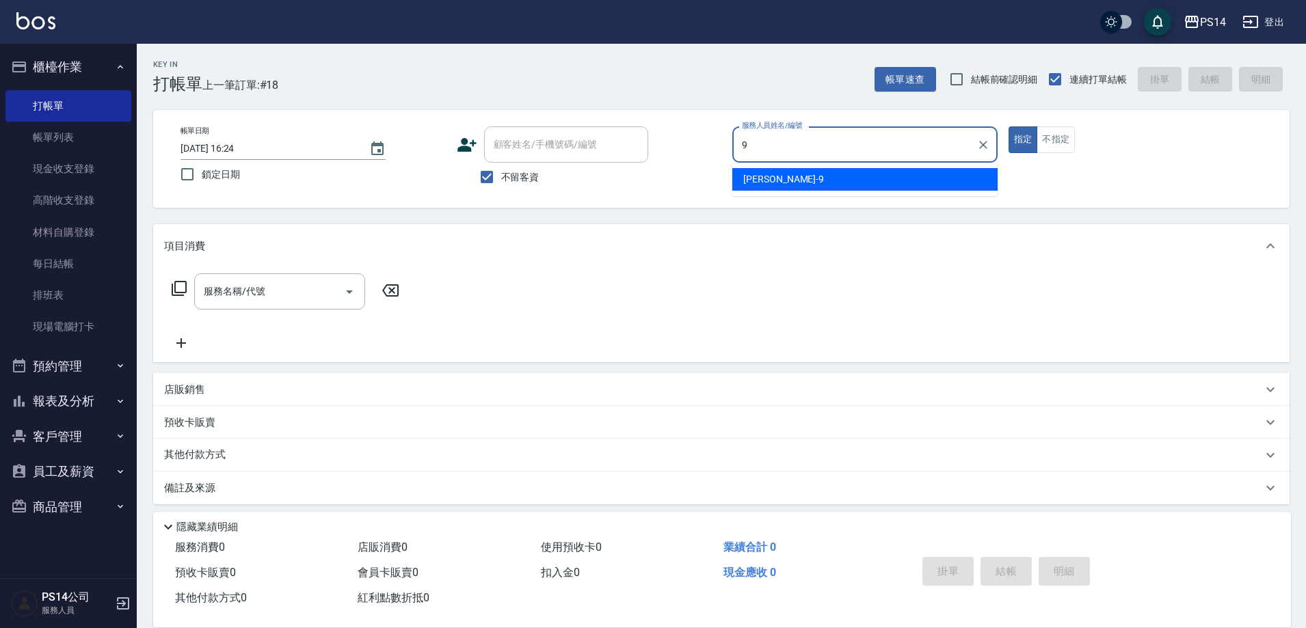
type input "[PERSON_NAME]-9"
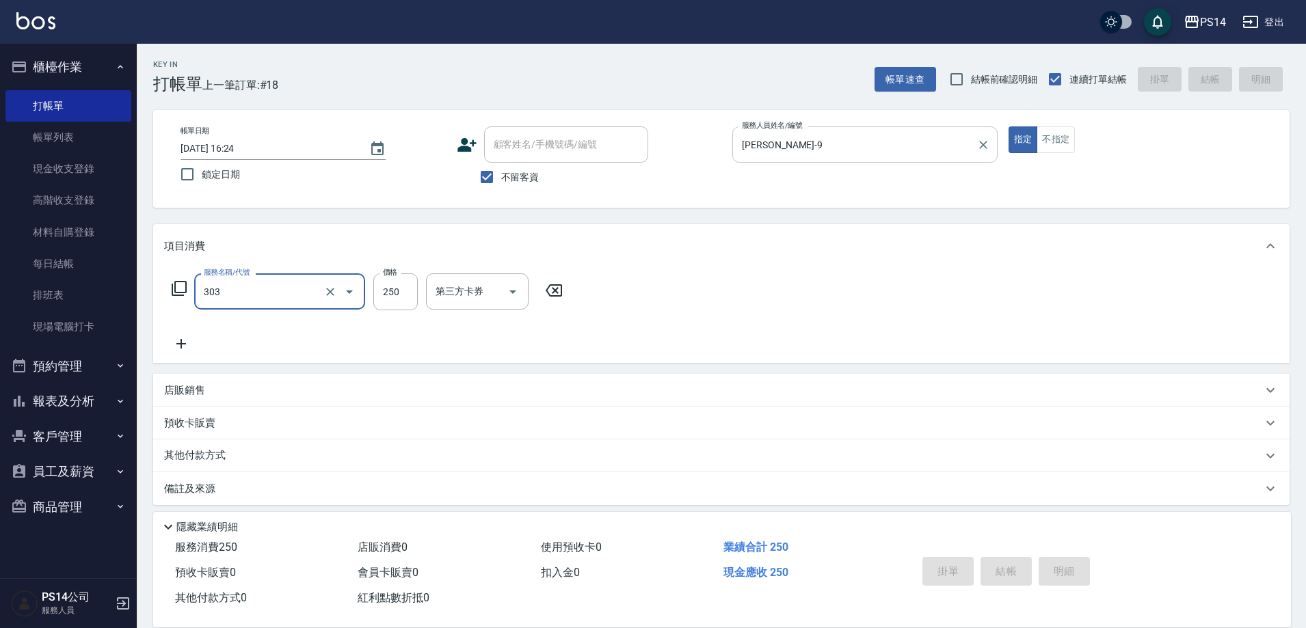
type input "303"
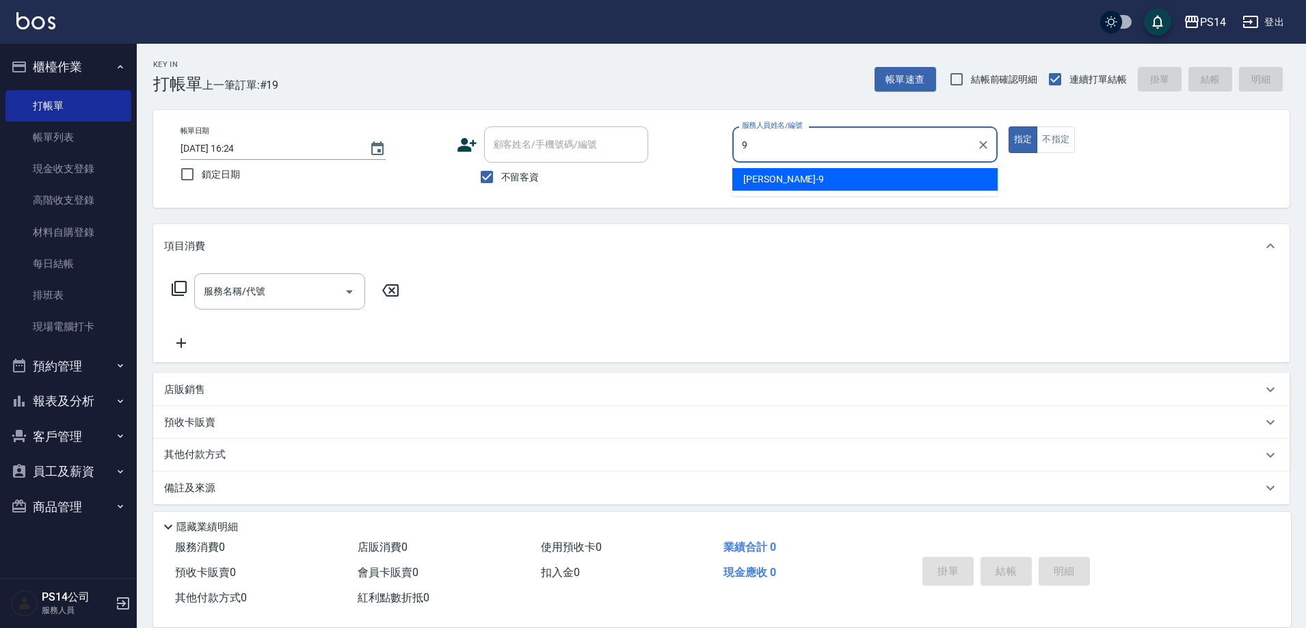
type input "[PERSON_NAME]-9"
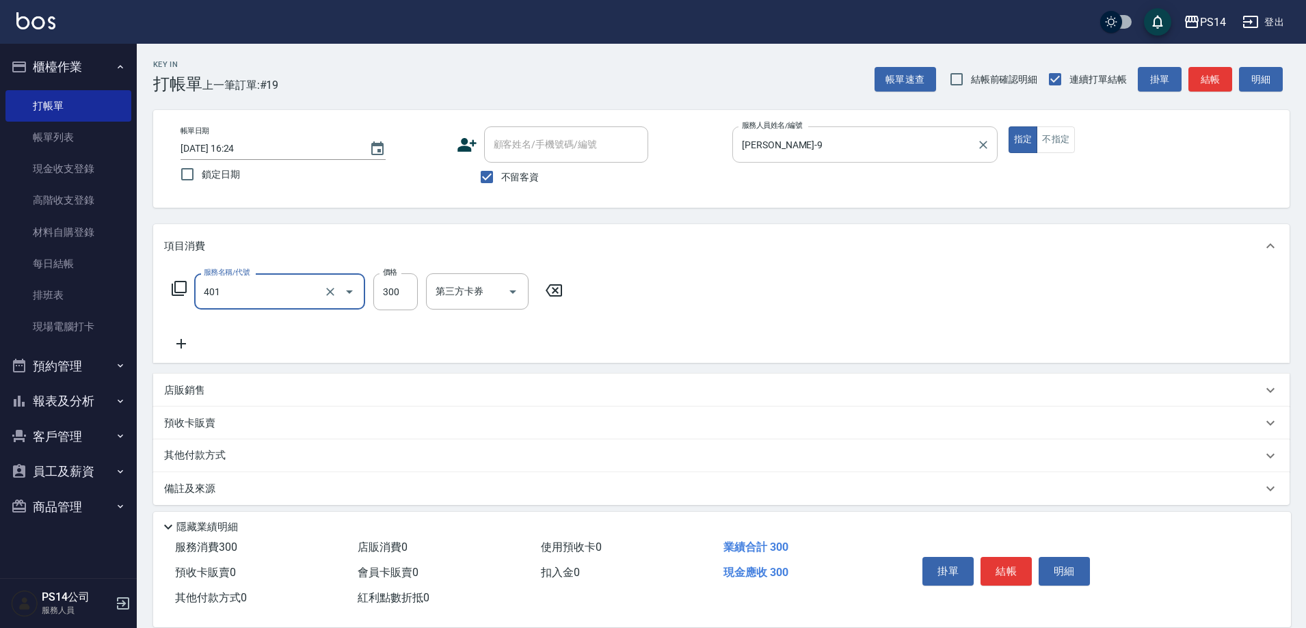
type input "300護(401)"
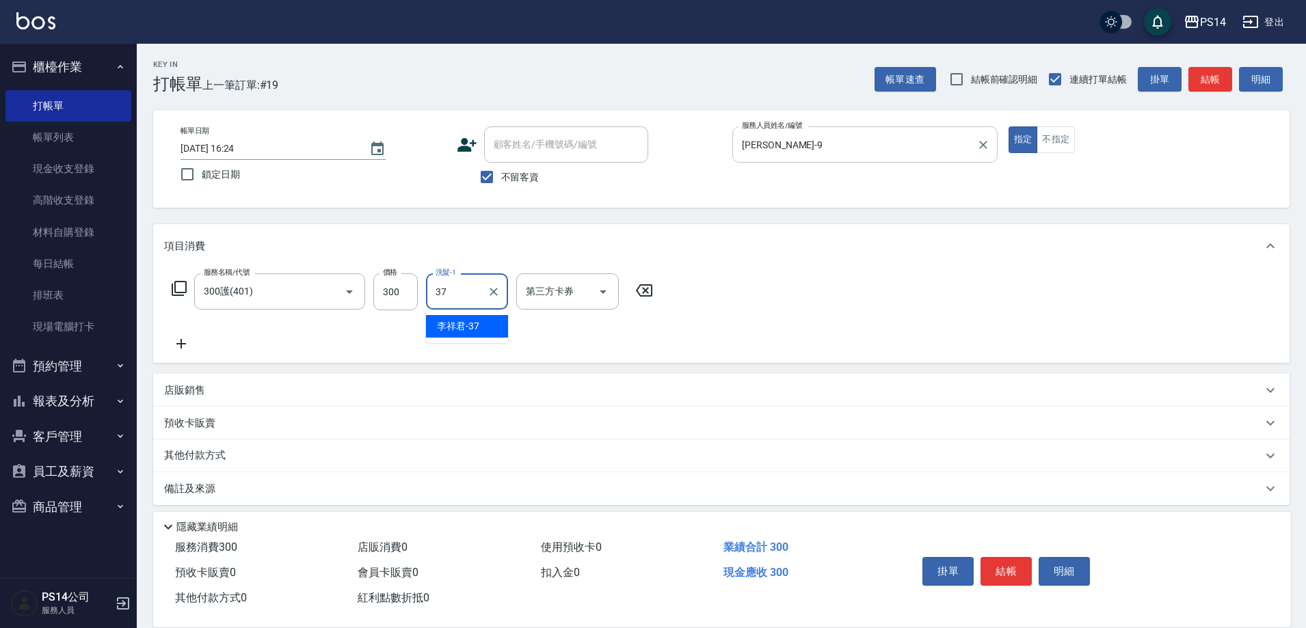
type input "[PERSON_NAME]-37"
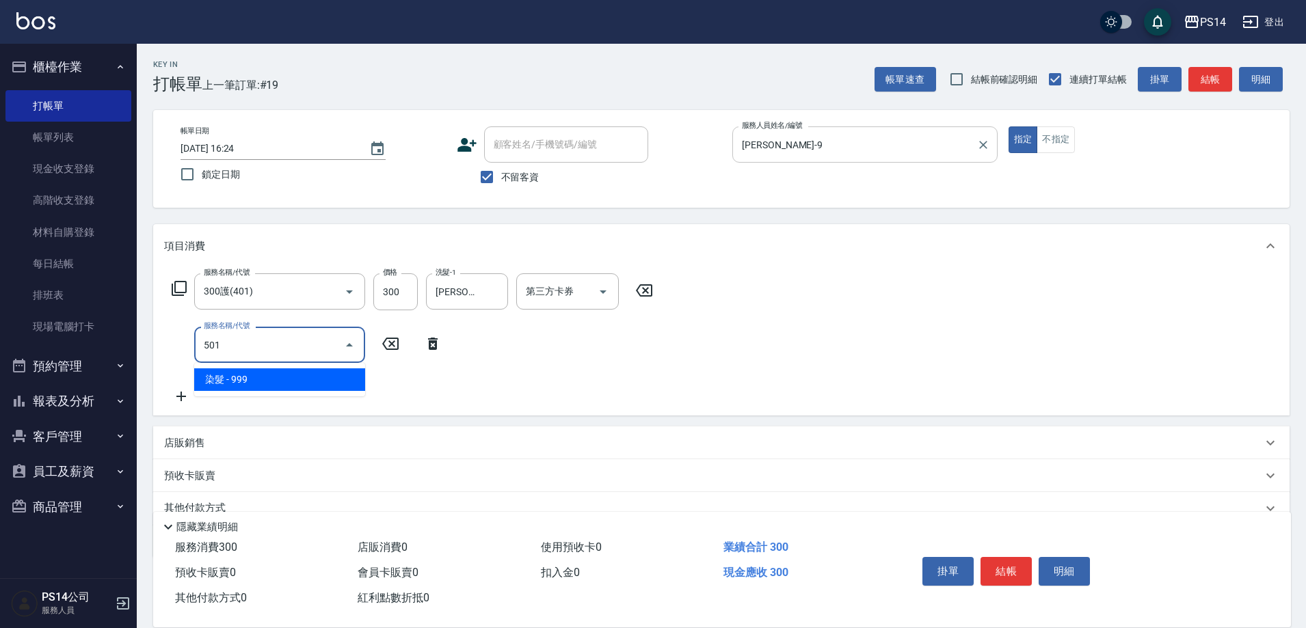
type input "染髮(501)"
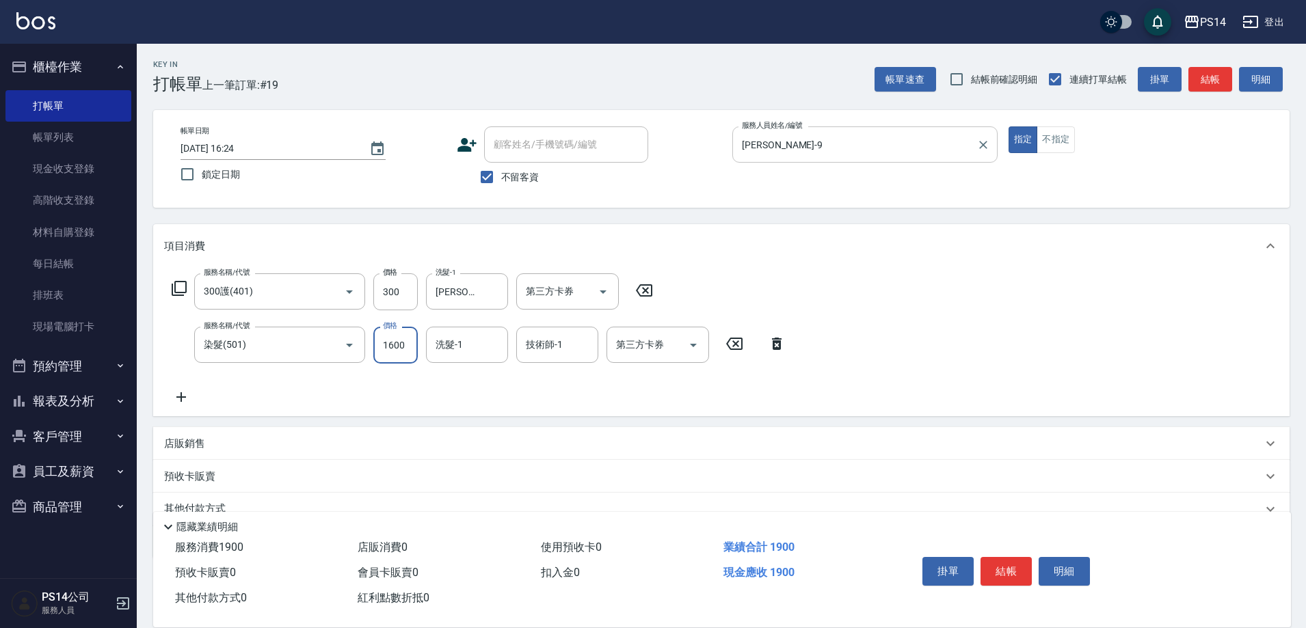
type input "1600"
type input "[PERSON_NAME]-37"
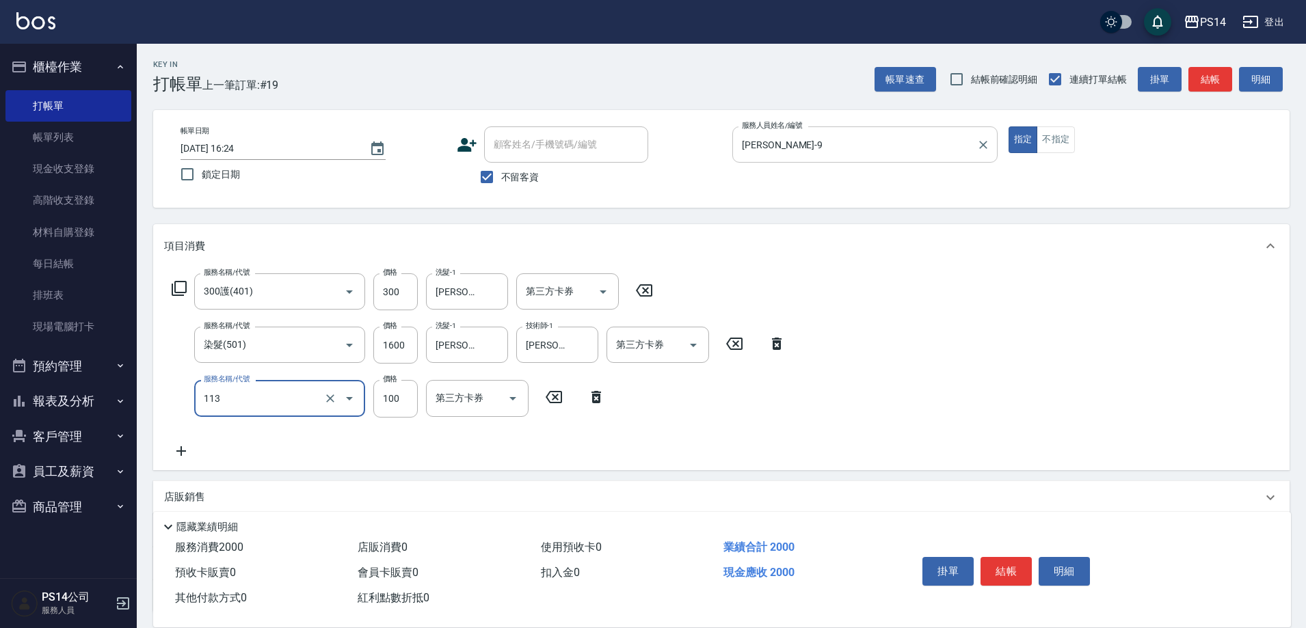
type input "瞬護100(113)"
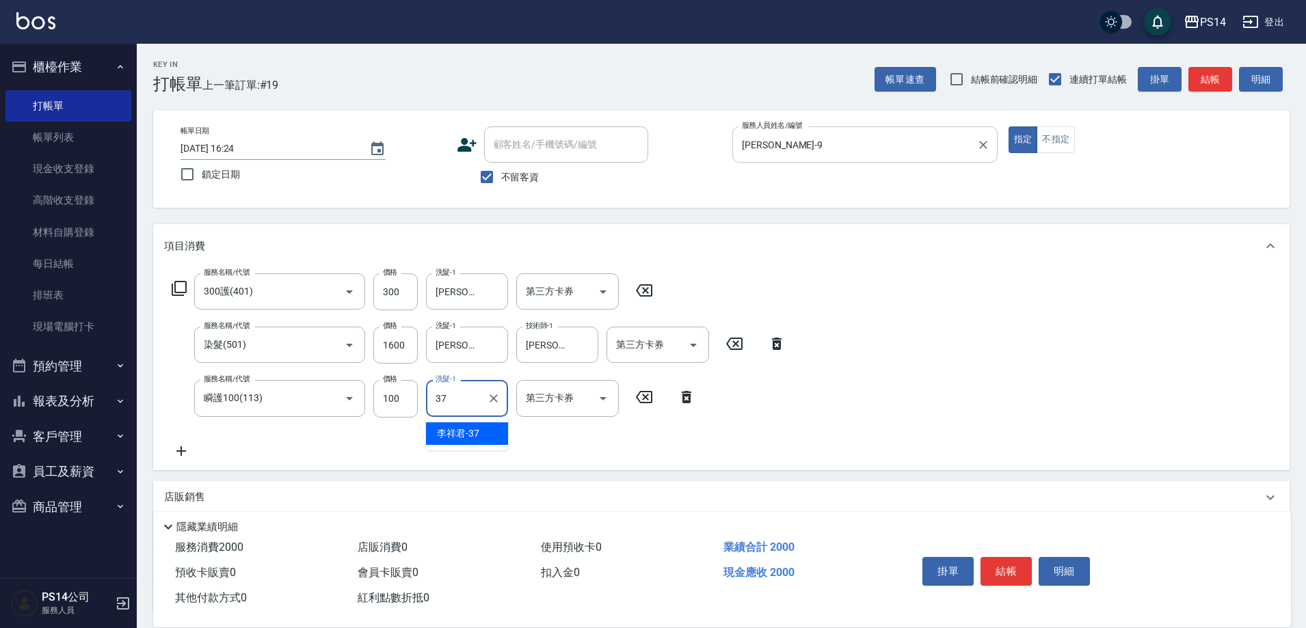
type input "[PERSON_NAME]-37"
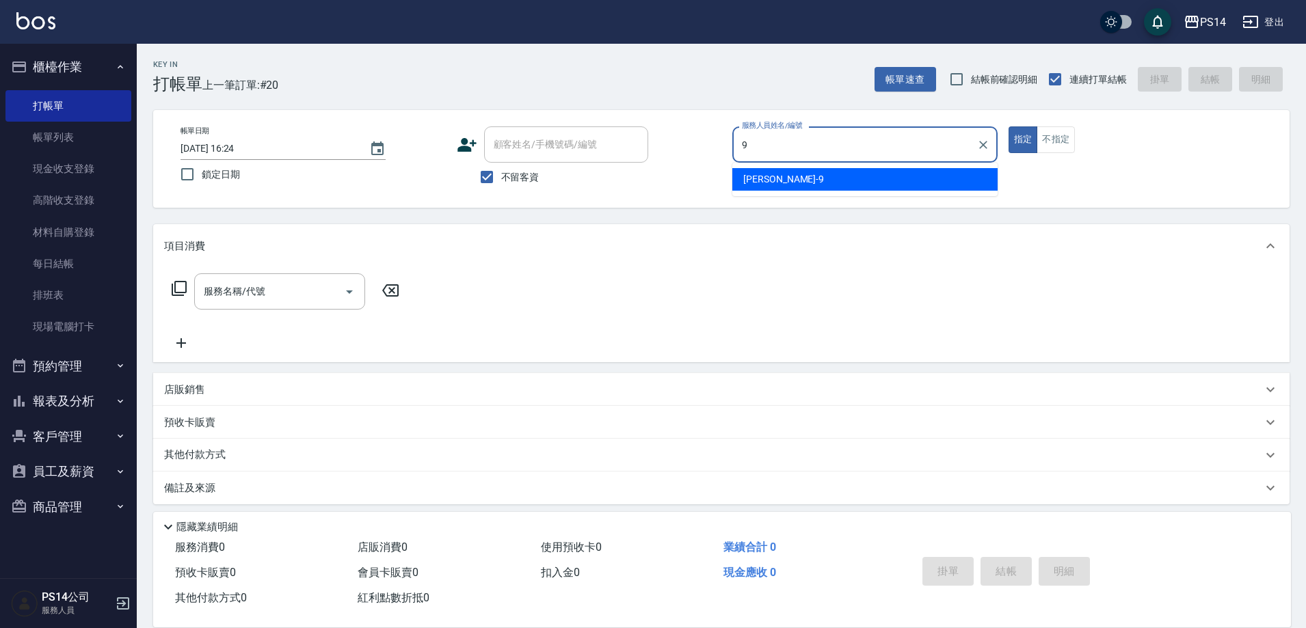
type input "[PERSON_NAME]-9"
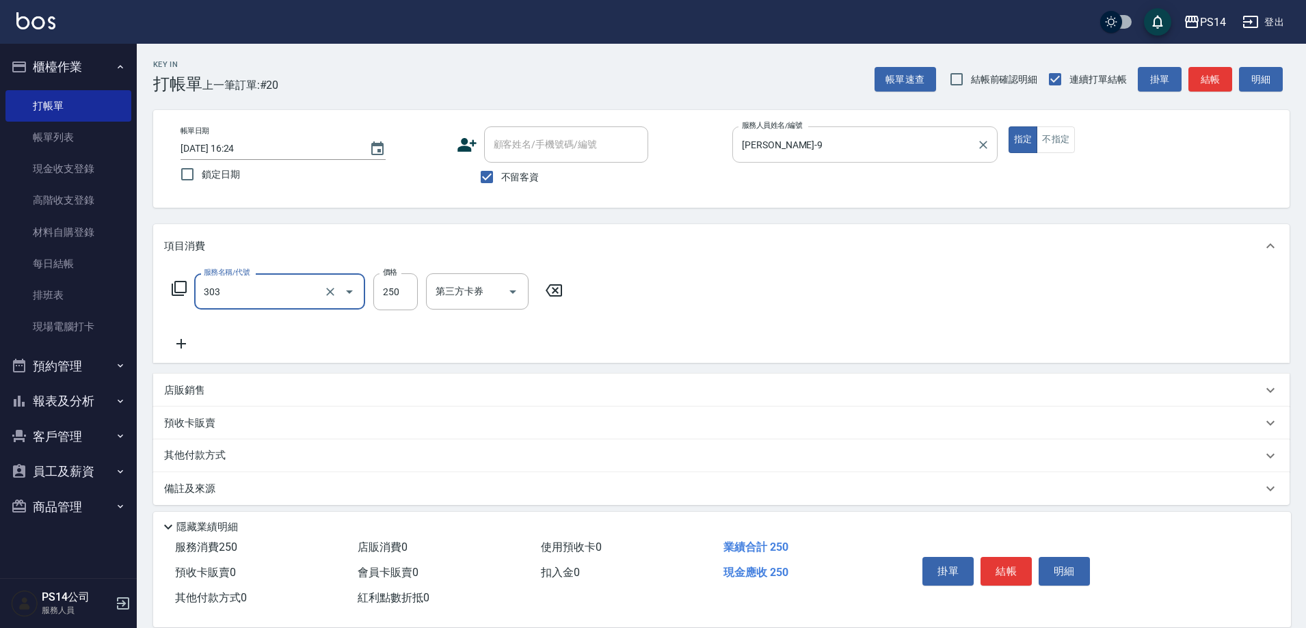
type input "剪髮(303)"
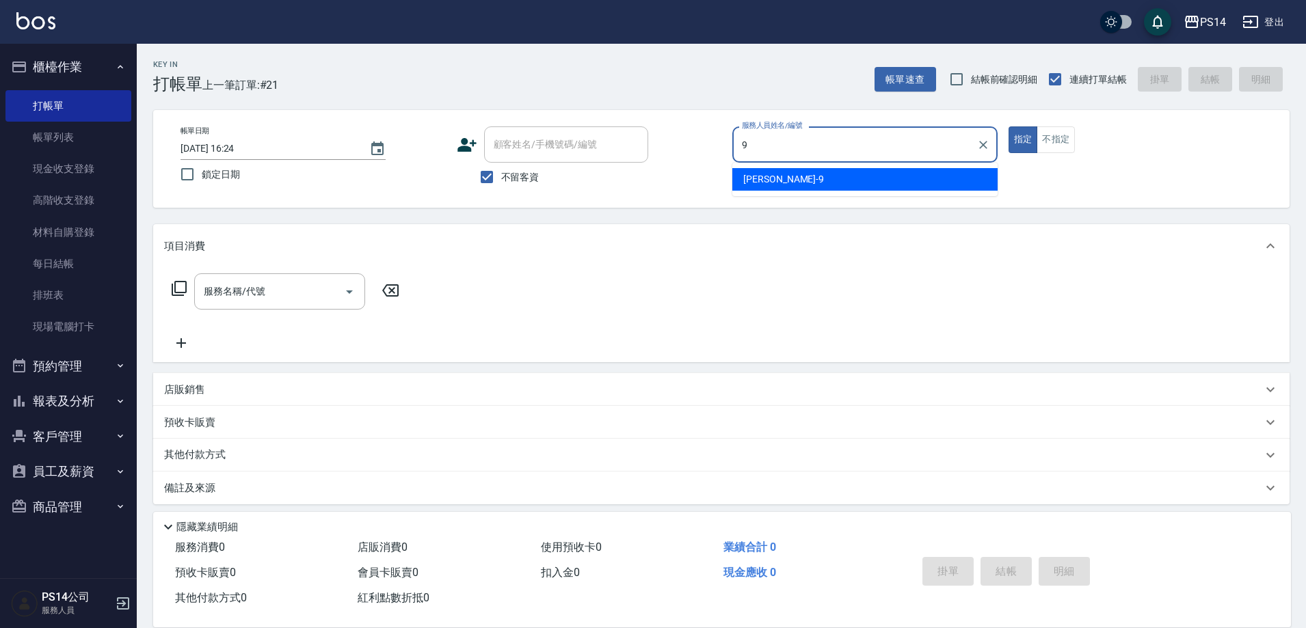
type input "[PERSON_NAME]-9"
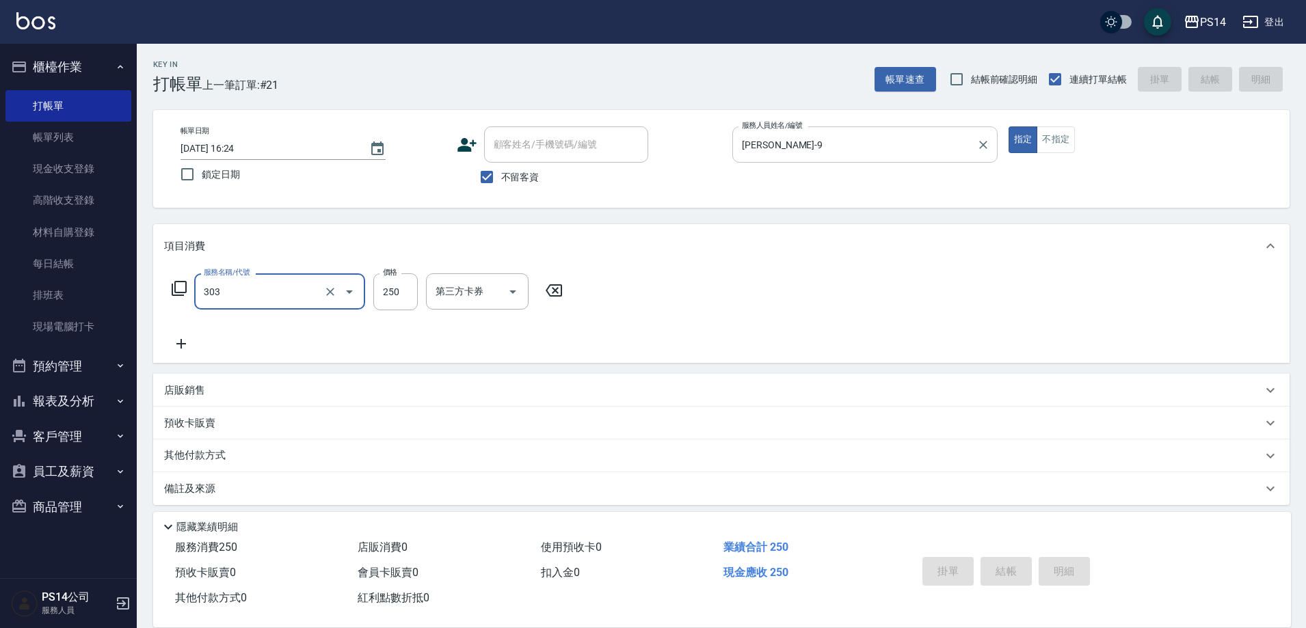
type input "303"
type input "[DATE] 16:25"
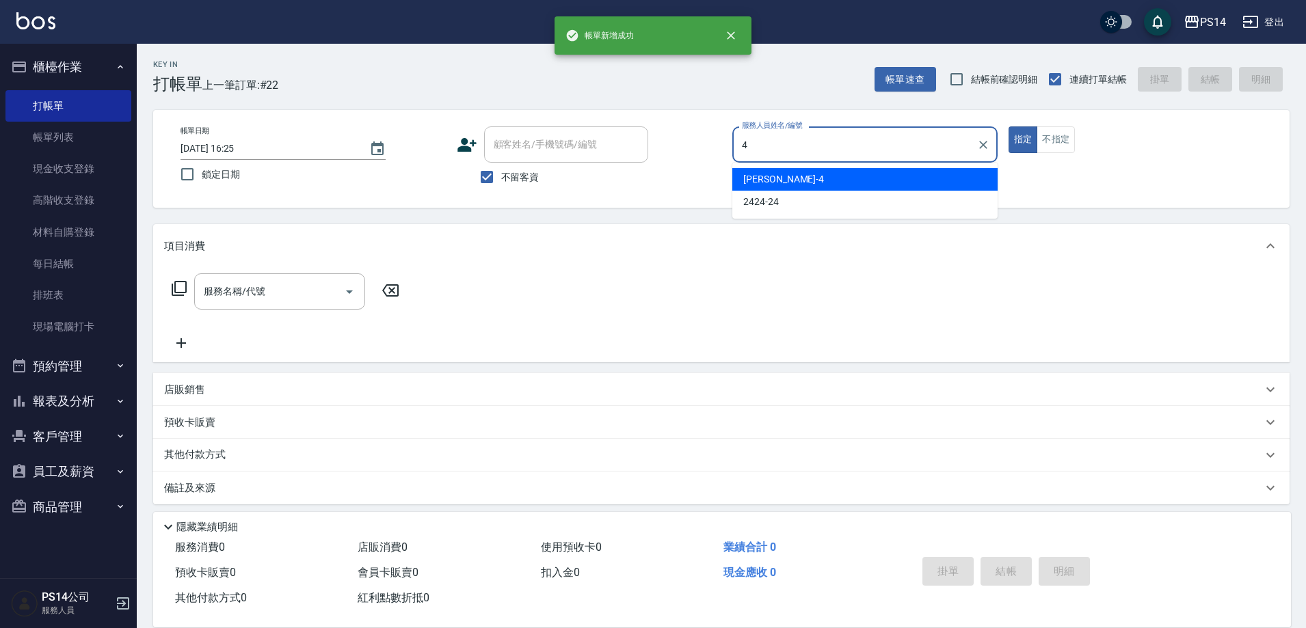
type input "[PERSON_NAME]-4"
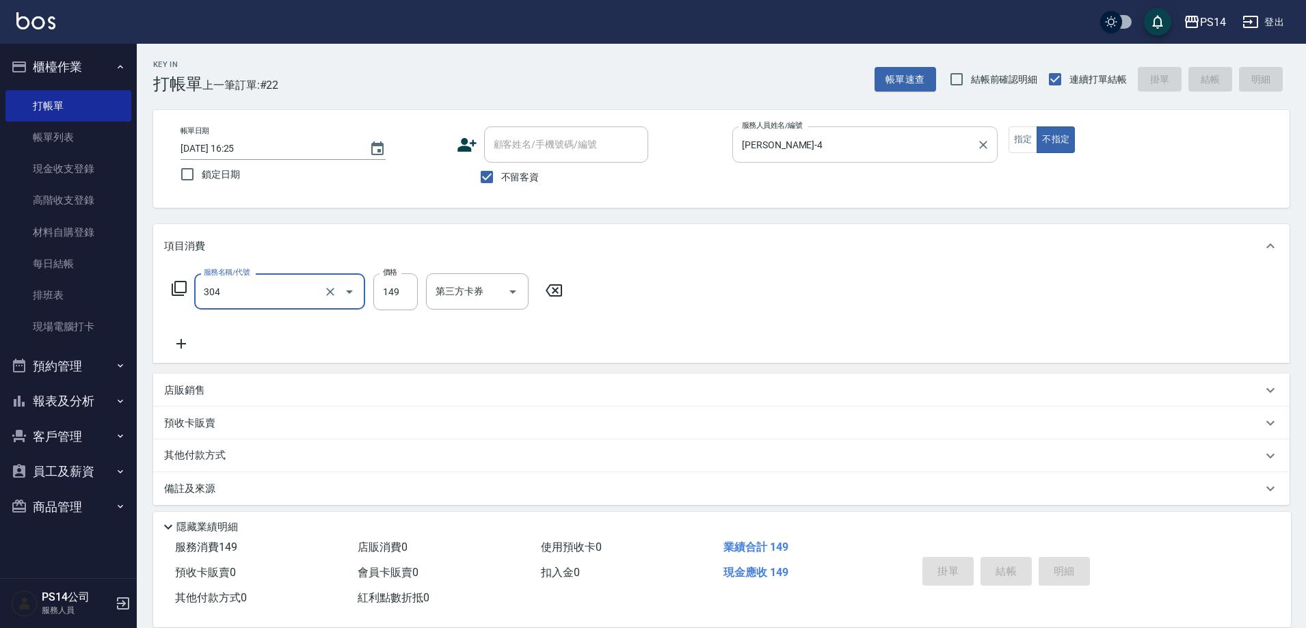
type input "304"
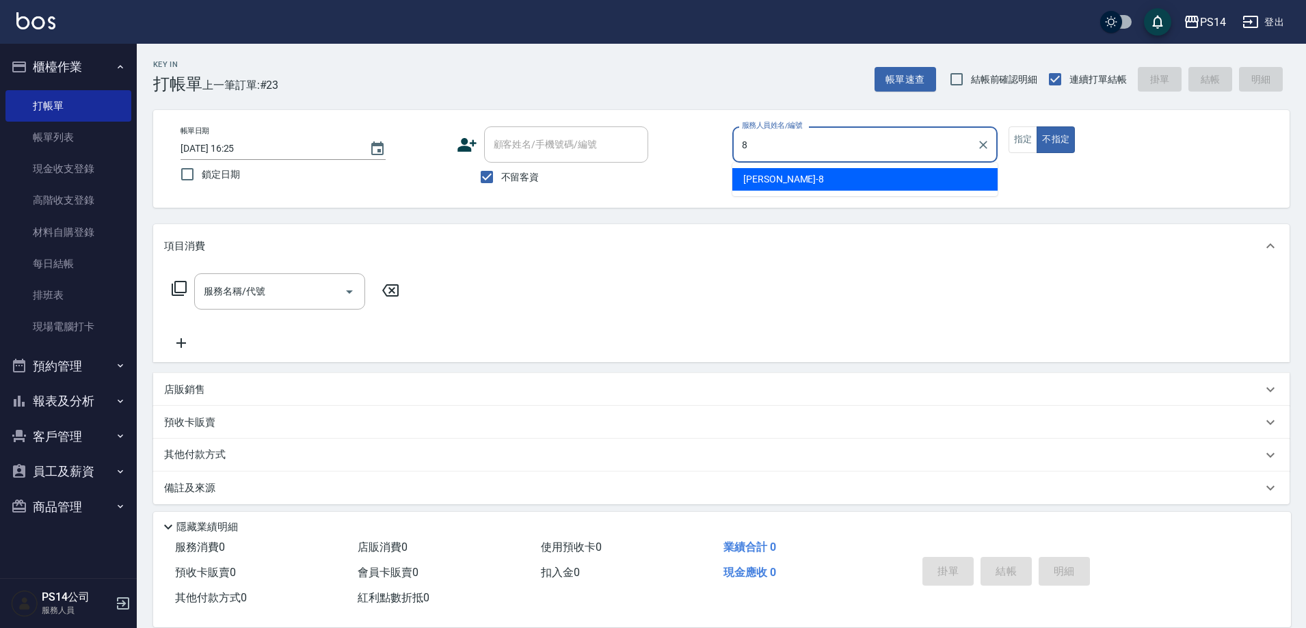
type input "[PERSON_NAME]-8"
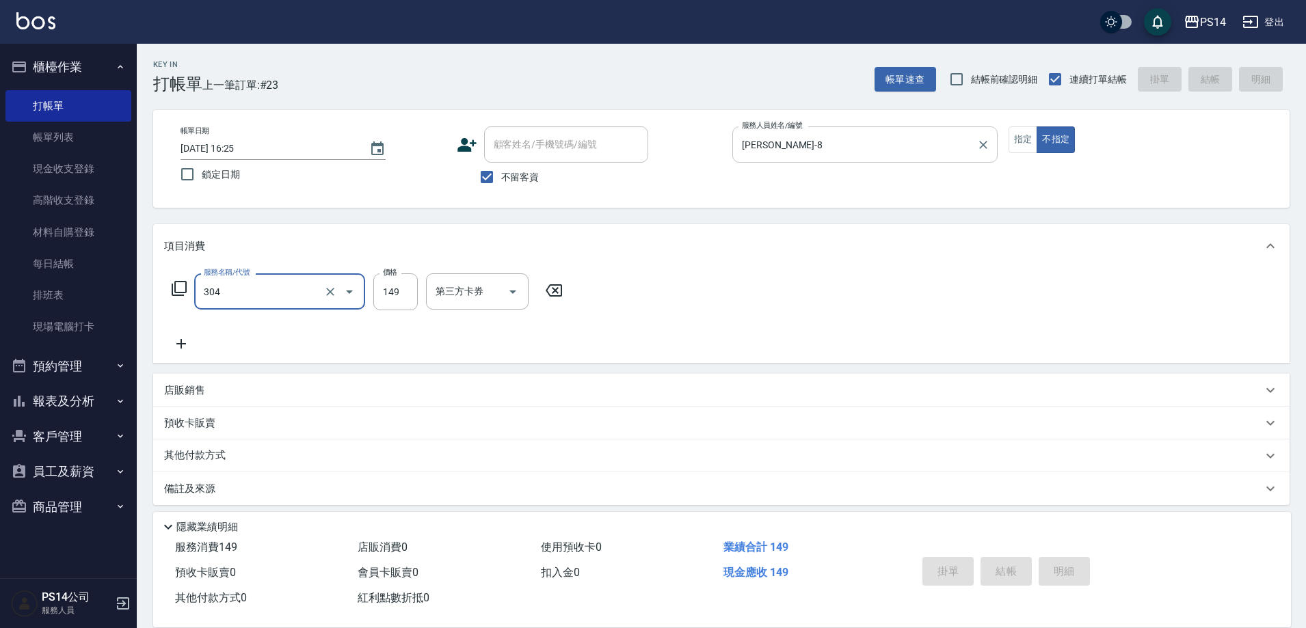
type input "304"
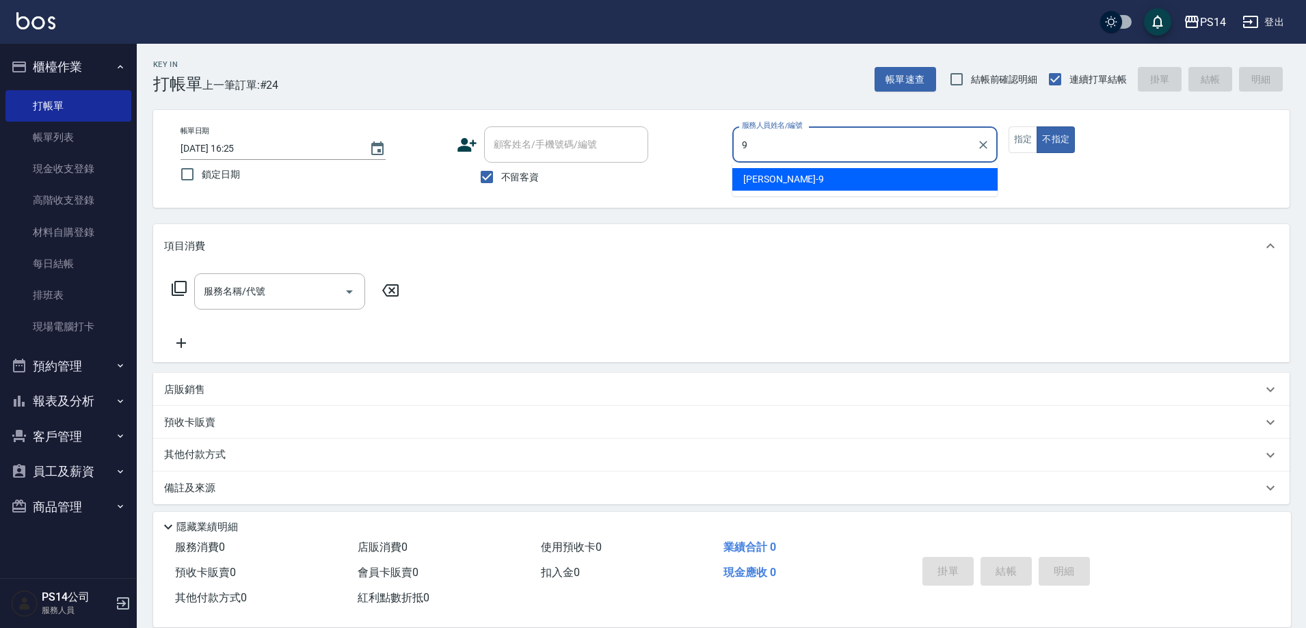
type input "[PERSON_NAME]-9"
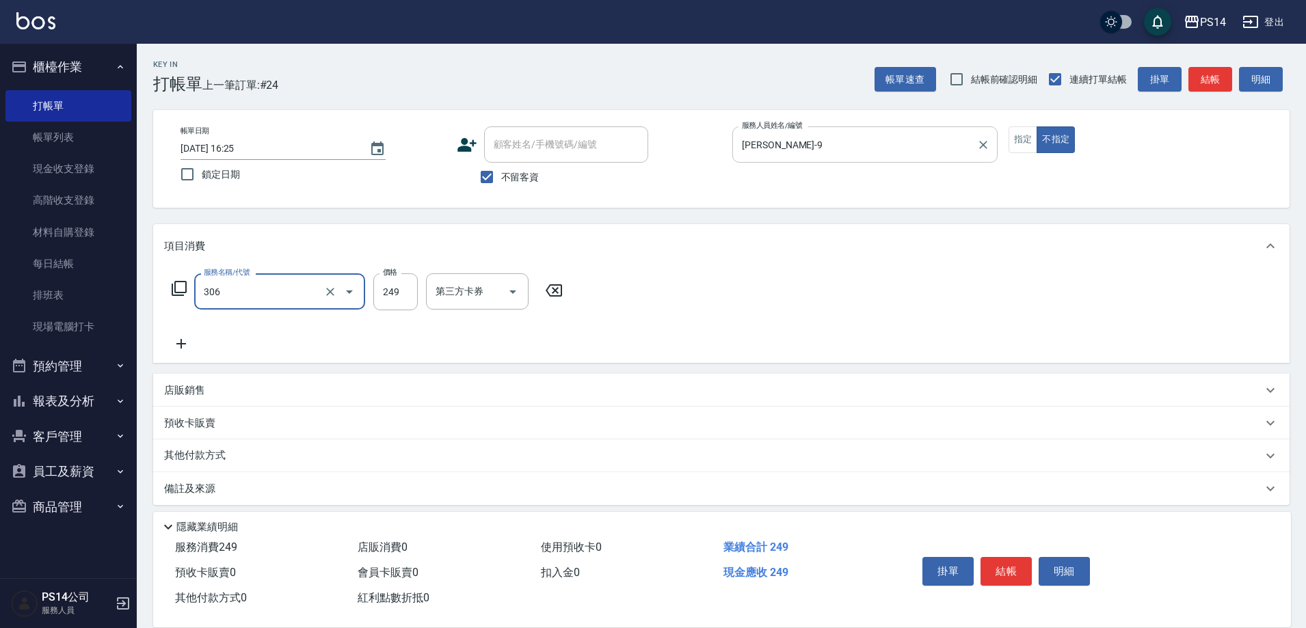
type input "剪髮(306)"
type input "[PERSON_NAME]-28"
